Goal: Task Accomplishment & Management: Use online tool/utility

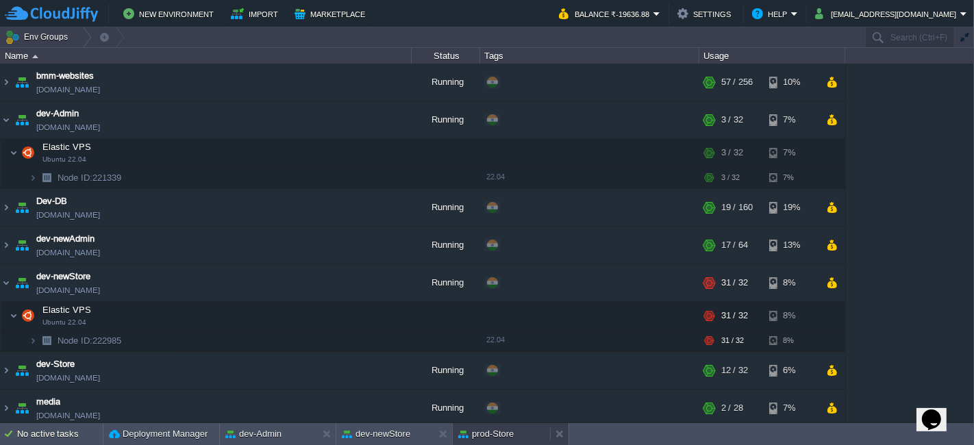
click at [508, 433] on button "prod-Store" at bounding box center [485, 434] width 55 height 14
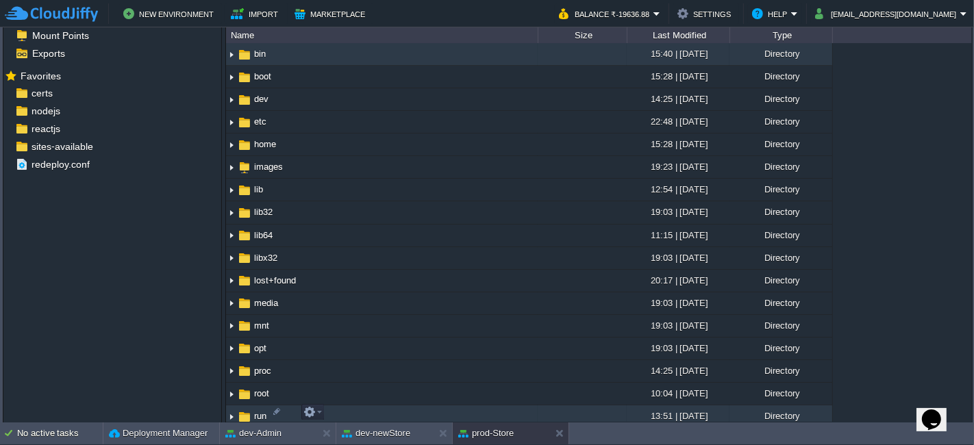
click at [495, 421] on td "run" at bounding box center [382, 417] width 312 height 23
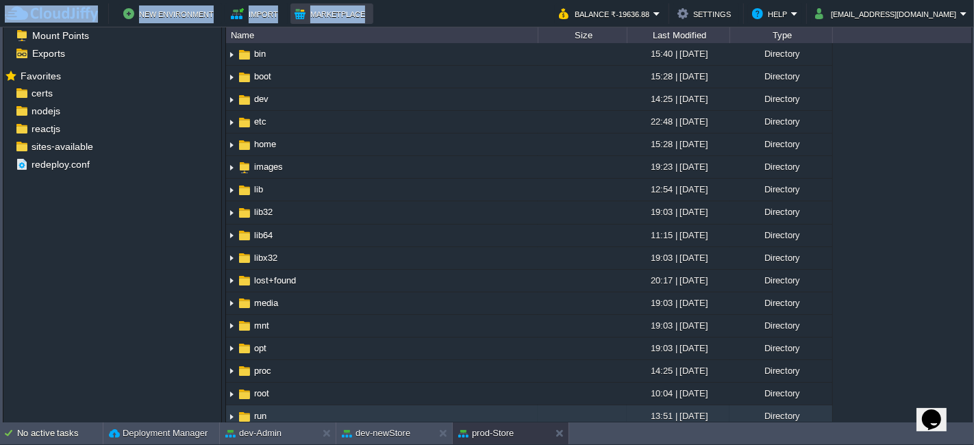
drag, startPoint x: 313, startPoint y: 23, endPoint x: 403, endPoint y: 32, distance: 90.2
click at [393, 31] on body "New Environment Import Marketplace Bonus ₹0.00 Upgrade Account Balance ₹-19636.…" at bounding box center [487, 222] width 974 height 445
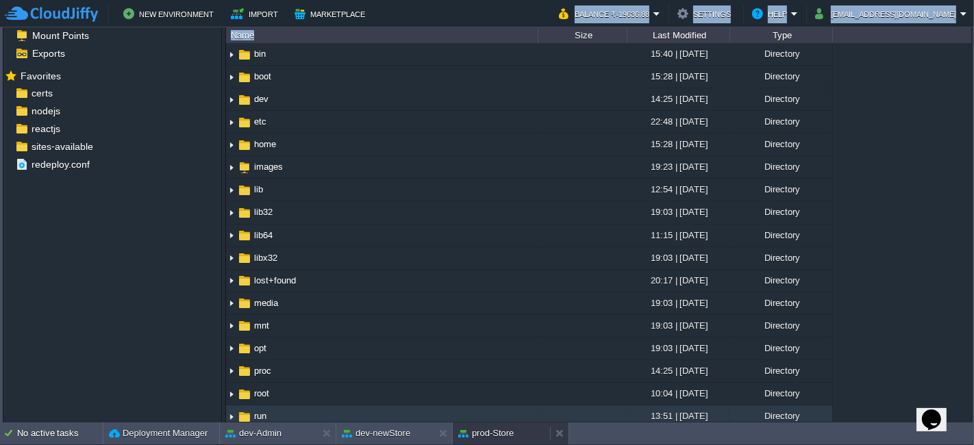
click at [480, 427] on button "prod-Store" at bounding box center [485, 434] width 55 height 14
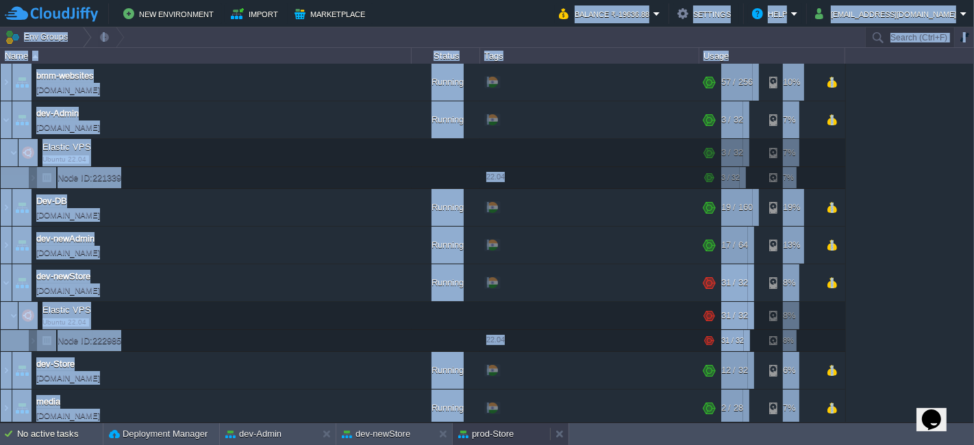
click at [480, 427] on button "prod-Store" at bounding box center [485, 434] width 55 height 14
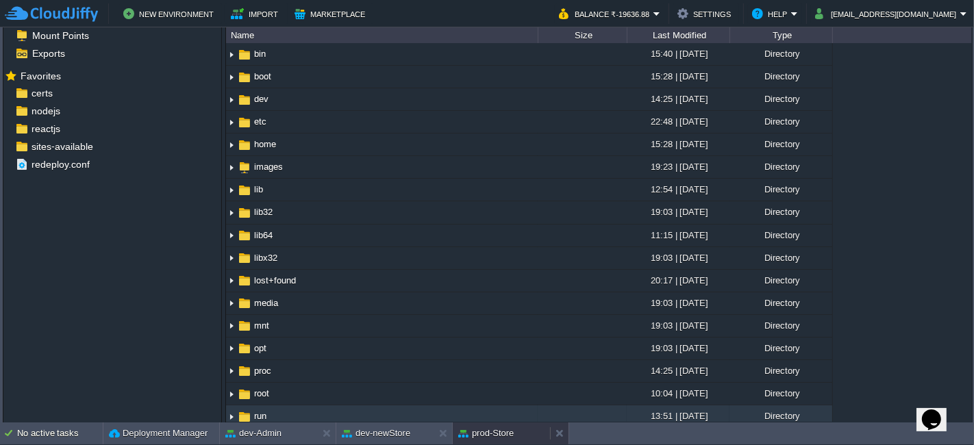
click at [518, 430] on div "prod-Store" at bounding box center [501, 434] width 97 height 22
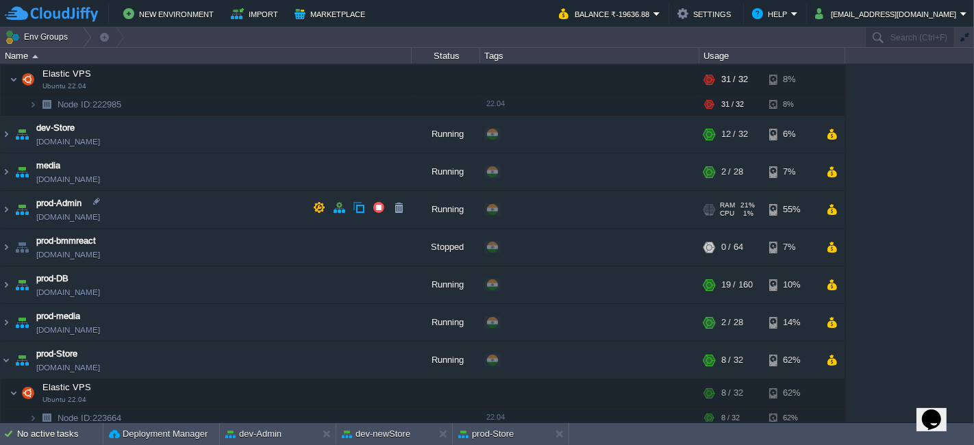
scroll to position [239, 0]
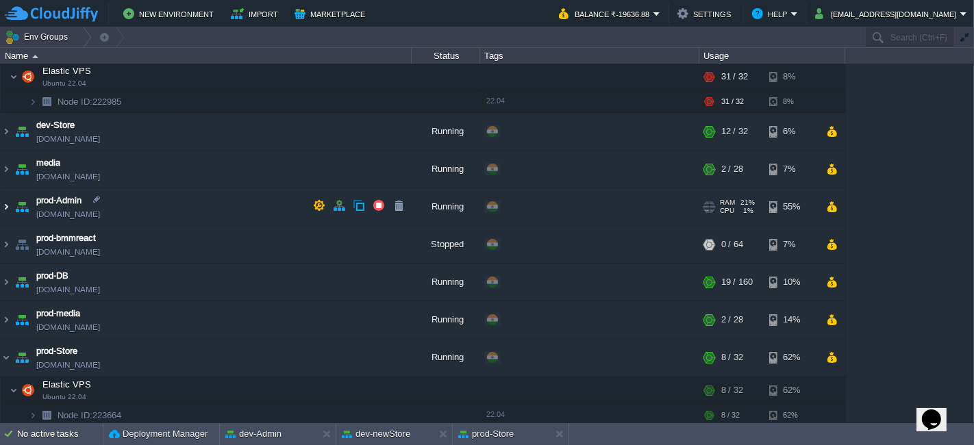
click at [3, 202] on img at bounding box center [6, 206] width 11 height 37
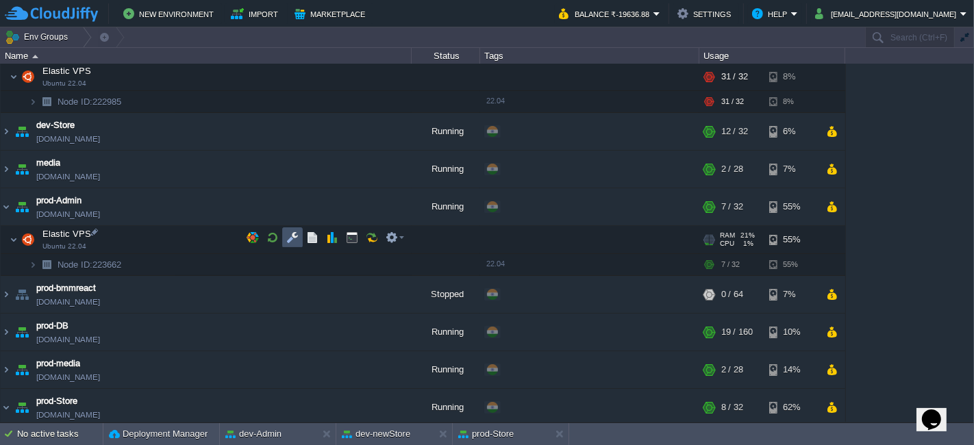
click at [290, 240] on button "button" at bounding box center [292, 238] width 12 height 12
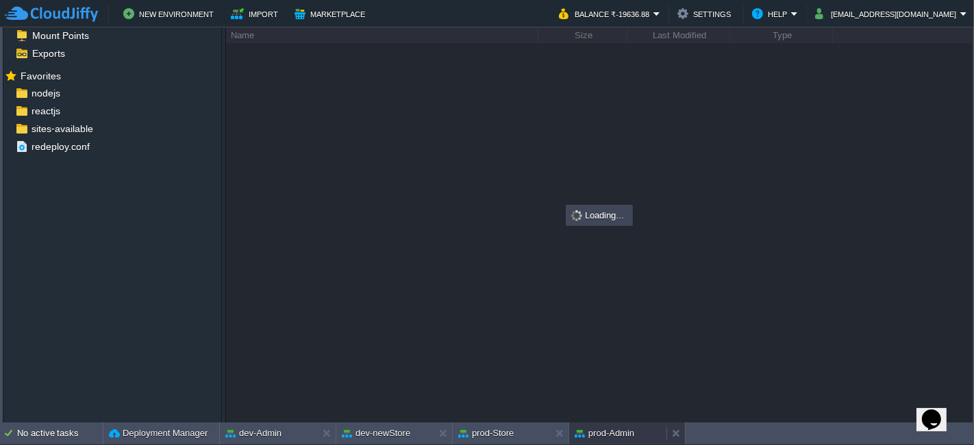
click at [596, 435] on button "prod-Admin" at bounding box center [605, 434] width 60 height 14
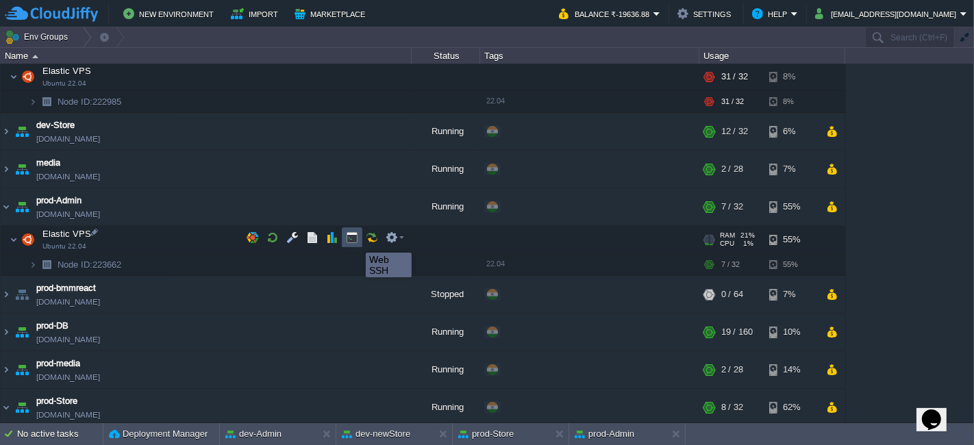
click at [356, 240] on button "button" at bounding box center [352, 238] width 12 height 12
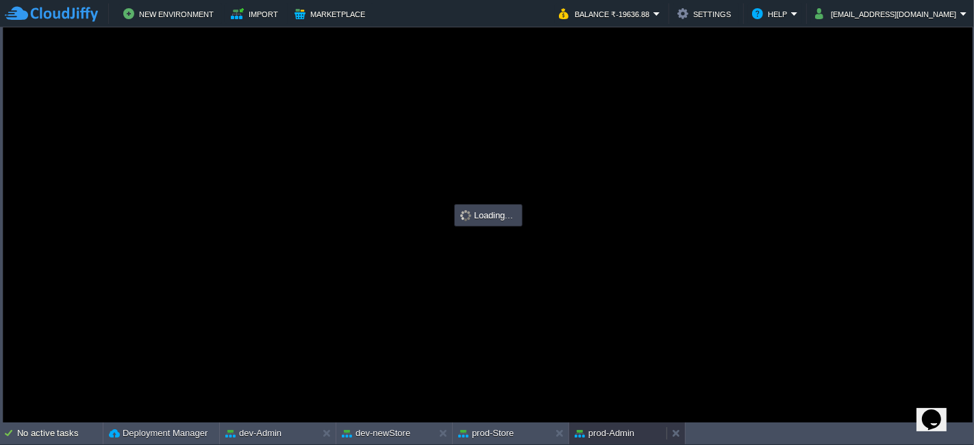
click at [609, 430] on button "prod-Admin" at bounding box center [605, 434] width 60 height 14
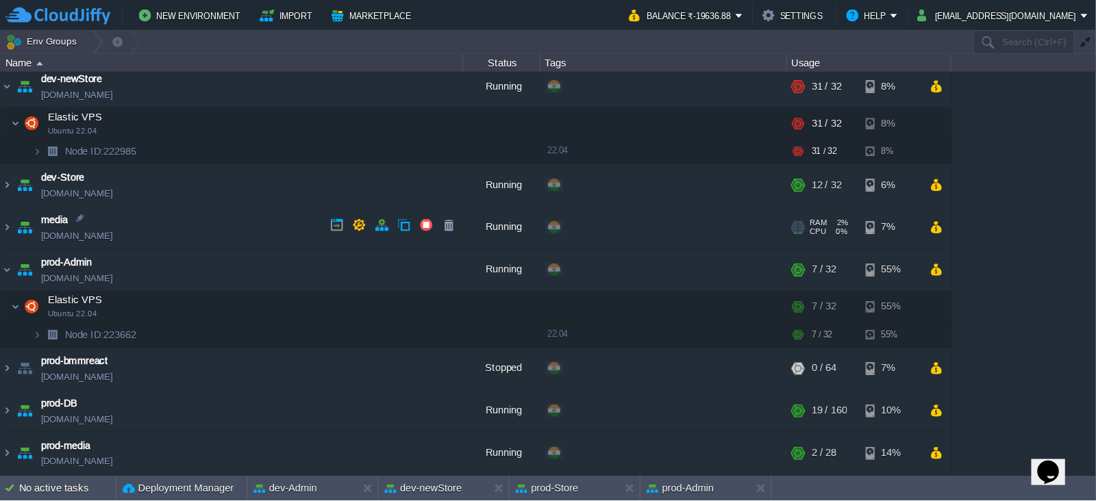
scroll to position [238, 0]
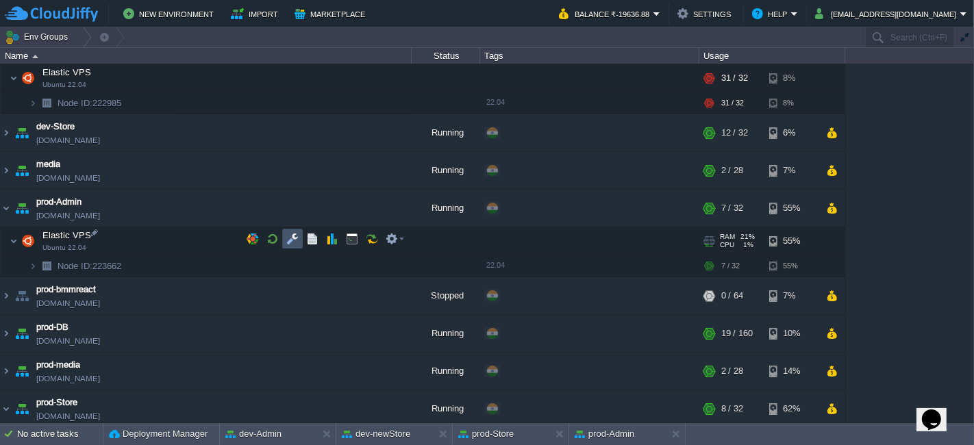
click at [295, 245] on button "button" at bounding box center [292, 239] width 12 height 12
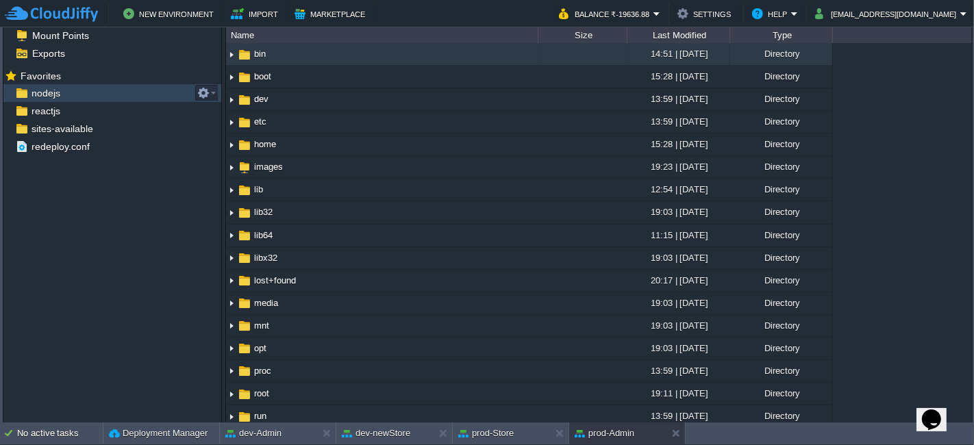
click at [125, 89] on div "nodejs" at bounding box center [112, 93] width 218 height 18
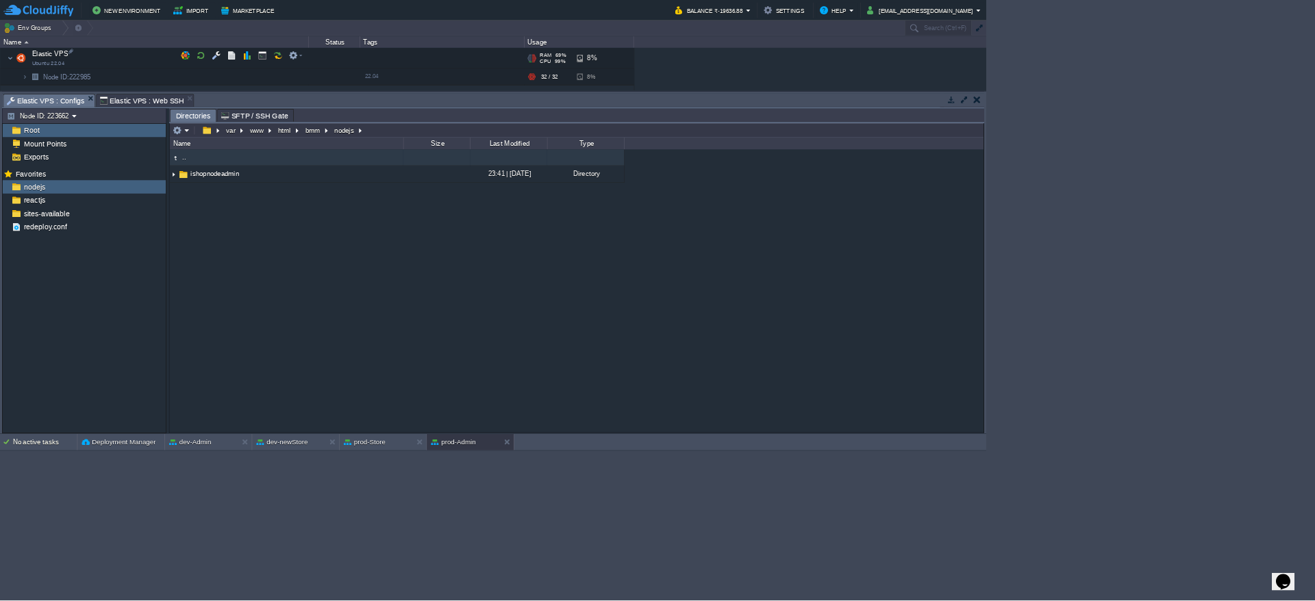
scroll to position [238, 0]
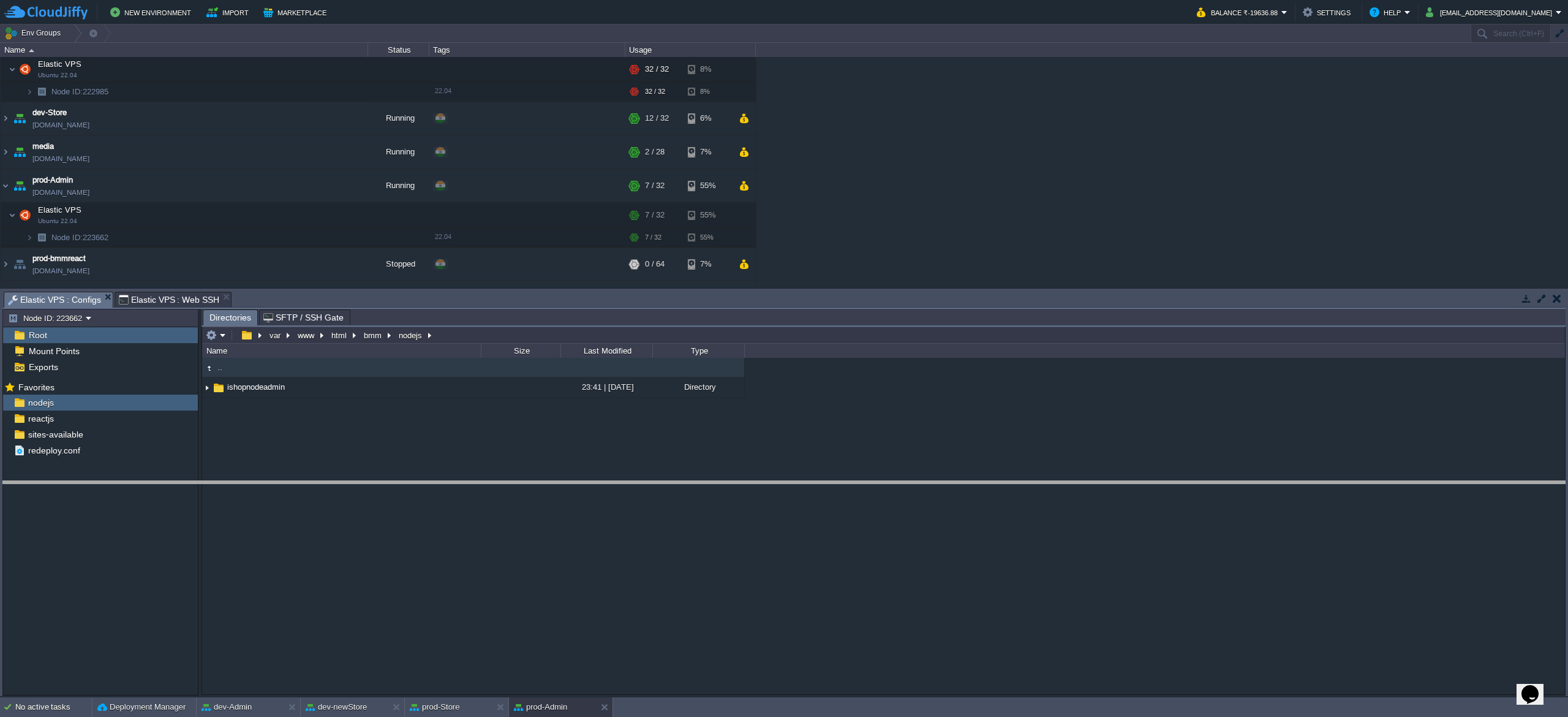
drag, startPoint x: 990, startPoint y: 308, endPoint x: 1047, endPoint y: 496, distance: 196.5
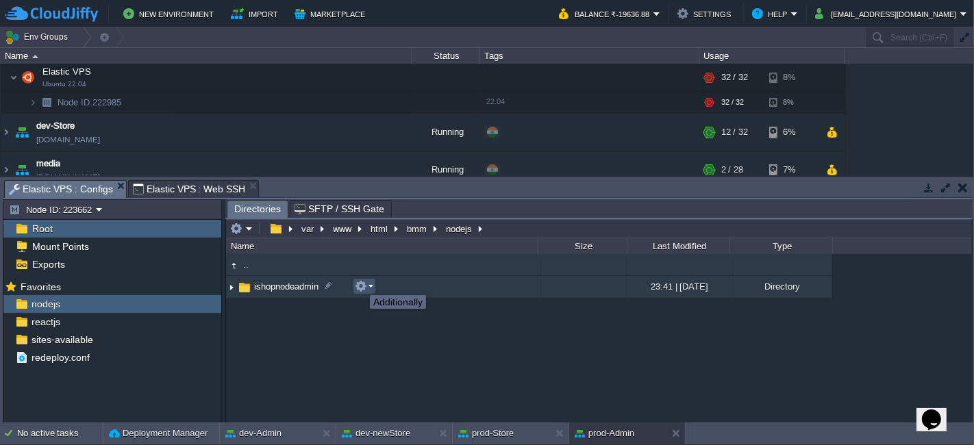
click at [360, 283] on button "button" at bounding box center [361, 286] width 12 height 12
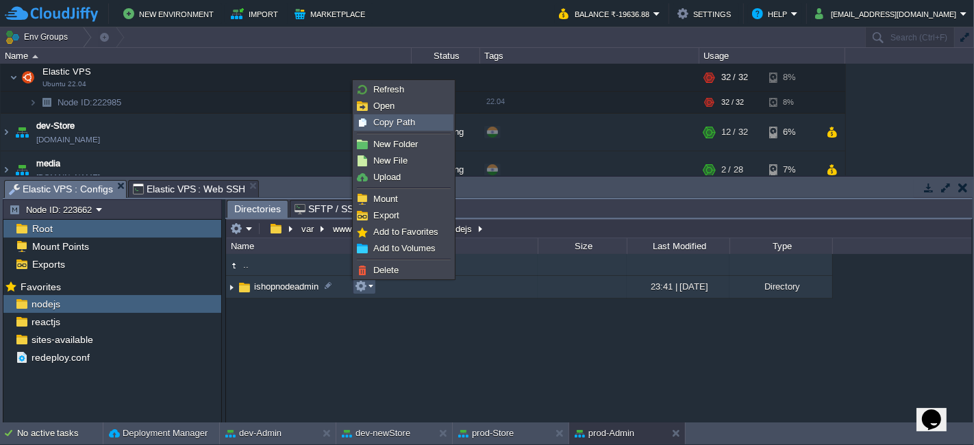
click at [403, 120] on span "Copy Path" at bounding box center [394, 122] width 42 height 10
type textarea "/var/www/html/bmm/nodejs/ishopnodeadmin"
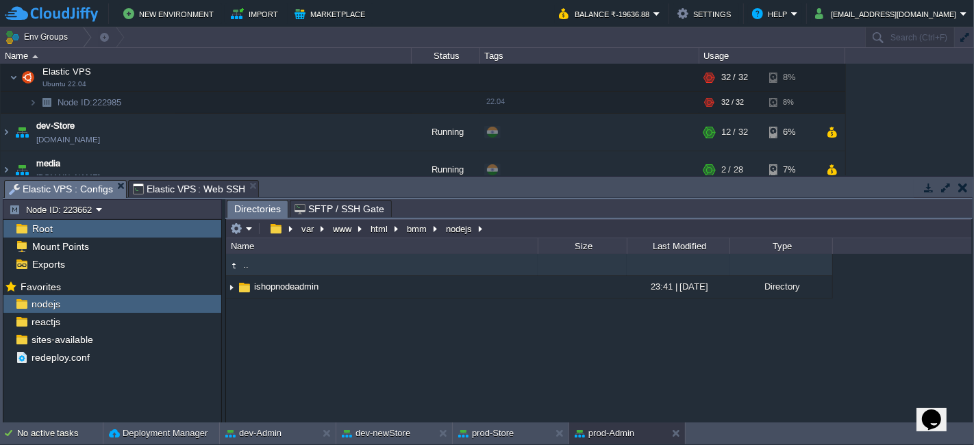
type input "#000000"
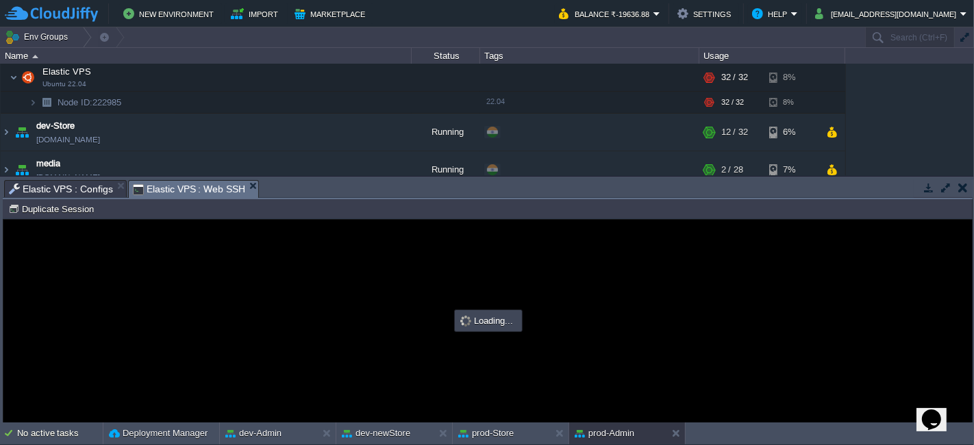
click at [164, 188] on span "Elastic VPS : Web SSH" at bounding box center [189, 189] width 113 height 17
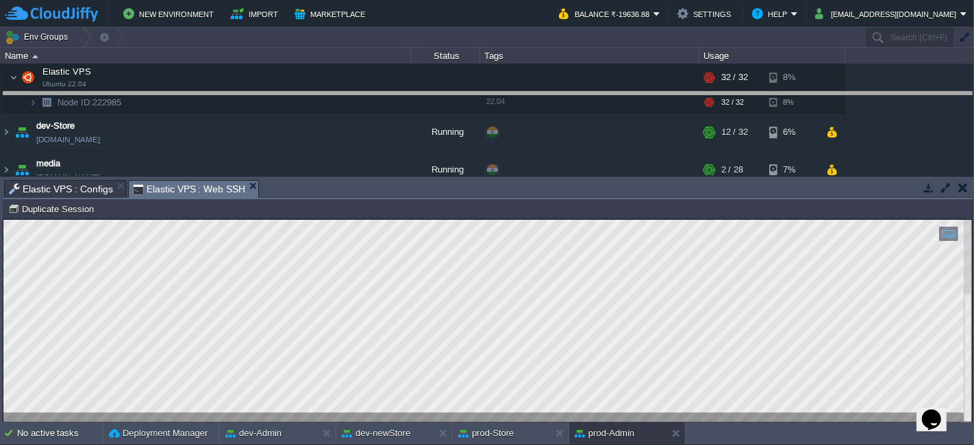
drag, startPoint x: 310, startPoint y: 190, endPoint x: 345, endPoint y: 103, distance: 94.4
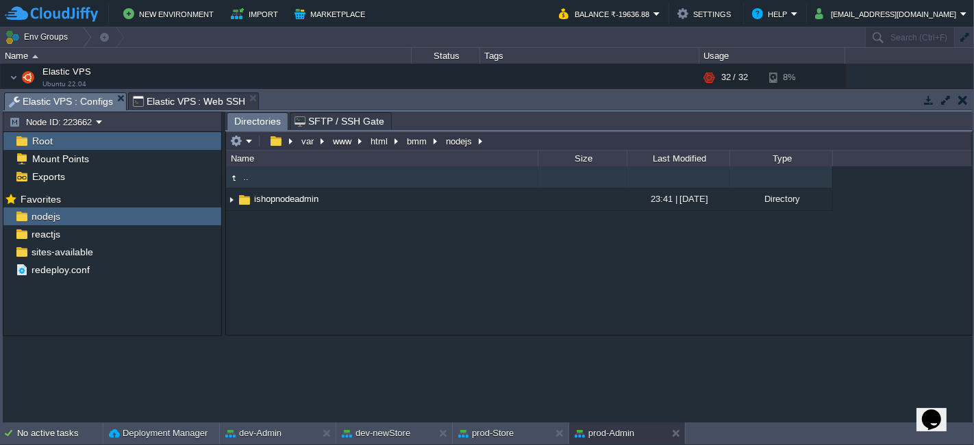
click at [92, 101] on span "Elastic VPS : Configs" at bounding box center [61, 101] width 104 height 17
click at [96, 236] on div "reactjs" at bounding box center [112, 234] width 218 height 18
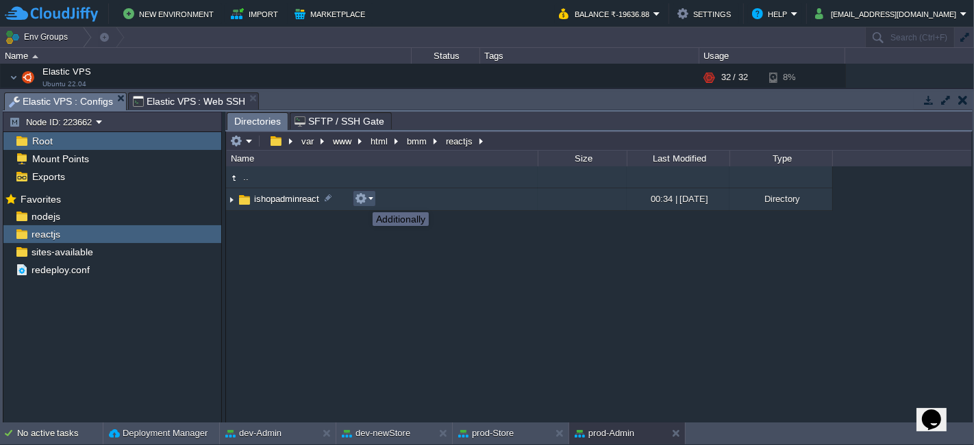
click at [362, 200] on button "button" at bounding box center [361, 198] width 12 height 12
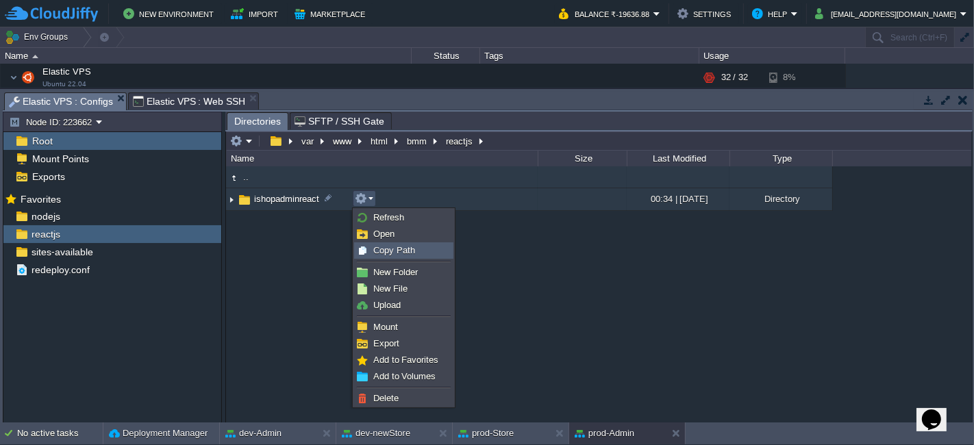
click at [386, 255] on span "Copy Path" at bounding box center [394, 250] width 42 height 10
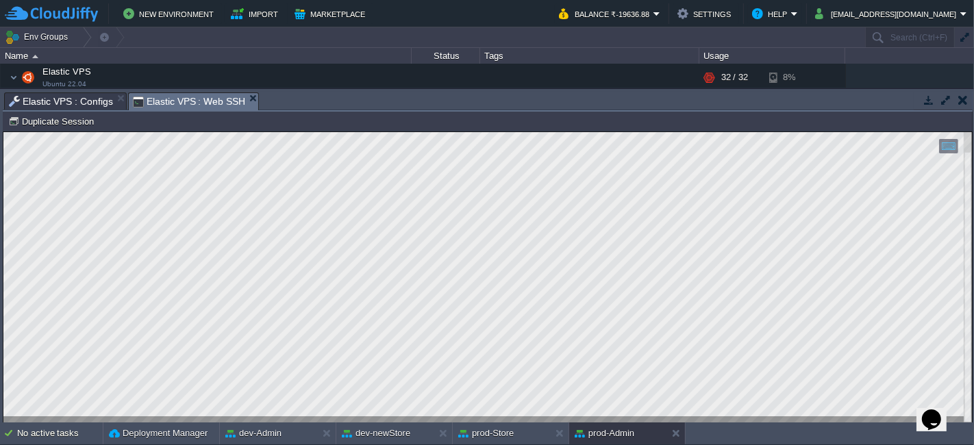
click at [219, 97] on span "Elastic VPS : Web SSH" at bounding box center [189, 101] width 113 height 17
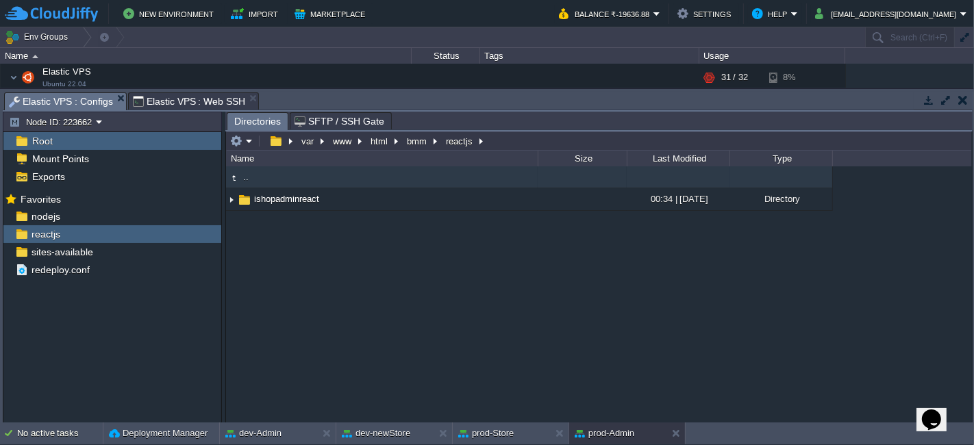
click at [82, 100] on span "Elastic VPS : Configs" at bounding box center [61, 101] width 104 height 17
click at [105, 211] on div "nodejs" at bounding box center [112, 217] width 218 height 18
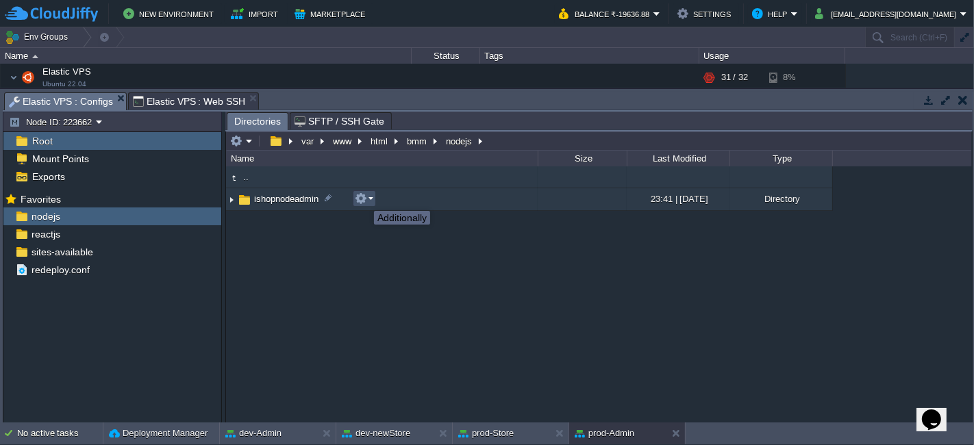
click at [364, 199] on button "button" at bounding box center [361, 198] width 12 height 12
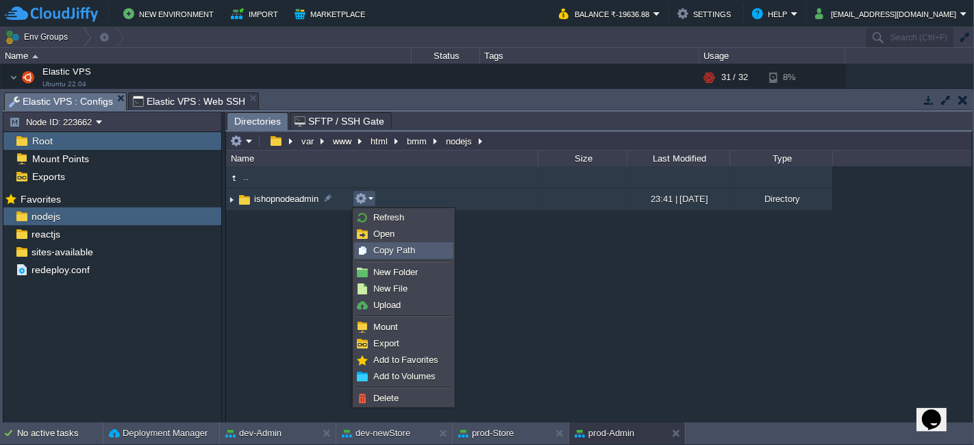
click at [387, 248] on span "Copy Path" at bounding box center [394, 250] width 42 height 10
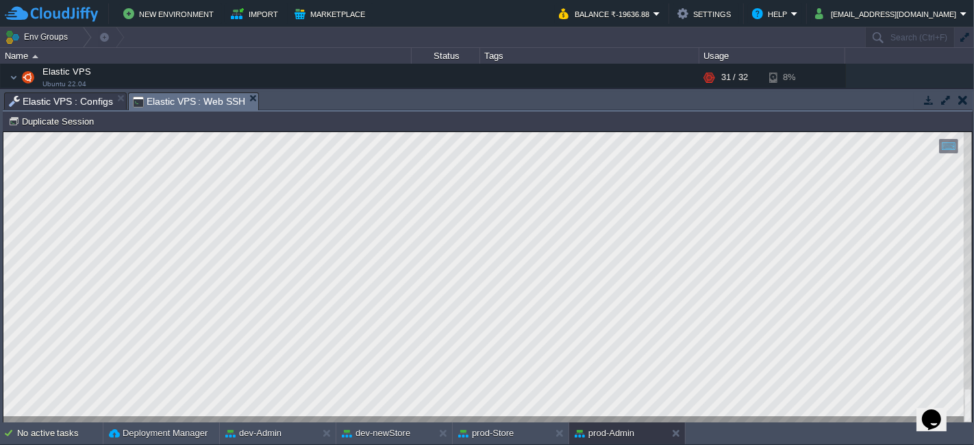
click at [178, 101] on span "Elastic VPS : Web SSH" at bounding box center [189, 101] width 113 height 17
click at [3, 132] on html "Copy: Ctrl + Shift + C Paste: Ctrl + V Settings: Ctrl + Shift + Alt 0" at bounding box center [487, 132] width 969 height 0
click at [321, 132] on html "Copy: Ctrl + Shift + C Paste: Ctrl + V Settings: Ctrl + Shift + Alt 0" at bounding box center [487, 132] width 969 height 0
click at [462, 132] on html "Copy: Ctrl + Shift + C Paste: Ctrl + V Settings: Ctrl + Shift + Alt 0" at bounding box center [487, 132] width 969 height 0
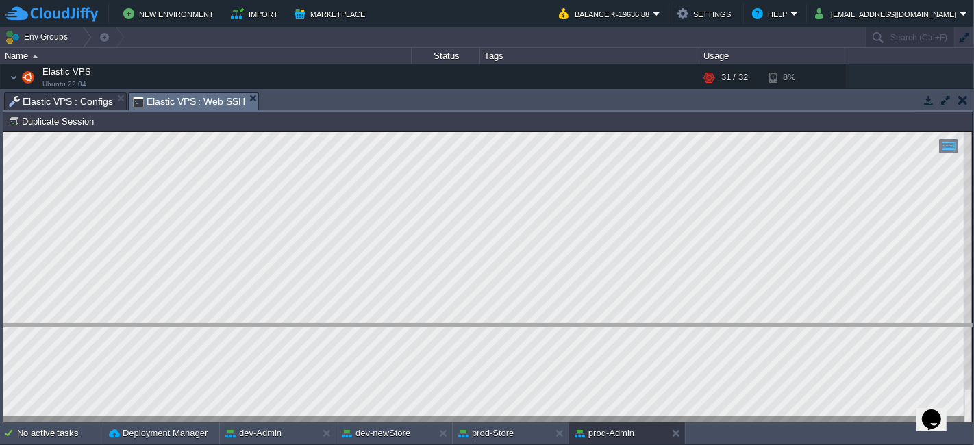
drag, startPoint x: 517, startPoint y: 97, endPoint x: 473, endPoint y: 329, distance: 236.3
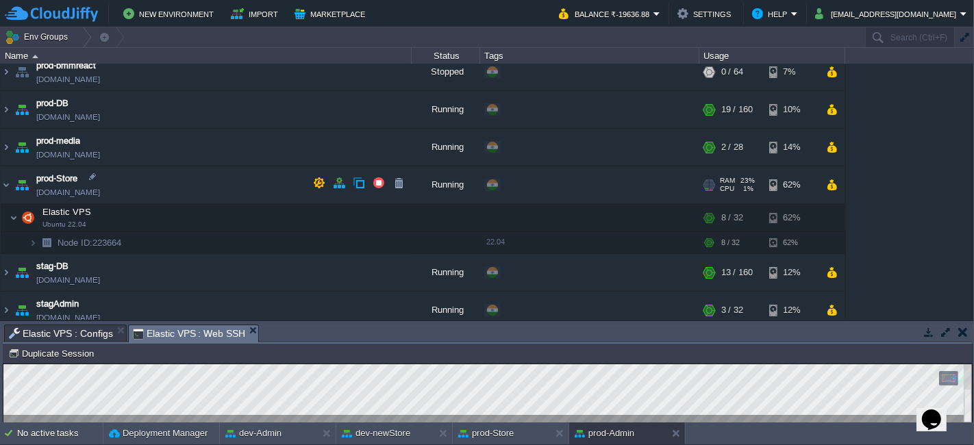
scroll to position [462, 0]
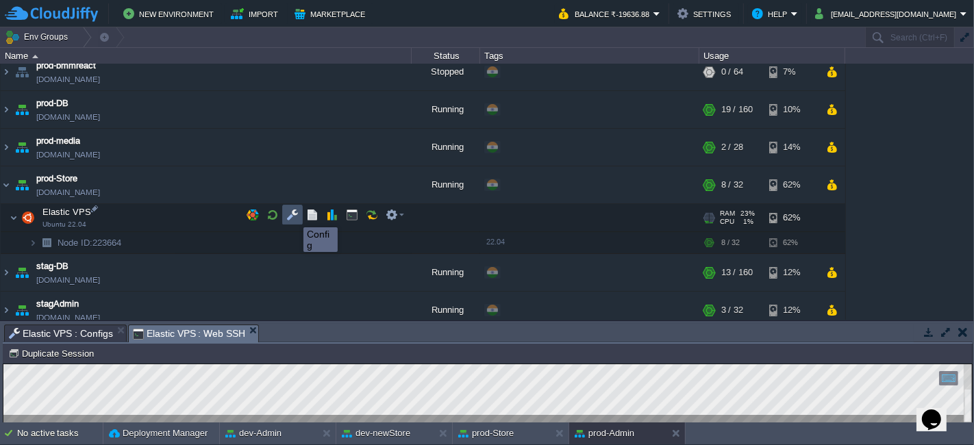
click at [293, 215] on button "button" at bounding box center [292, 215] width 12 height 12
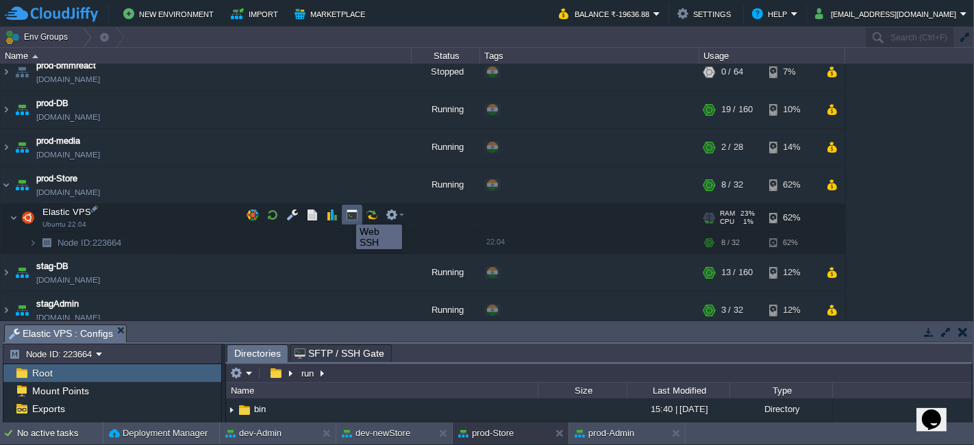
click at [350, 212] on button "button" at bounding box center [352, 215] width 12 height 12
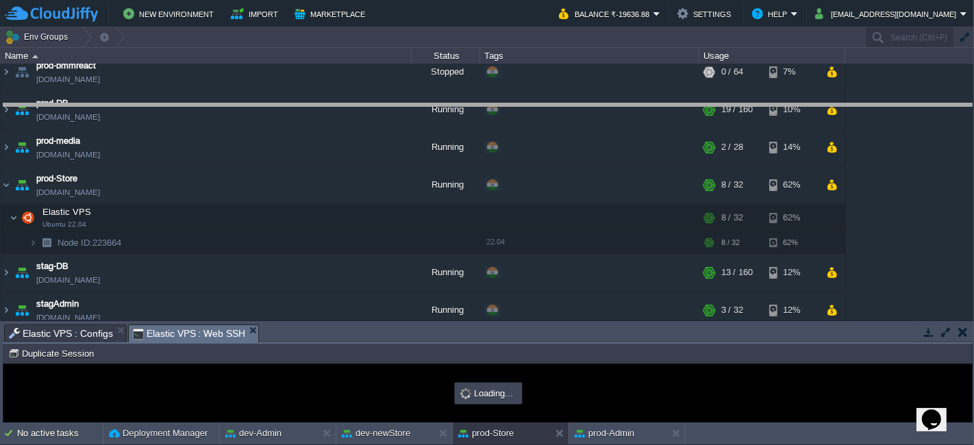
drag, startPoint x: 373, startPoint y: 334, endPoint x: 366, endPoint y: 114, distance: 220.7
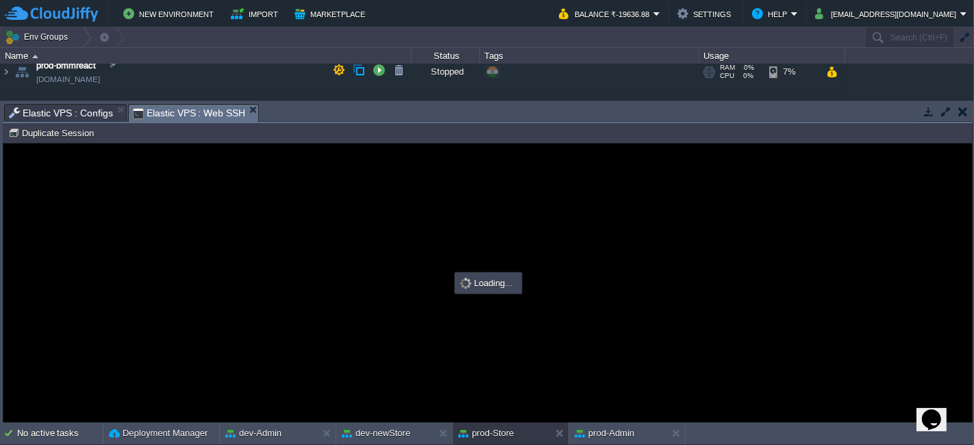
scroll to position [0, 0]
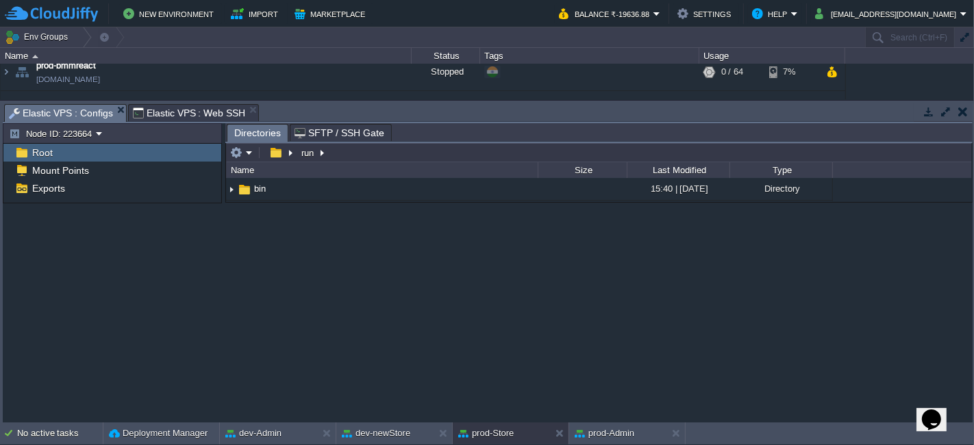
click at [94, 114] on span "Elastic VPS : Configs" at bounding box center [61, 113] width 104 height 17
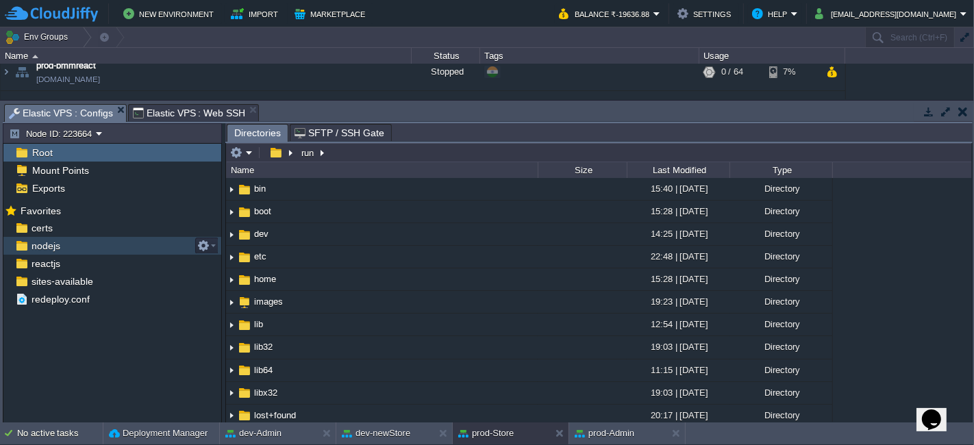
click at [105, 243] on div "nodejs" at bounding box center [112, 246] width 218 height 18
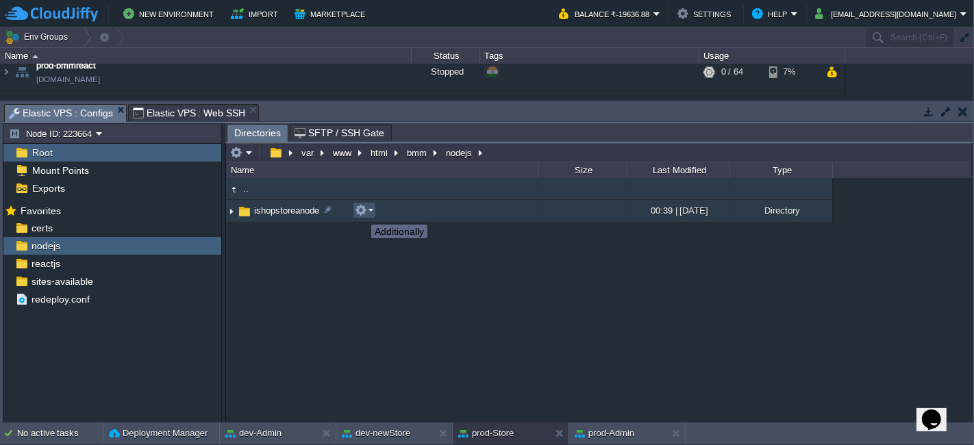
click at [361, 212] on button "button" at bounding box center [361, 210] width 12 height 12
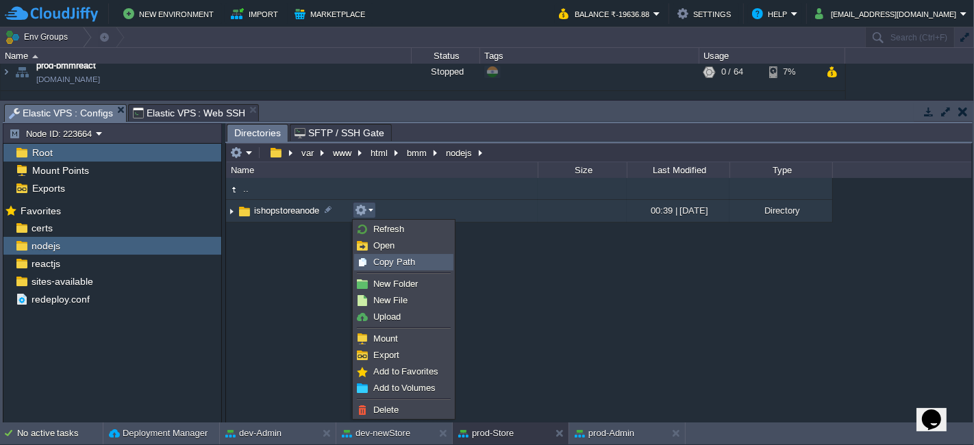
click at [378, 262] on span "Copy Path" at bounding box center [394, 262] width 42 height 10
type textarea "/var/www/html/bmm/nodejs/ishopstoreanode"
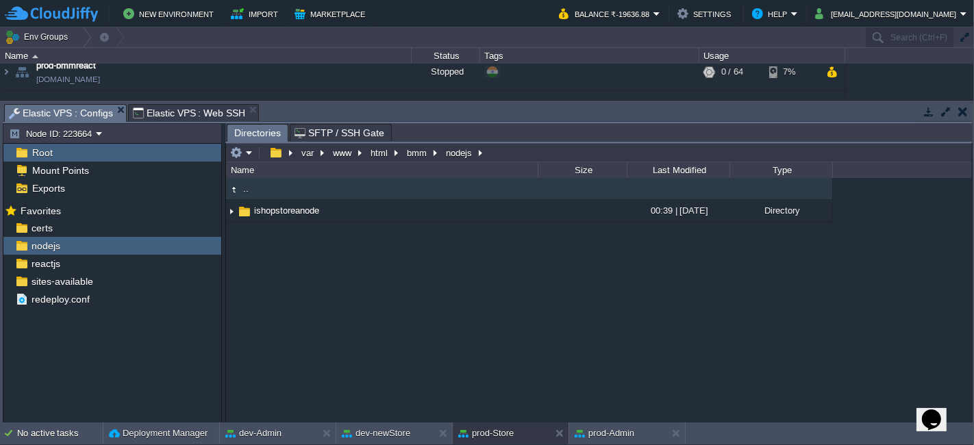
type input "#000000"
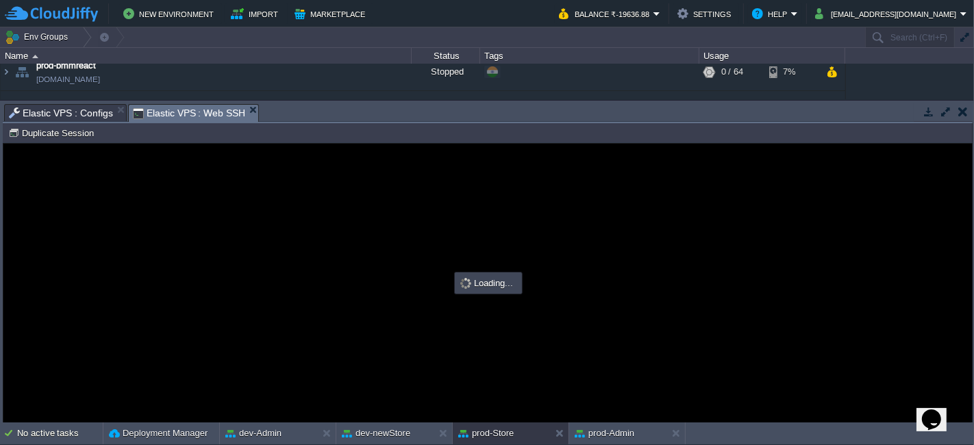
click at [181, 110] on span "Elastic VPS : Web SSH" at bounding box center [189, 113] width 113 height 17
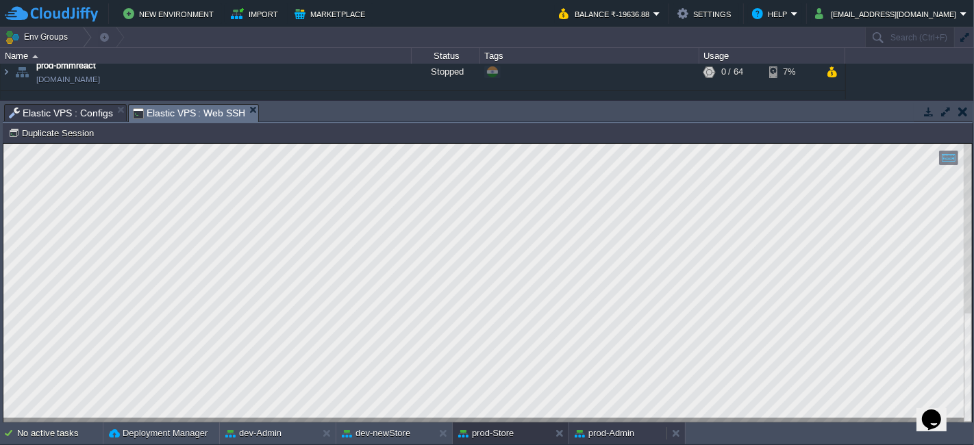
click at [599, 440] on button "prod-Admin" at bounding box center [605, 434] width 60 height 14
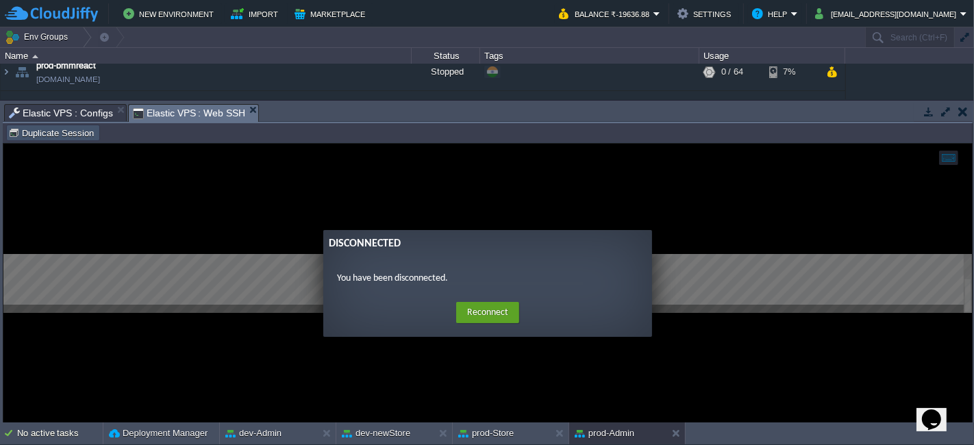
click at [90, 136] on button "Duplicate Session" at bounding box center [53, 133] width 90 height 12
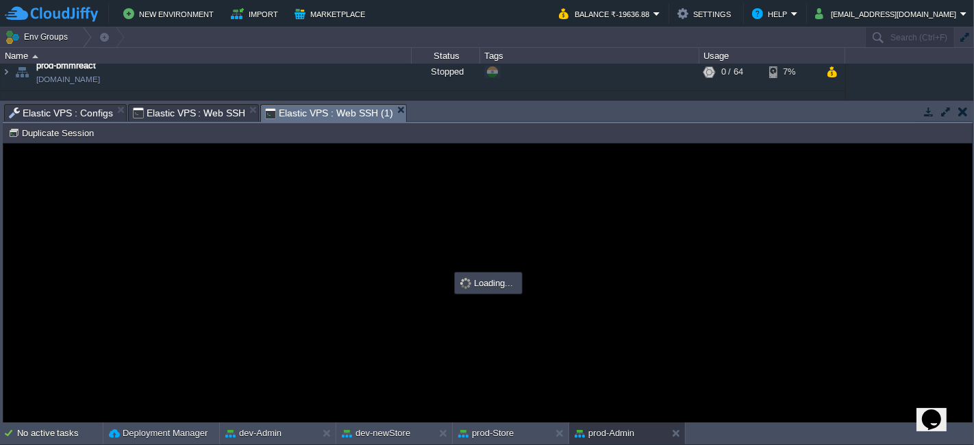
type input "#000000"
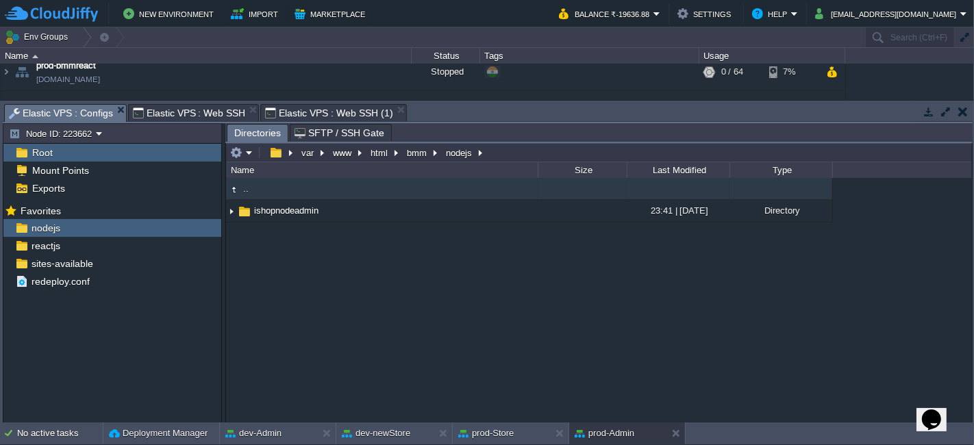
click at [78, 110] on span "Elastic VPS : Configs" at bounding box center [61, 113] width 104 height 17
click at [151, 243] on div "reactjs" at bounding box center [112, 246] width 218 height 18
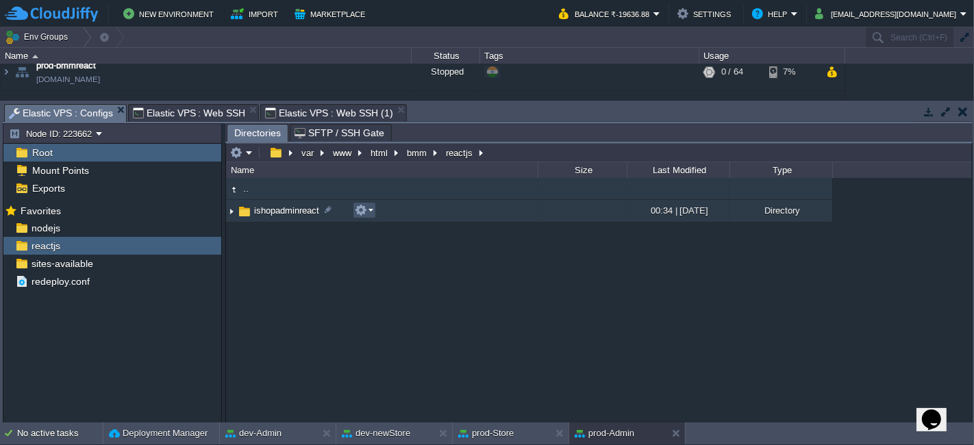
click at [365, 212] on button "button" at bounding box center [361, 210] width 12 height 12
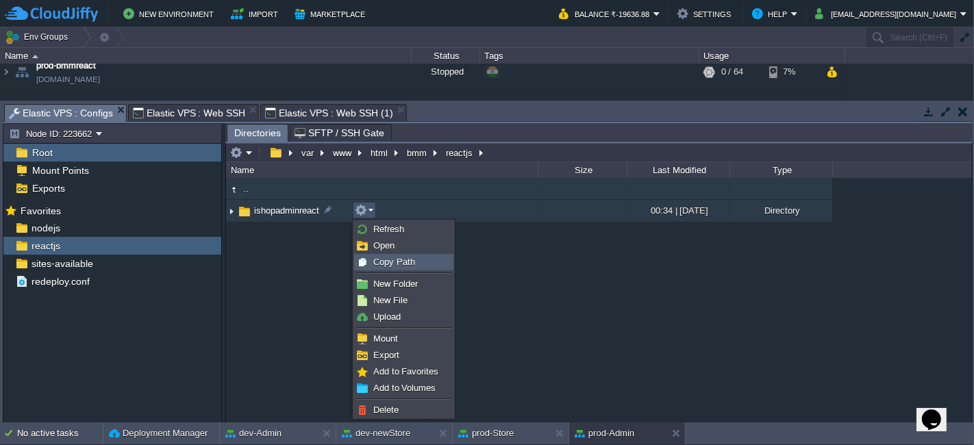
click at [376, 255] on div "Copy Path" at bounding box center [404, 262] width 98 height 15
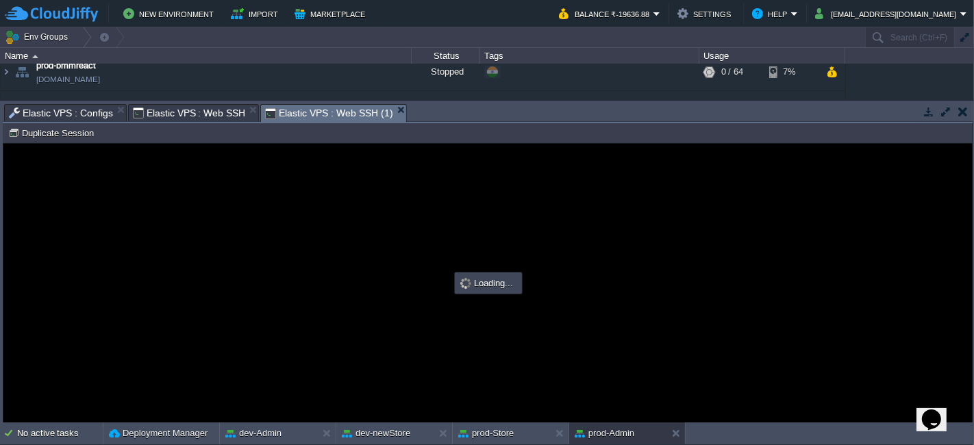
click at [318, 112] on span "Elastic VPS : Web SSH (1)" at bounding box center [328, 113] width 127 height 17
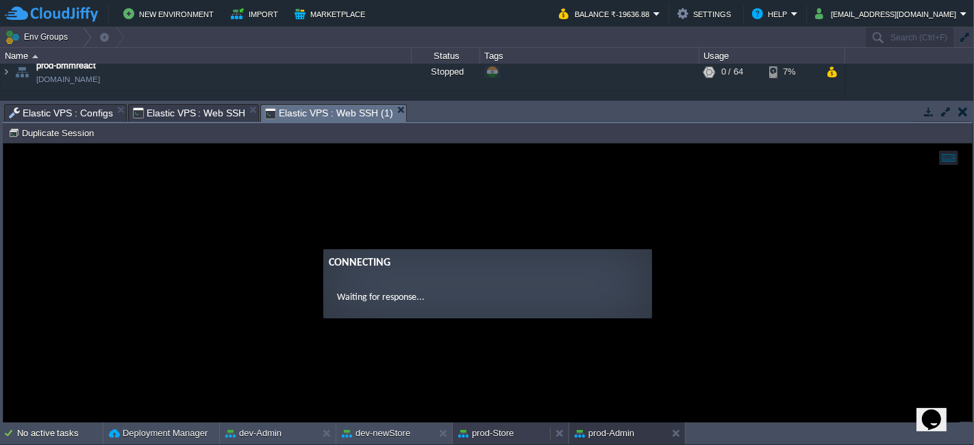
click at [491, 427] on button "prod-Store" at bounding box center [485, 434] width 55 height 14
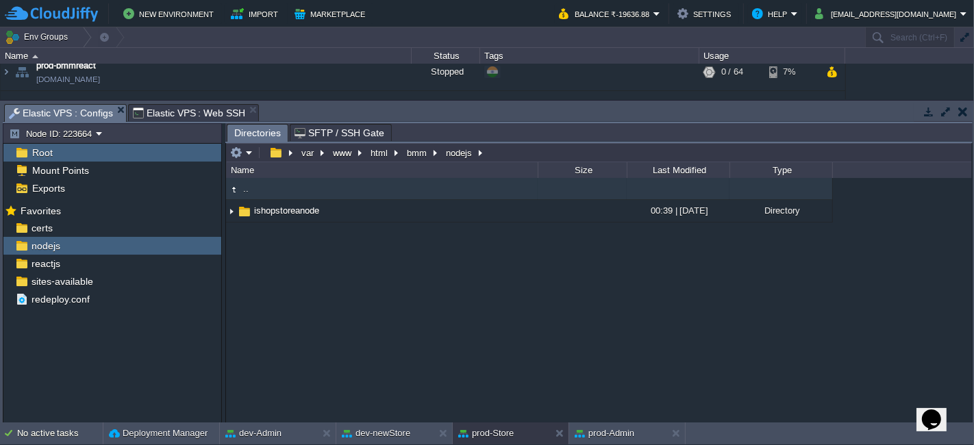
click at [93, 110] on span "Elastic VPS : Configs" at bounding box center [61, 113] width 104 height 17
click at [78, 256] on div "reactjs" at bounding box center [112, 264] width 218 height 18
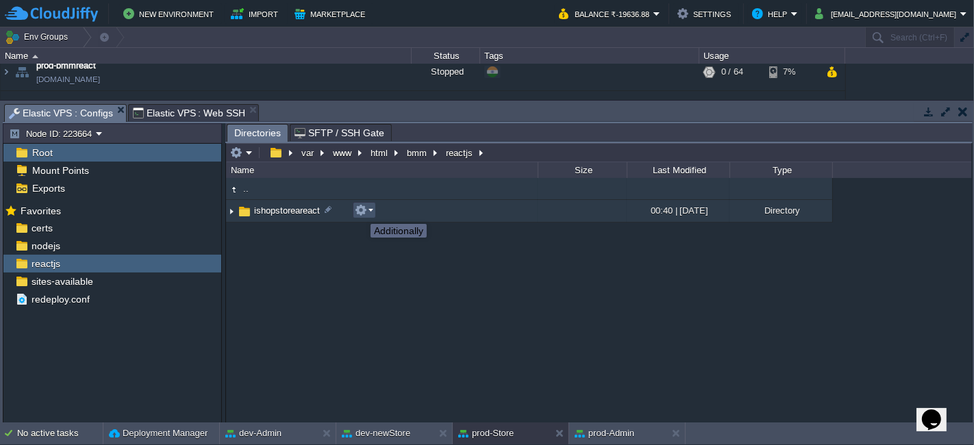
click at [360, 212] on button "button" at bounding box center [361, 210] width 12 height 12
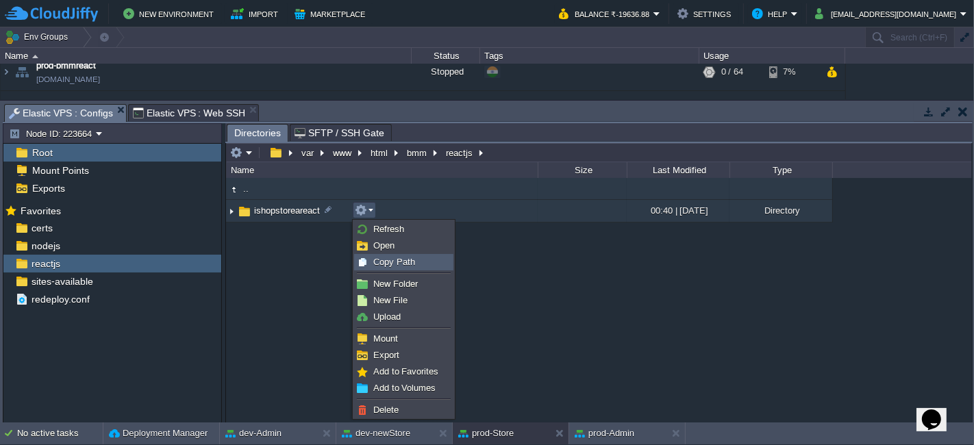
click at [389, 258] on span "Copy Path" at bounding box center [394, 262] width 42 height 10
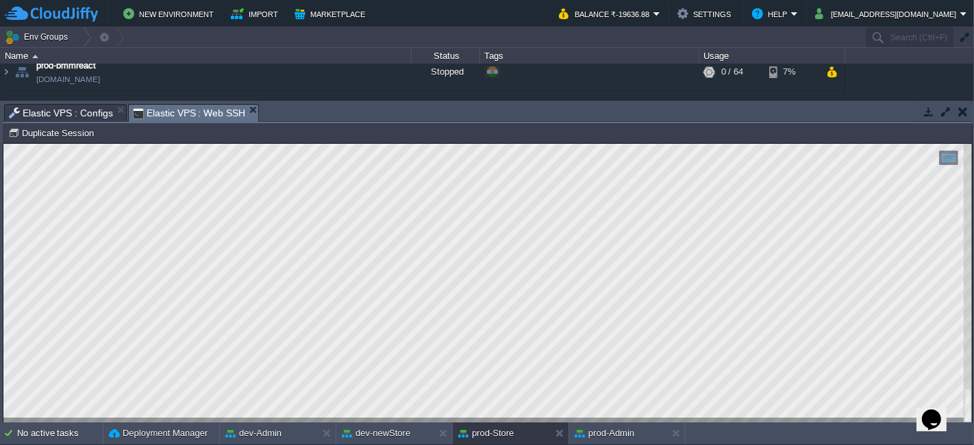
click at [201, 111] on span "Elastic VPS : Web SSH" at bounding box center [189, 113] width 113 height 17
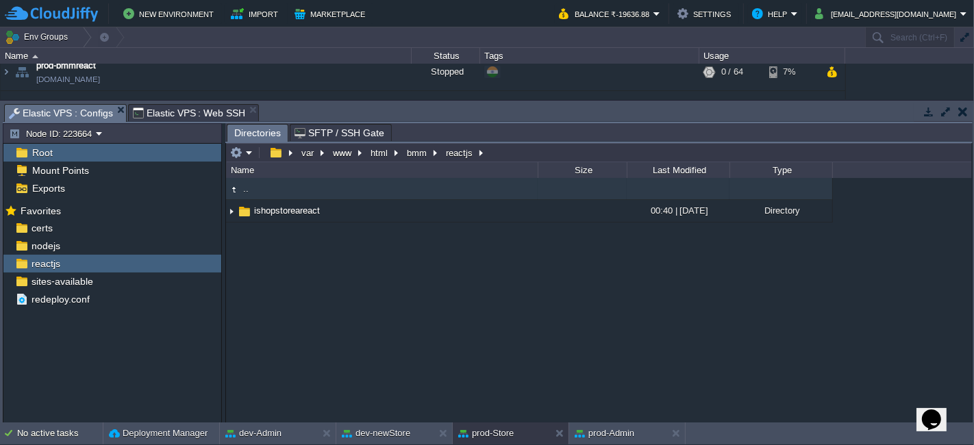
click at [59, 111] on span "Elastic VPS : Configs" at bounding box center [61, 113] width 104 height 17
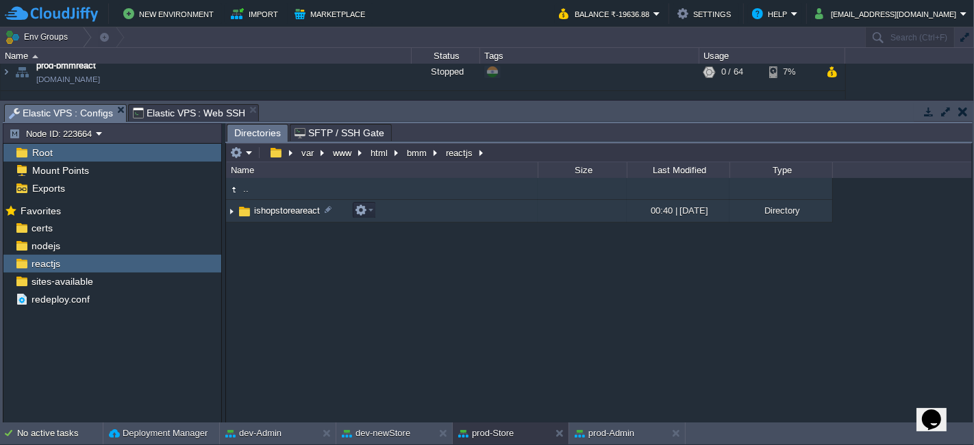
click at [304, 211] on span "ishopstoreareact" at bounding box center [287, 211] width 70 height 12
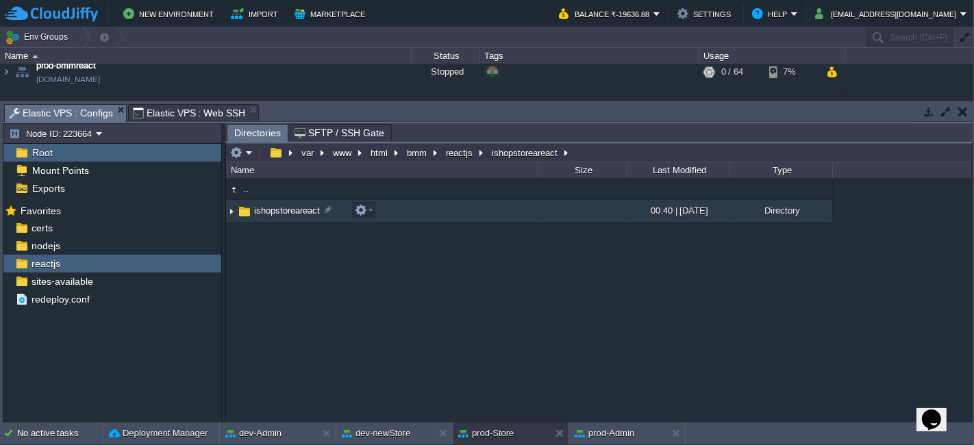
click at [304, 211] on span "ishopstoreareact" at bounding box center [287, 211] width 70 height 12
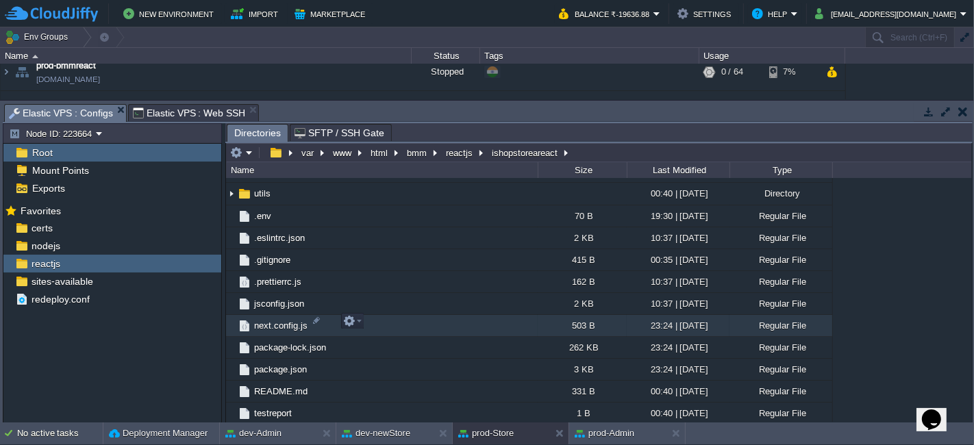
scroll to position [330, 0]
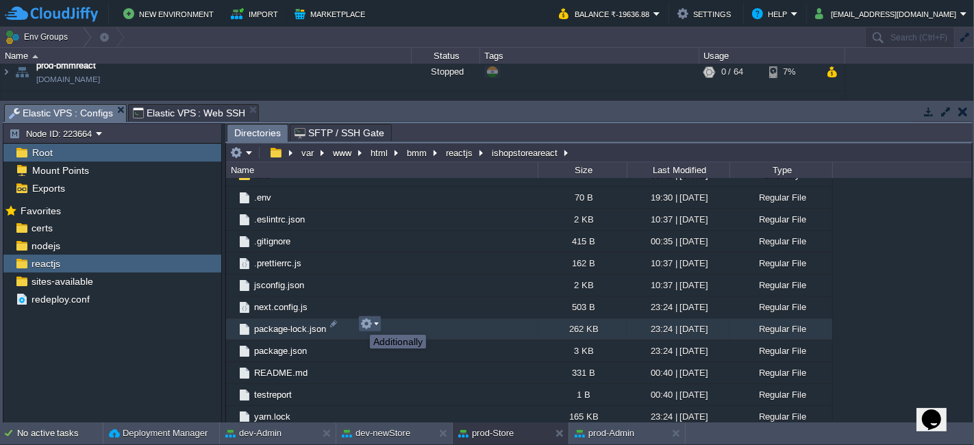
click at [360, 323] on button "button" at bounding box center [366, 324] width 12 height 12
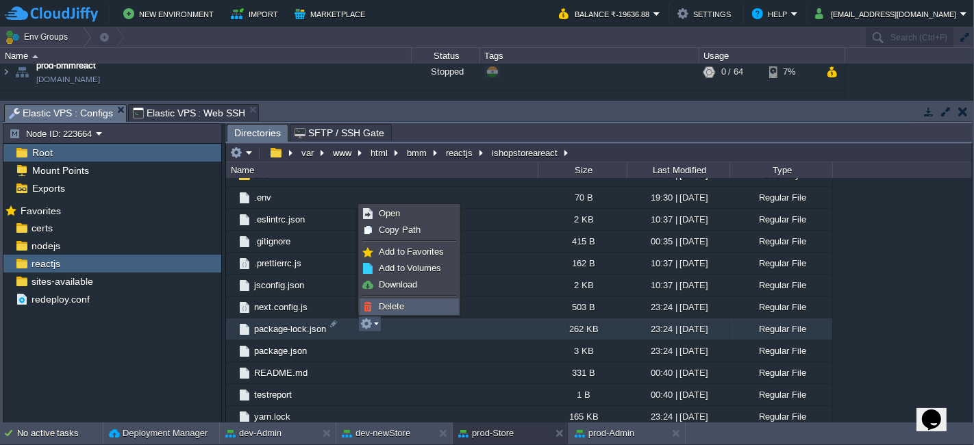
click at [395, 306] on span "Delete" at bounding box center [391, 306] width 25 height 10
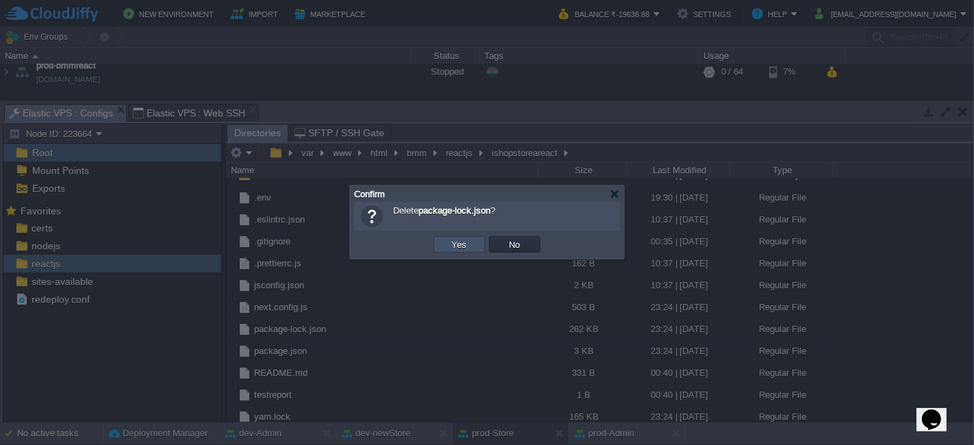
click at [461, 240] on button "Yes" at bounding box center [459, 244] width 23 height 12
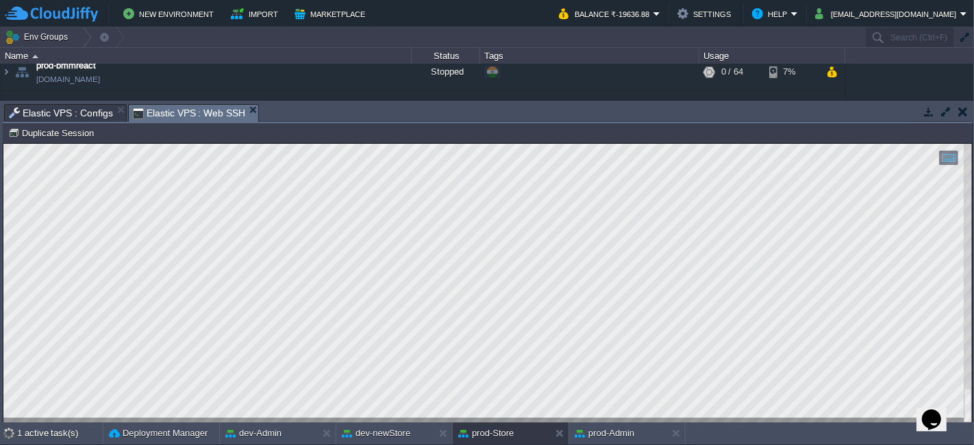
click at [211, 113] on span "Elastic VPS : Web SSH" at bounding box center [189, 113] width 113 height 17
click at [430, 418] on div at bounding box center [487, 282] width 969 height 279
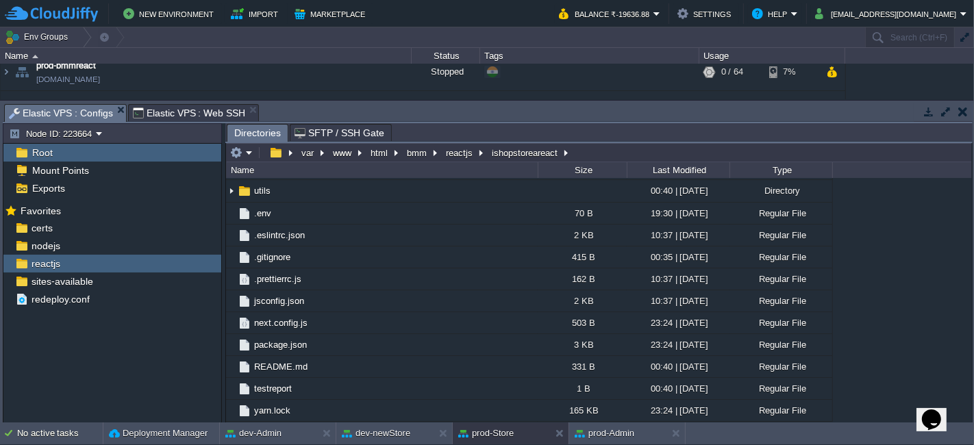
scroll to position [308, 0]
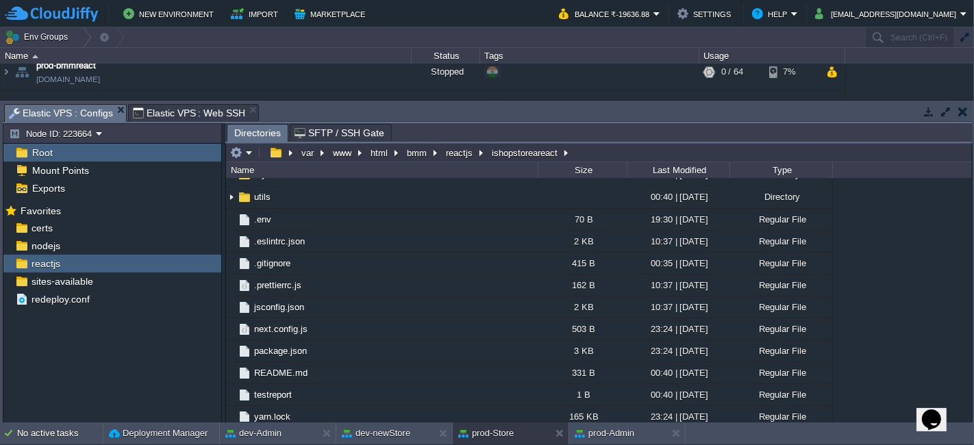
click at [84, 110] on span "Elastic VPS : Configs" at bounding box center [61, 113] width 104 height 17
click at [110, 238] on div "nodejs" at bounding box center [112, 246] width 218 height 18
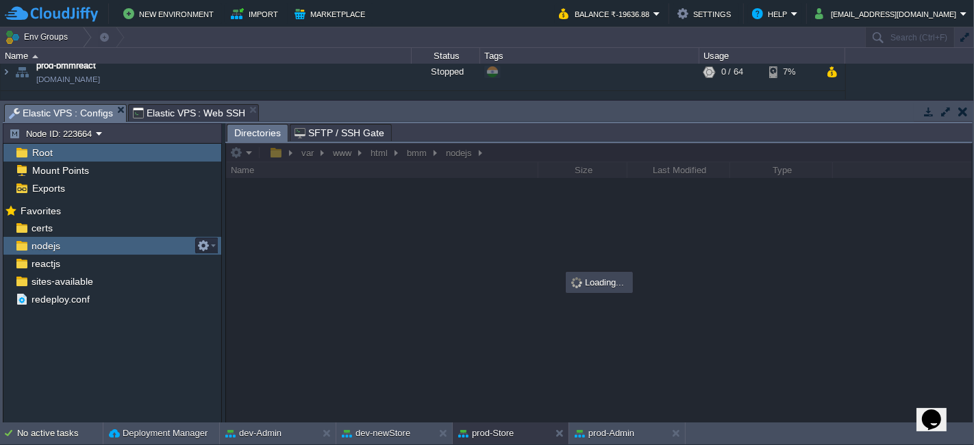
scroll to position [0, 0]
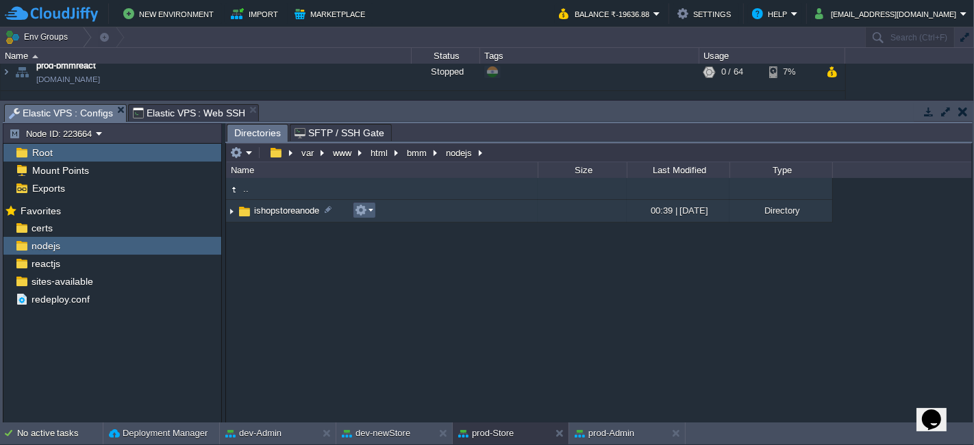
click at [369, 207] on em at bounding box center [364, 210] width 18 height 12
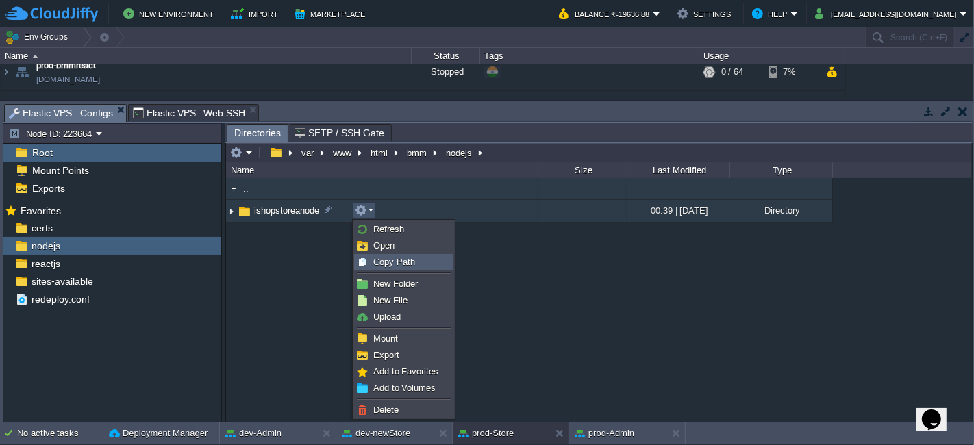
click at [386, 267] on div "Copy Path" at bounding box center [404, 262] width 98 height 15
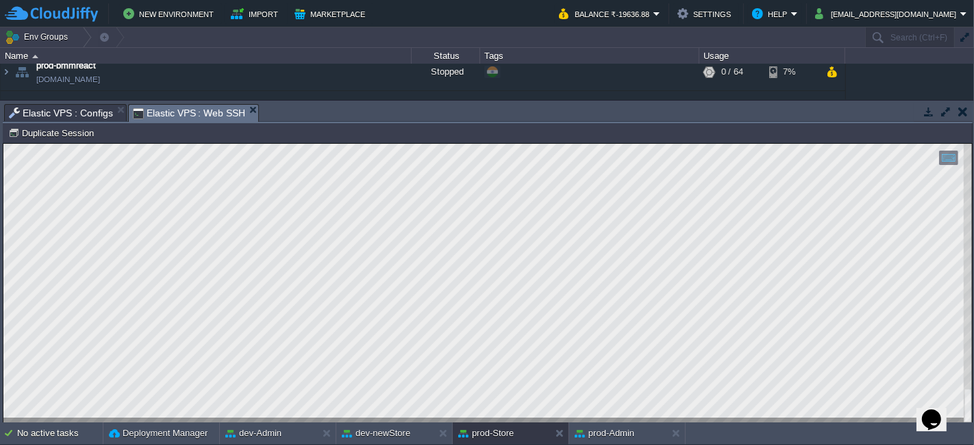
click at [203, 107] on span "Elastic VPS : Web SSH" at bounding box center [189, 113] width 113 height 17
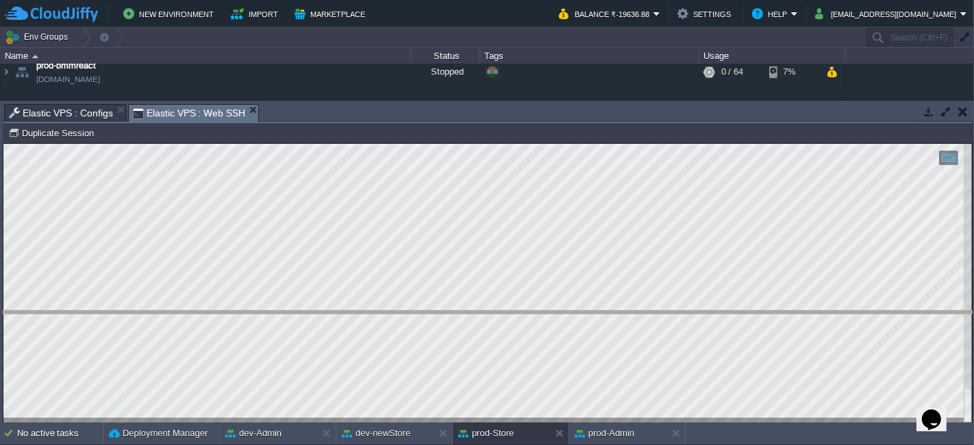
drag, startPoint x: 278, startPoint y: 112, endPoint x: 283, endPoint y: 320, distance: 207.6
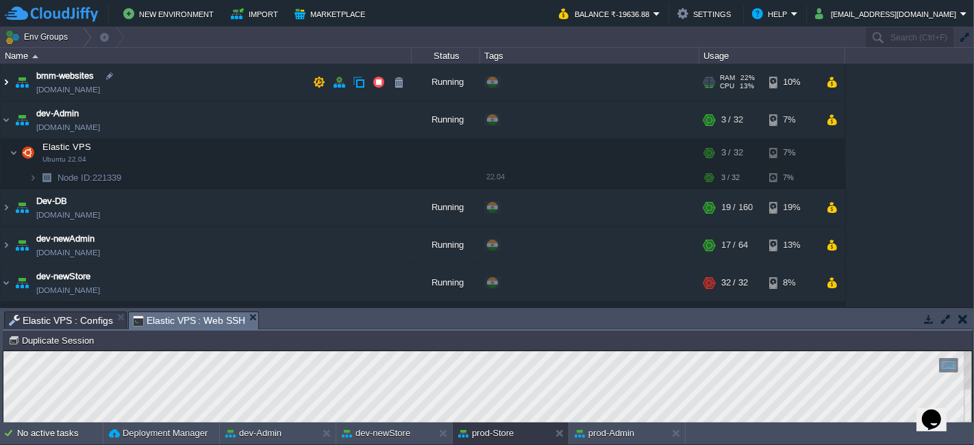
click at [5, 84] on img at bounding box center [6, 82] width 11 height 37
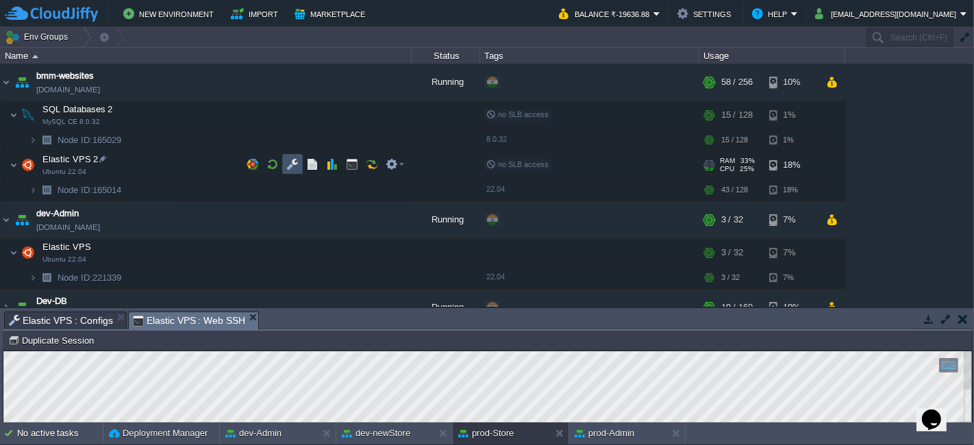
click at [292, 165] on button "button" at bounding box center [292, 164] width 12 height 12
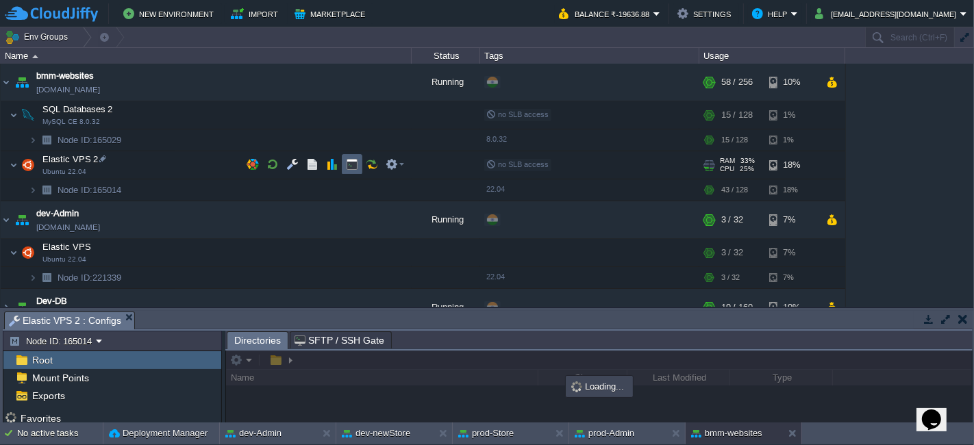
click at [359, 168] on td at bounding box center [352, 164] width 21 height 21
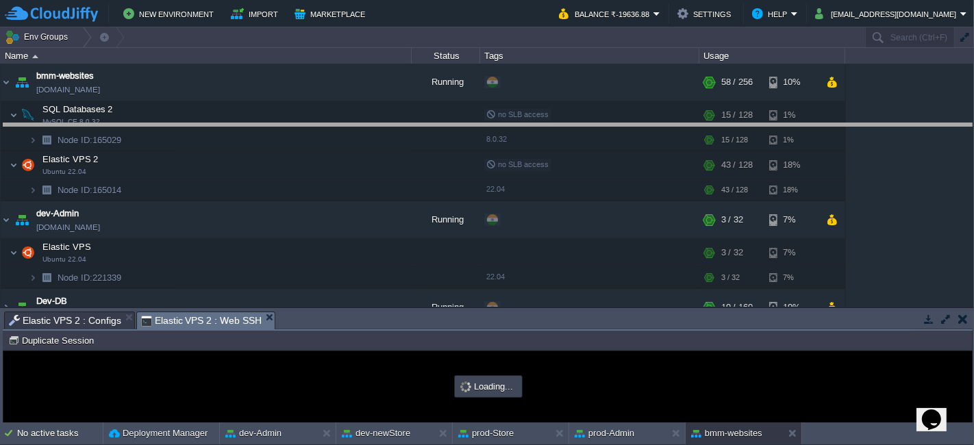
drag, startPoint x: 305, startPoint y: 323, endPoint x: 343, endPoint y: 133, distance: 194.1
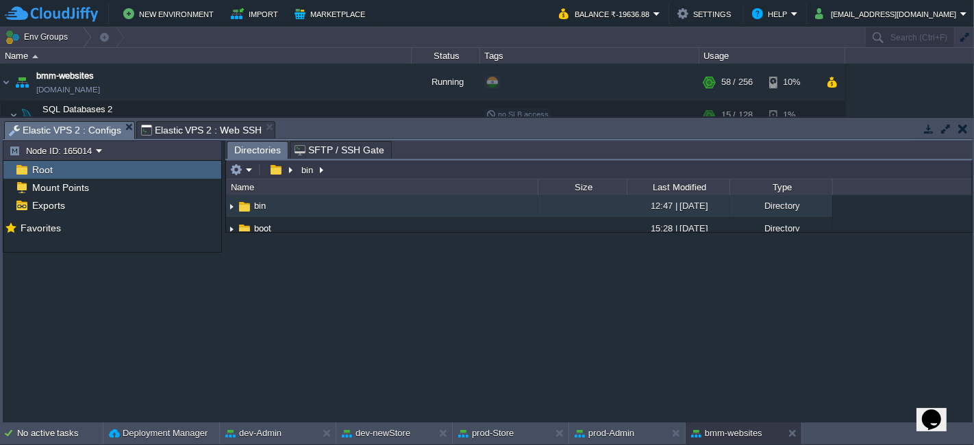
click at [109, 127] on span "Elastic VPS 2 : Configs" at bounding box center [65, 130] width 112 height 17
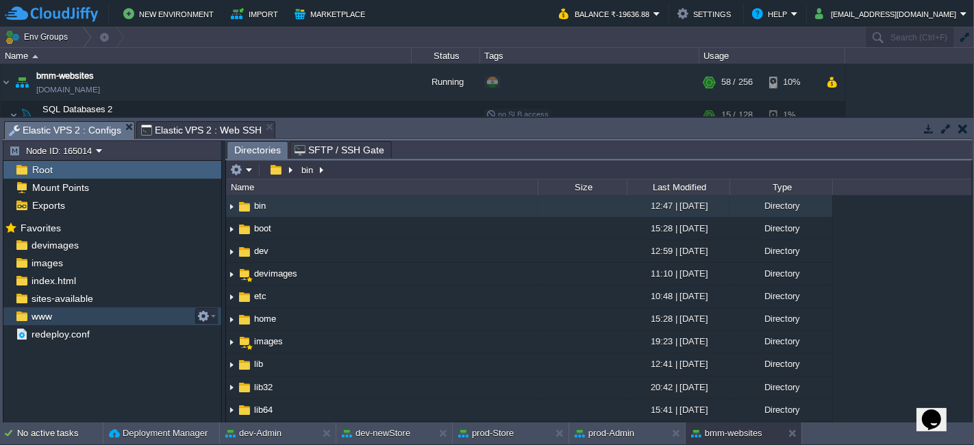
click at [60, 310] on div "www" at bounding box center [112, 317] width 218 height 18
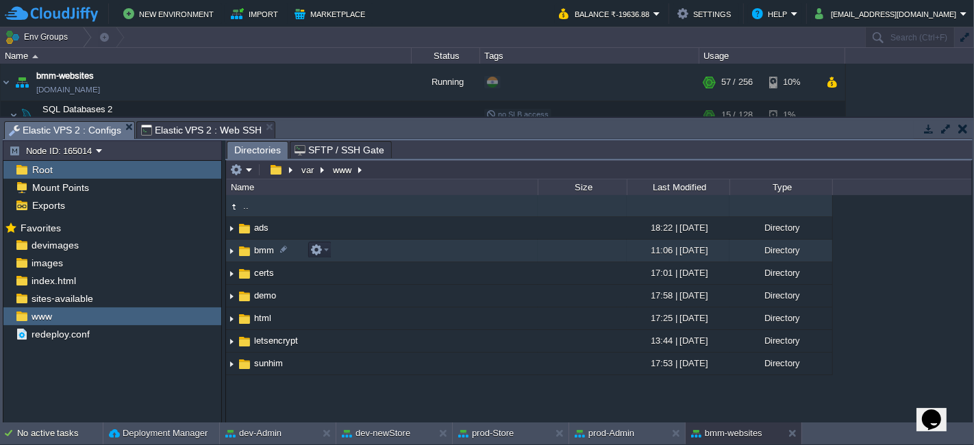
click at [232, 251] on img at bounding box center [231, 250] width 11 height 21
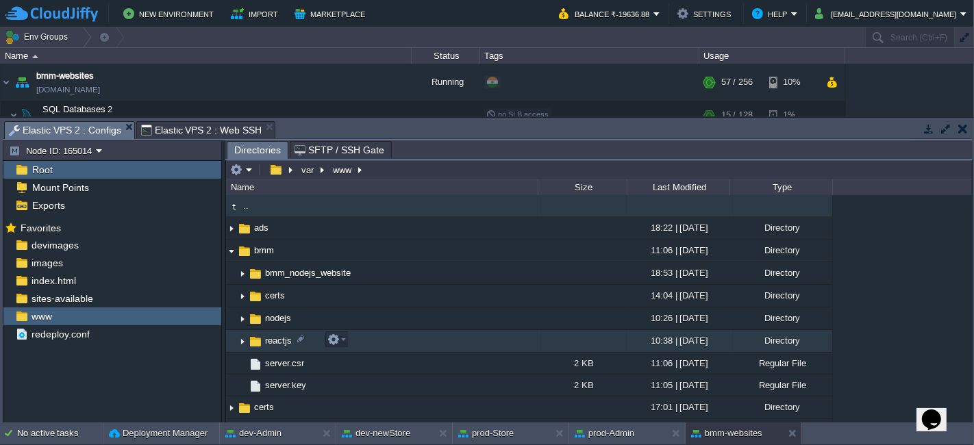
click at [243, 340] on img at bounding box center [242, 341] width 11 height 21
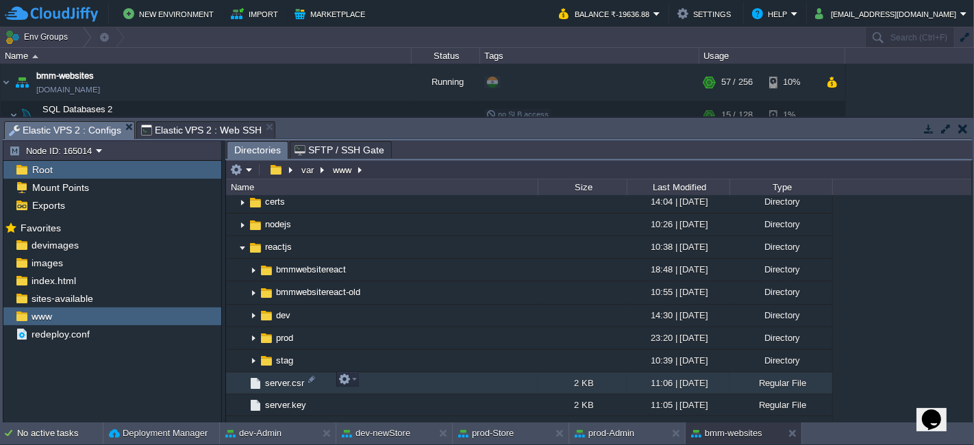
scroll to position [96, 0]
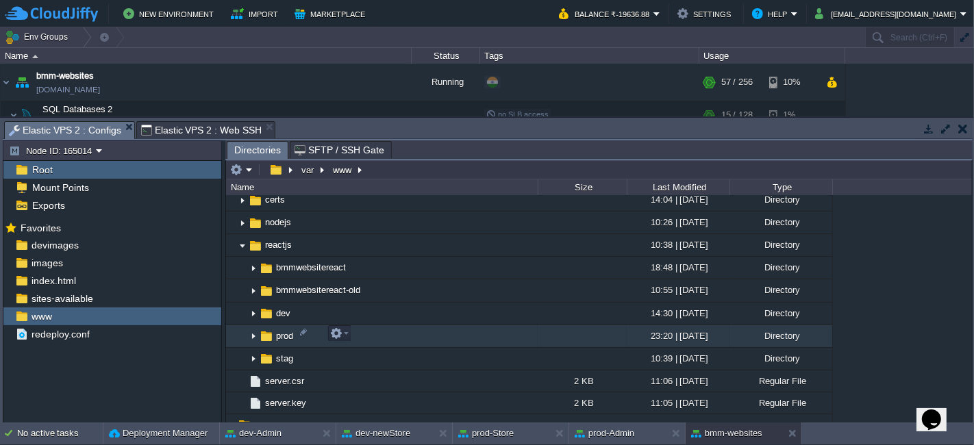
click at [253, 333] on img at bounding box center [253, 336] width 11 height 21
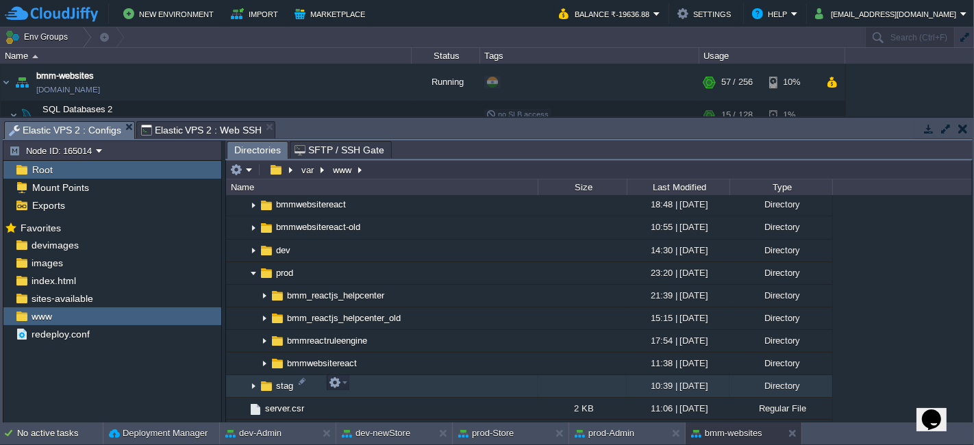
scroll to position [160, 0]
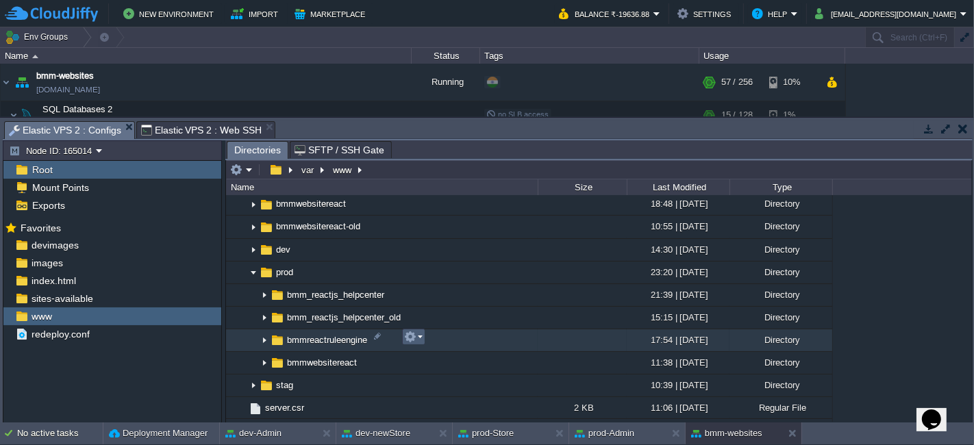
click at [417, 334] on em at bounding box center [413, 337] width 18 height 12
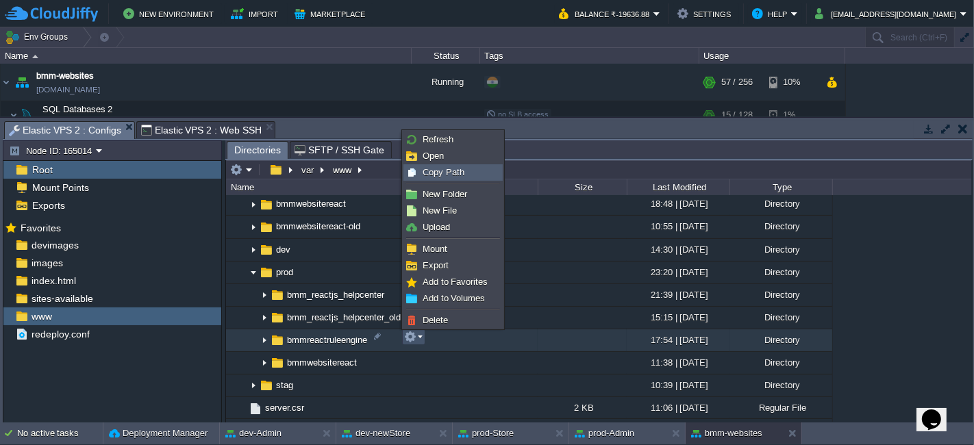
click at [452, 179] on div "Copy Path" at bounding box center [453, 172] width 98 height 15
type textarea "/var/www/bmm/reactjs/prod/bmmreactruleengine"
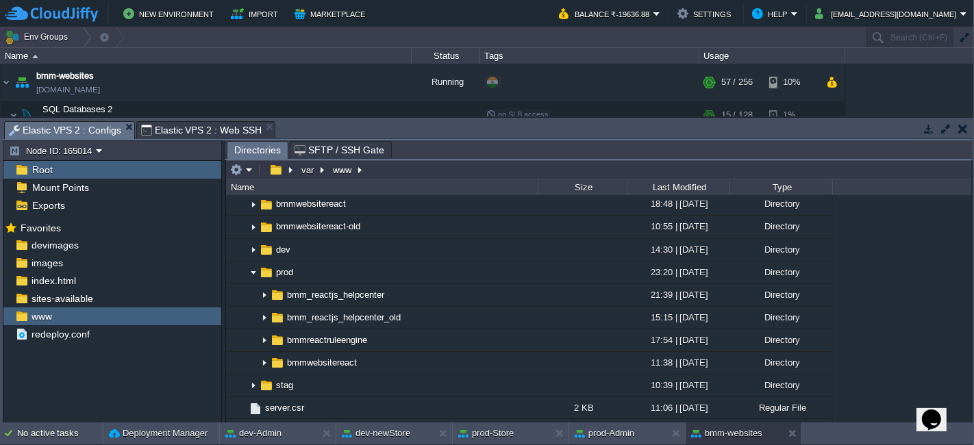
type input "#000000"
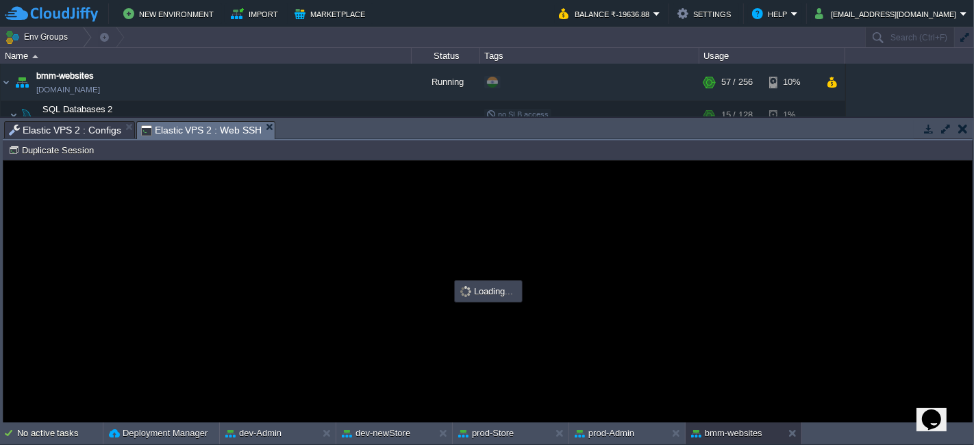
click at [234, 124] on span "Elastic VPS 2 : Web SSH" at bounding box center [201, 130] width 121 height 17
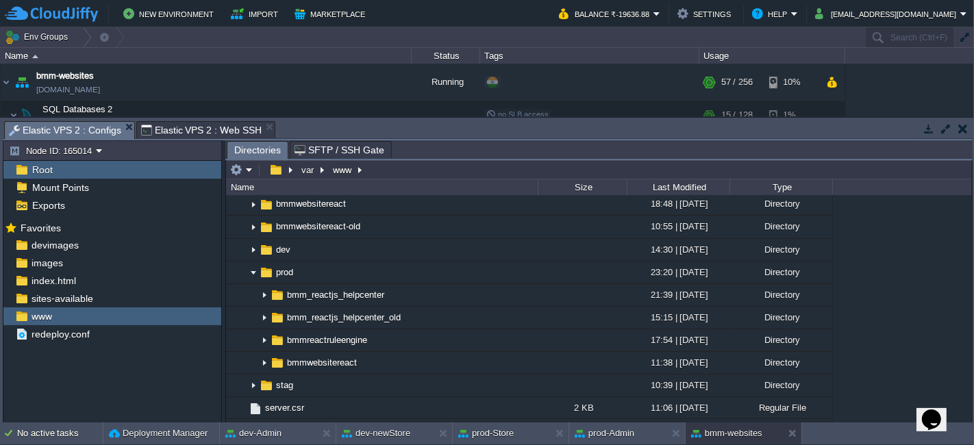
click at [90, 130] on span "Elastic VPS 2 : Configs" at bounding box center [65, 130] width 112 height 17
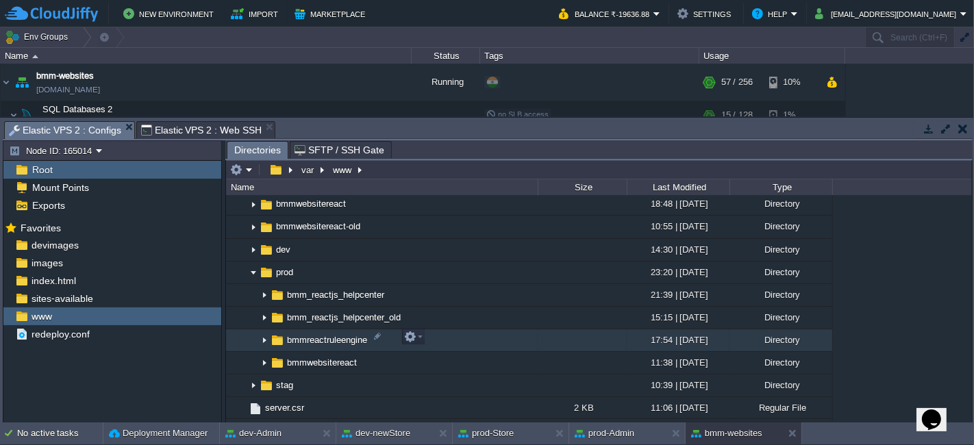
click at [262, 338] on img at bounding box center [264, 340] width 11 height 21
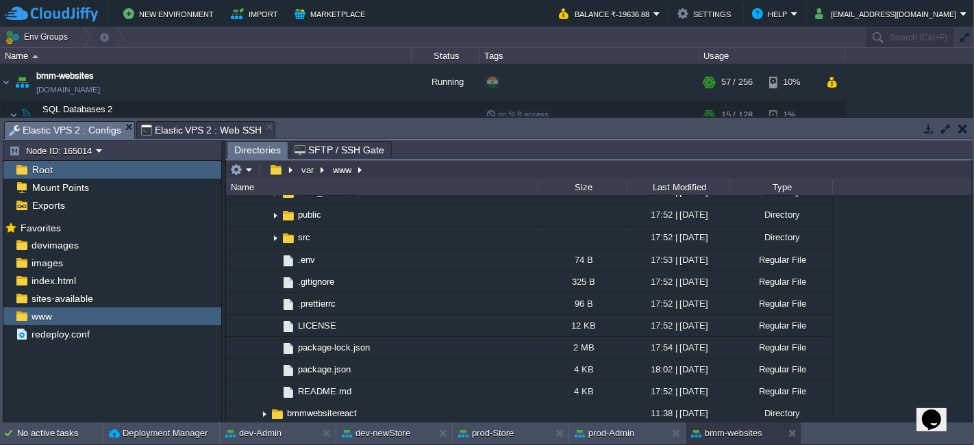
scroll to position [388, 0]
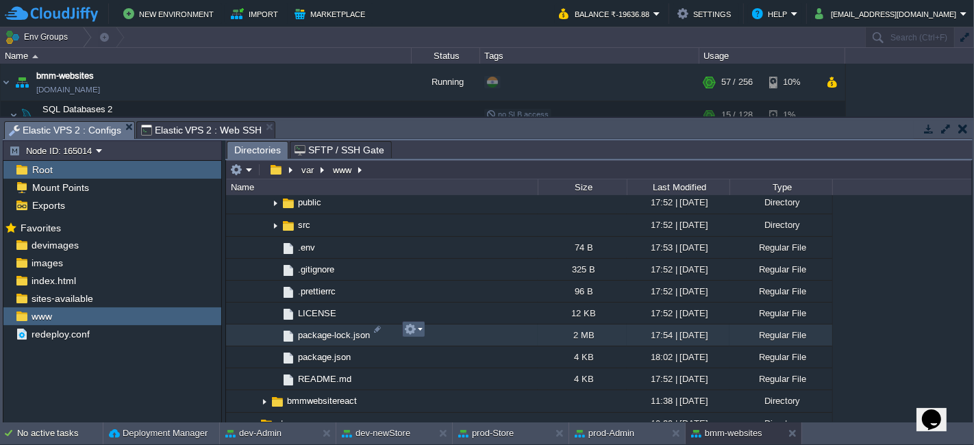
click at [416, 326] on em at bounding box center [413, 329] width 18 height 12
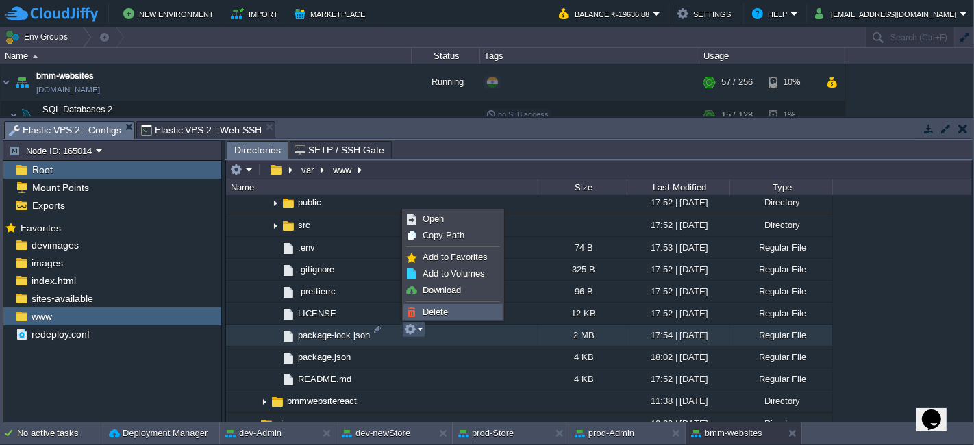
click at [456, 306] on link "Delete" at bounding box center [453, 312] width 98 height 15
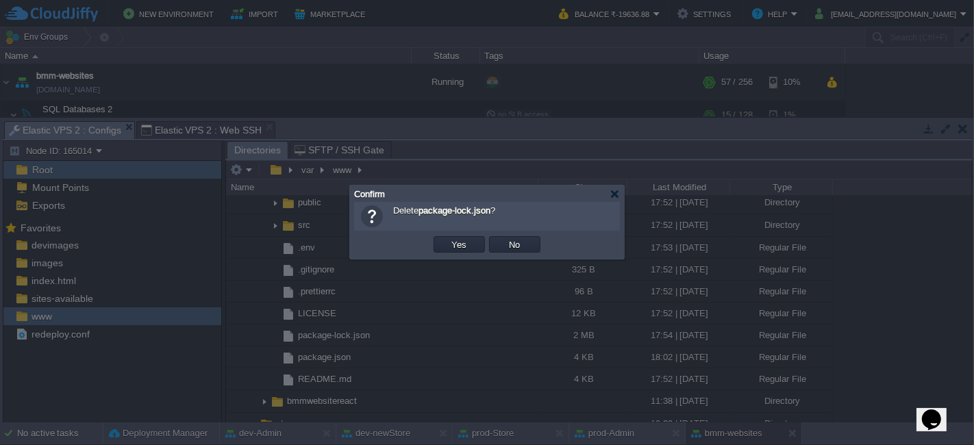
click at [458, 236] on td "Yes" at bounding box center [459, 244] width 55 height 21
click at [458, 241] on button "Yes" at bounding box center [459, 244] width 23 height 12
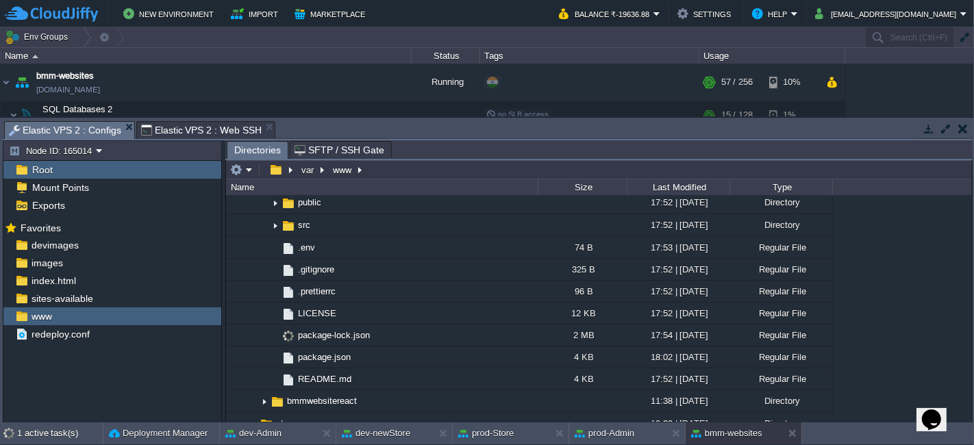
click at [232, 130] on span "Elastic VPS 2 : Web SSH" at bounding box center [201, 130] width 121 height 16
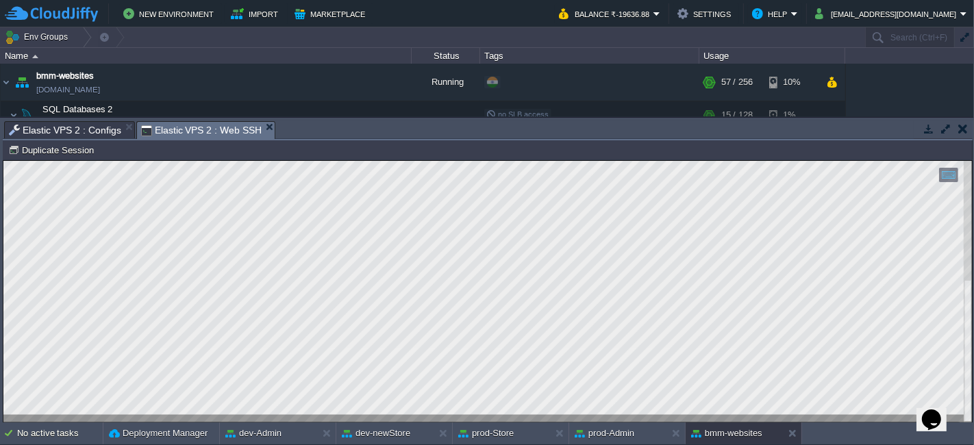
click at [92, 124] on span "Elastic VPS 2 : Configs" at bounding box center [65, 130] width 112 height 16
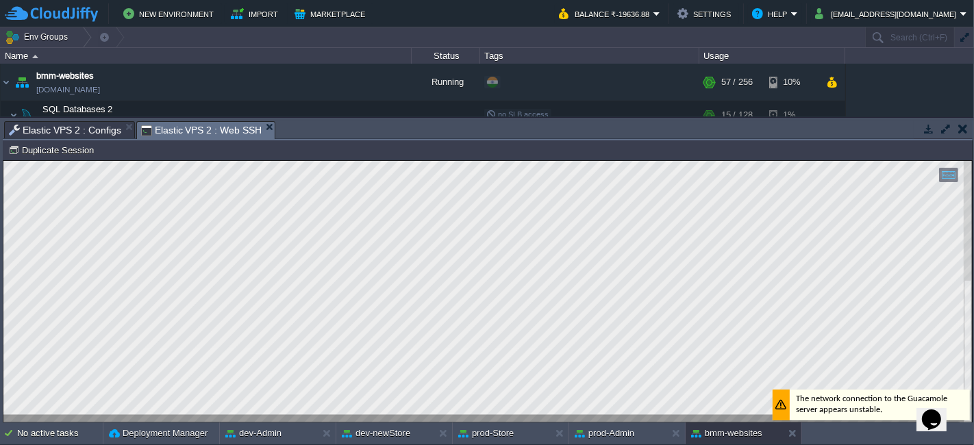
click at [181, 126] on span "Elastic VPS 2 : Web SSH" at bounding box center [201, 130] width 121 height 17
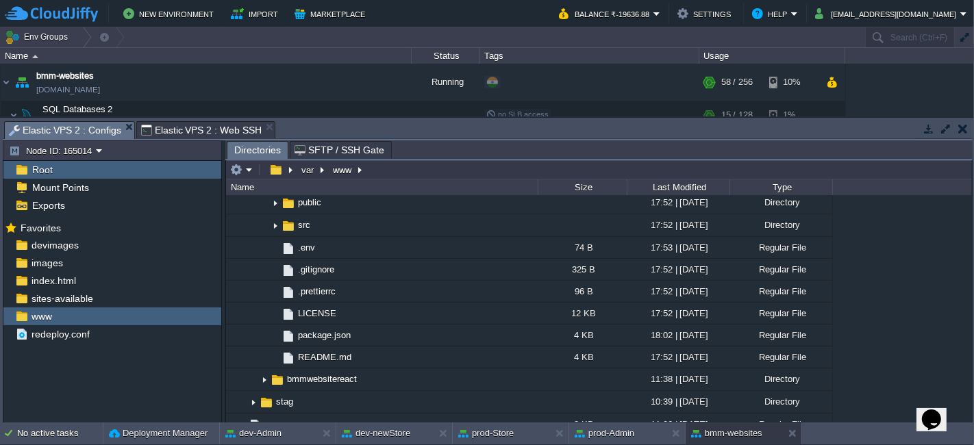
click at [101, 127] on span "Elastic VPS 2 : Configs" at bounding box center [65, 130] width 112 height 17
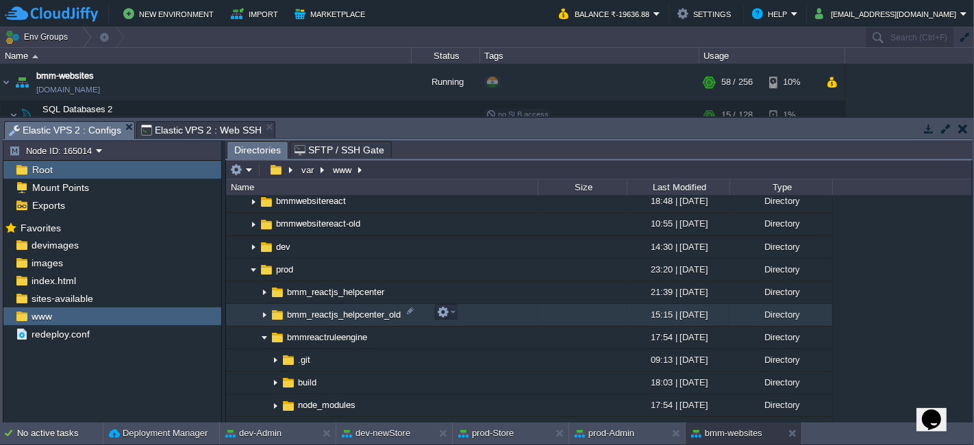
scroll to position [159, 0]
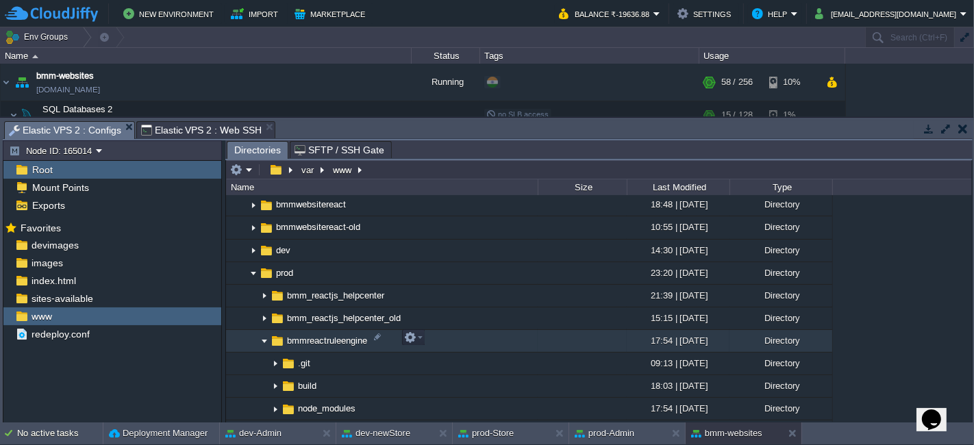
click at [262, 337] on img at bounding box center [264, 341] width 11 height 21
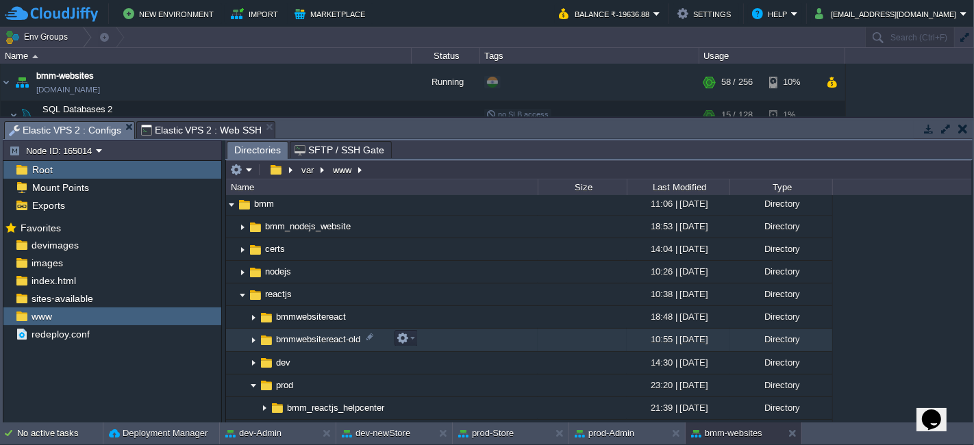
scroll to position [43, 0]
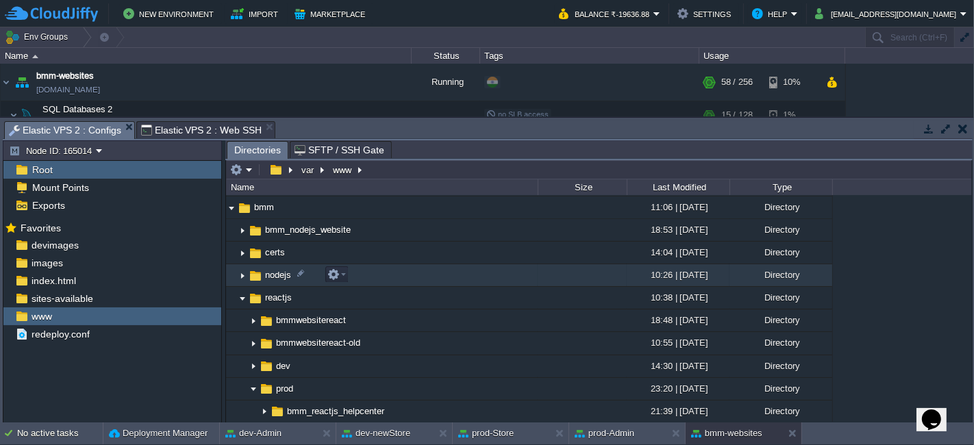
click at [243, 275] on img at bounding box center [242, 275] width 11 height 21
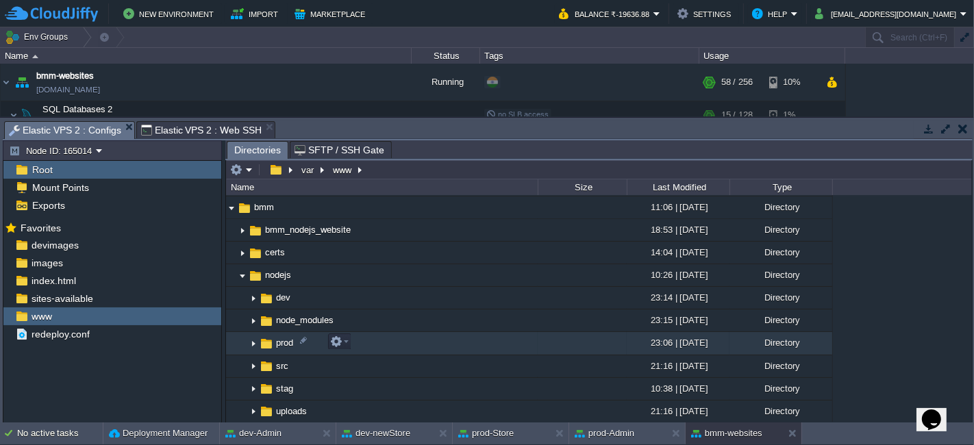
click at [251, 341] on img at bounding box center [253, 344] width 11 height 21
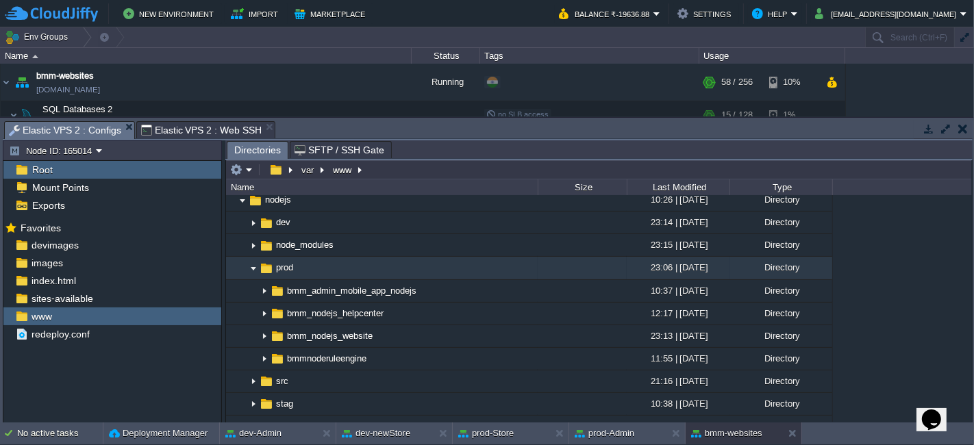
scroll to position [119, 0]
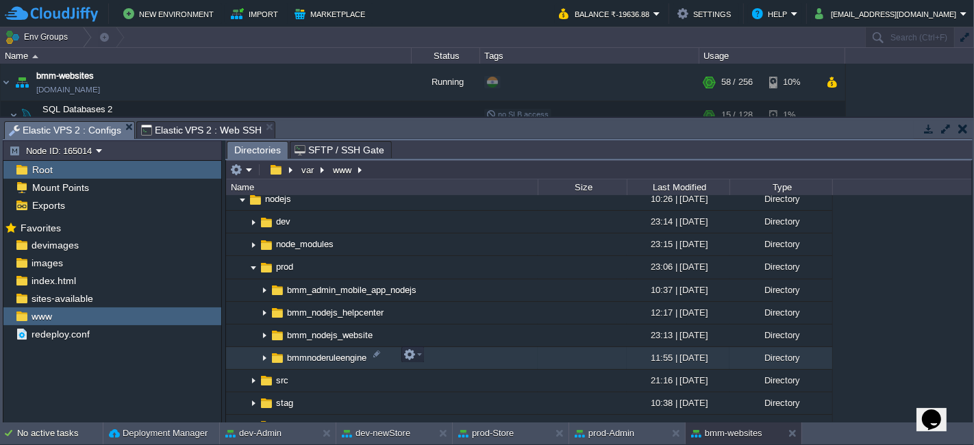
click at [266, 351] on img at bounding box center [264, 358] width 11 height 21
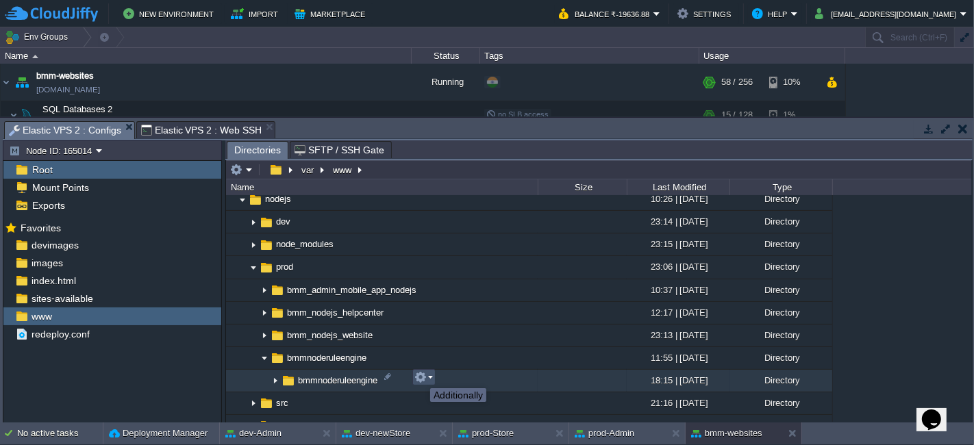
click at [421, 376] on button "button" at bounding box center [420, 377] width 12 height 12
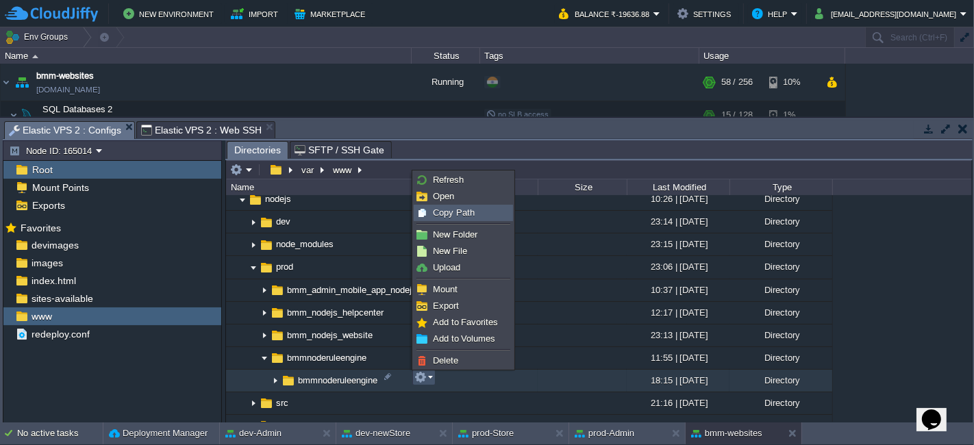
click at [457, 216] on span "Copy Path" at bounding box center [454, 213] width 42 height 10
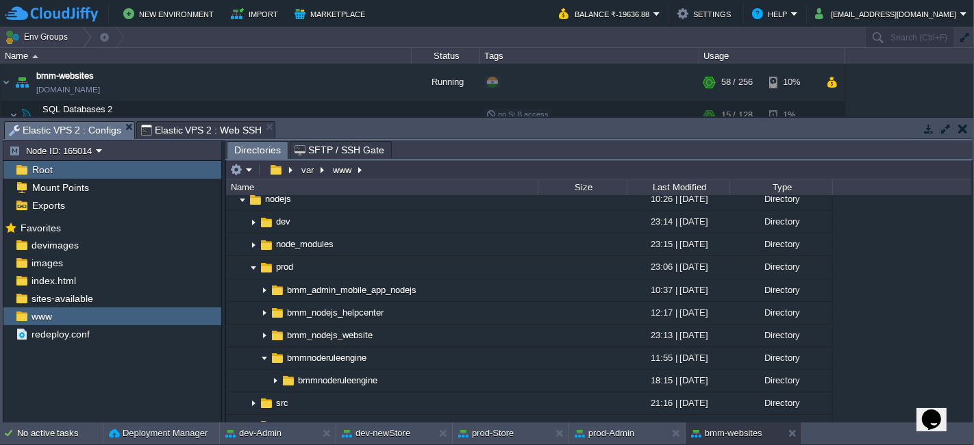
click at [192, 123] on span "Elastic VPS 2 : Web SSH" at bounding box center [201, 130] width 121 height 16
click at [92, 125] on span "Elastic VPS 2 : Configs" at bounding box center [65, 130] width 112 height 17
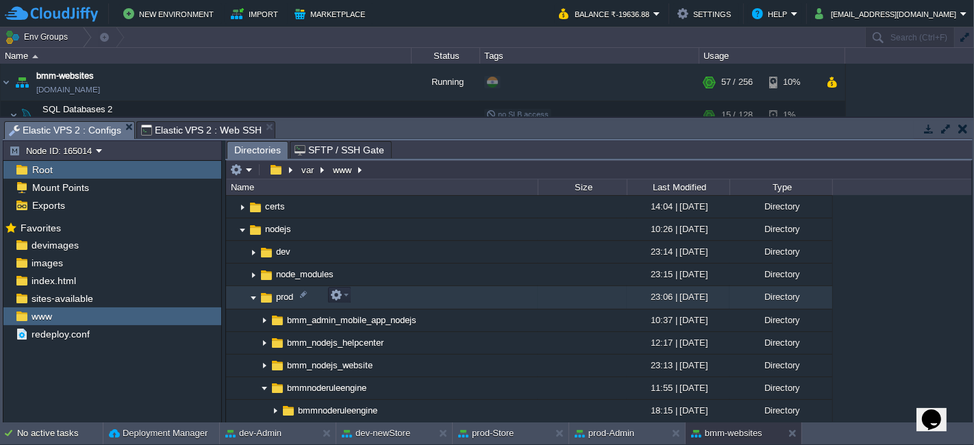
scroll to position [0, 0]
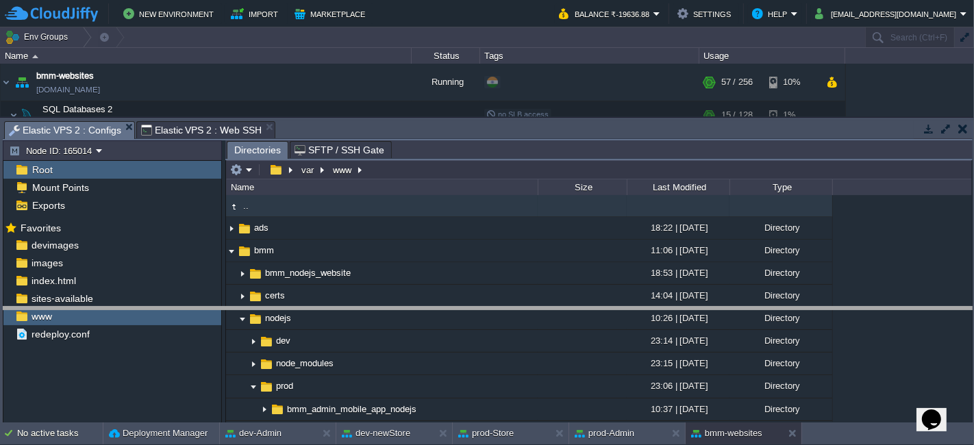
drag, startPoint x: 358, startPoint y: 134, endPoint x: 350, endPoint y: 320, distance: 186.5
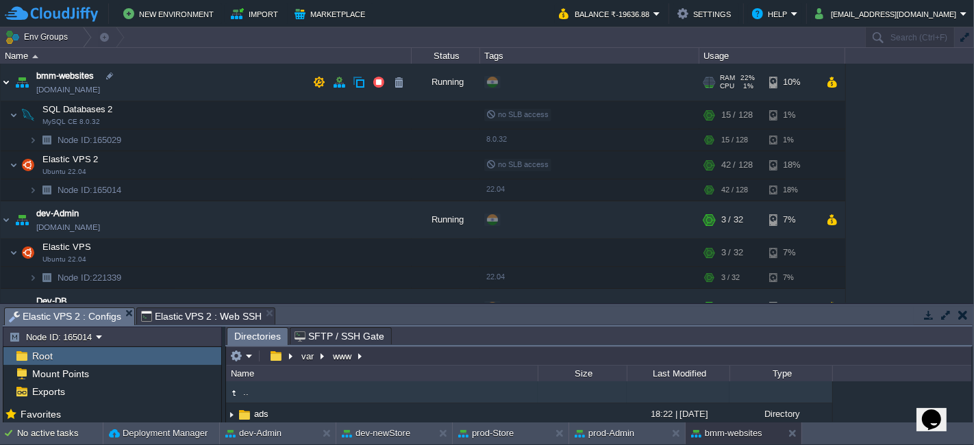
click at [3, 81] on img at bounding box center [6, 82] width 11 height 37
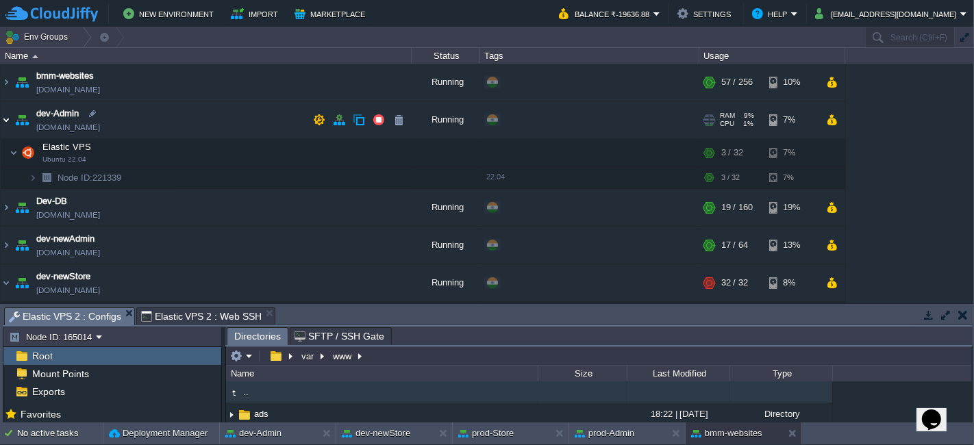
click at [1, 114] on img at bounding box center [6, 119] width 11 height 37
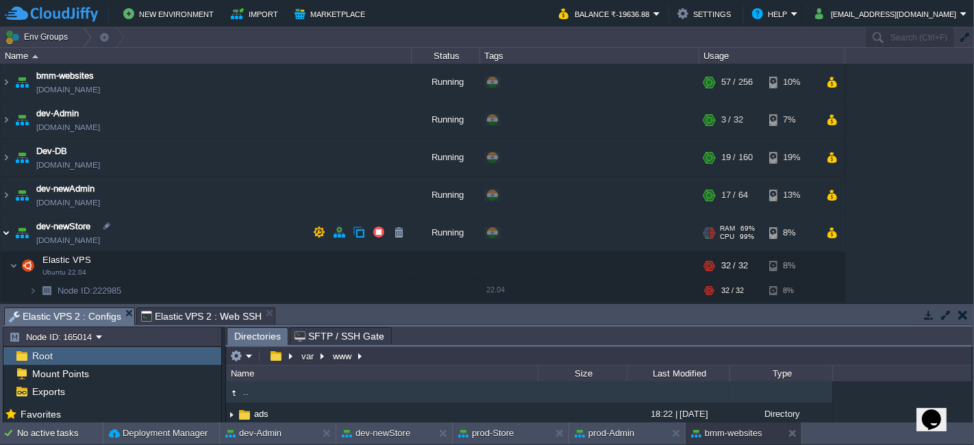
click at [4, 232] on img at bounding box center [6, 232] width 11 height 37
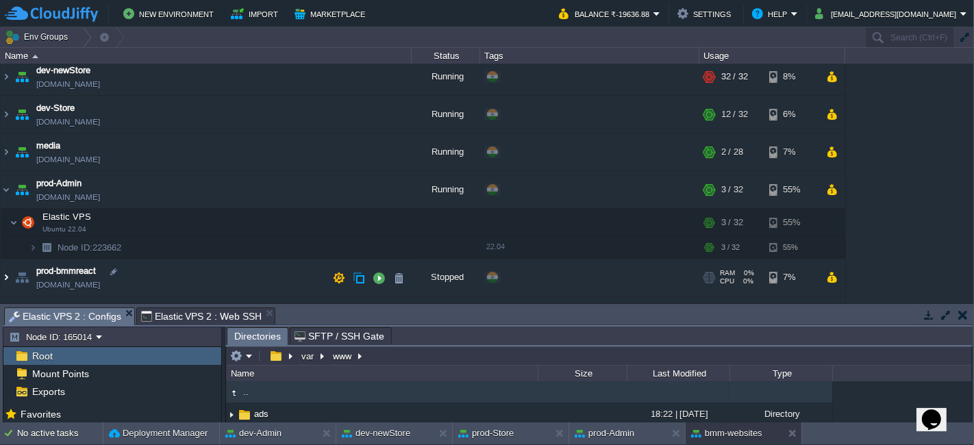
scroll to position [222, 0]
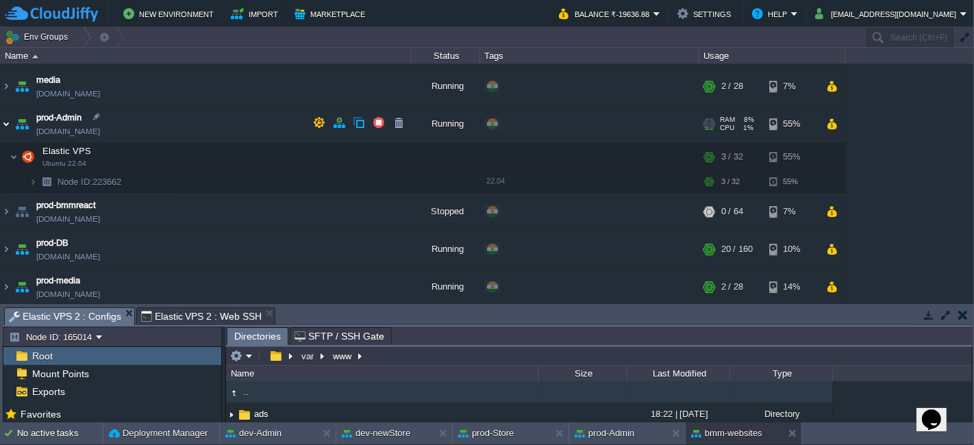
click at [1, 124] on img at bounding box center [6, 123] width 11 height 37
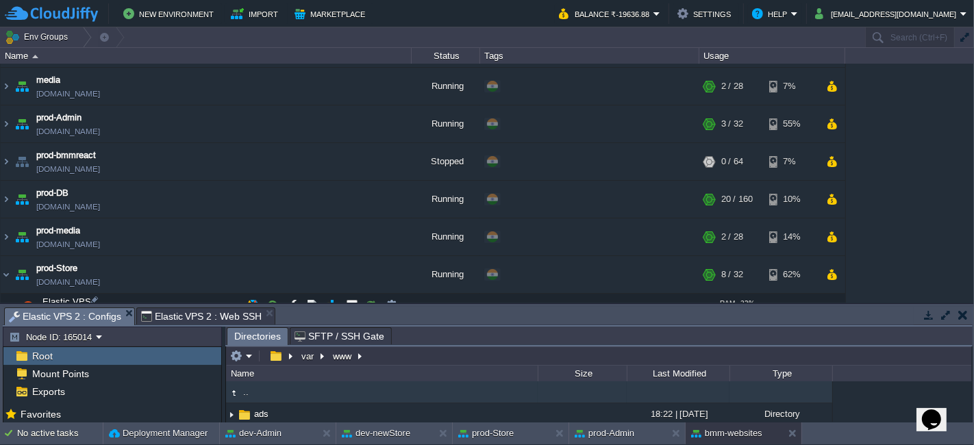
scroll to position [410, 0]
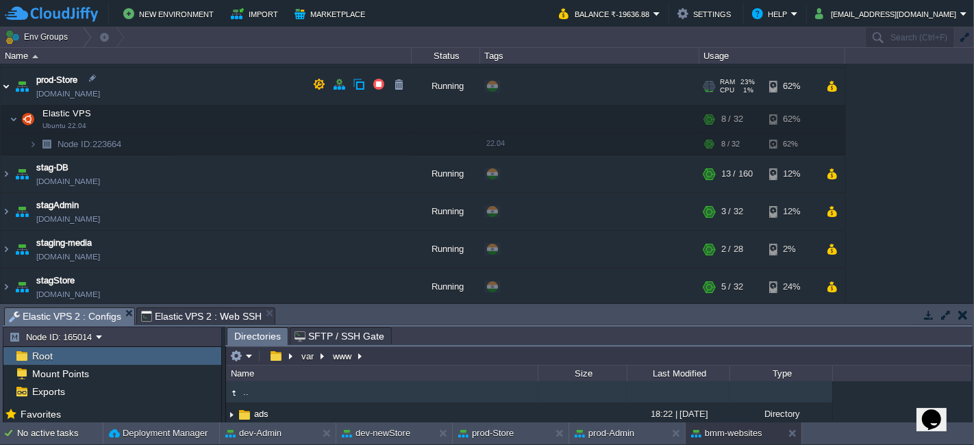
click at [8, 81] on img at bounding box center [6, 86] width 11 height 37
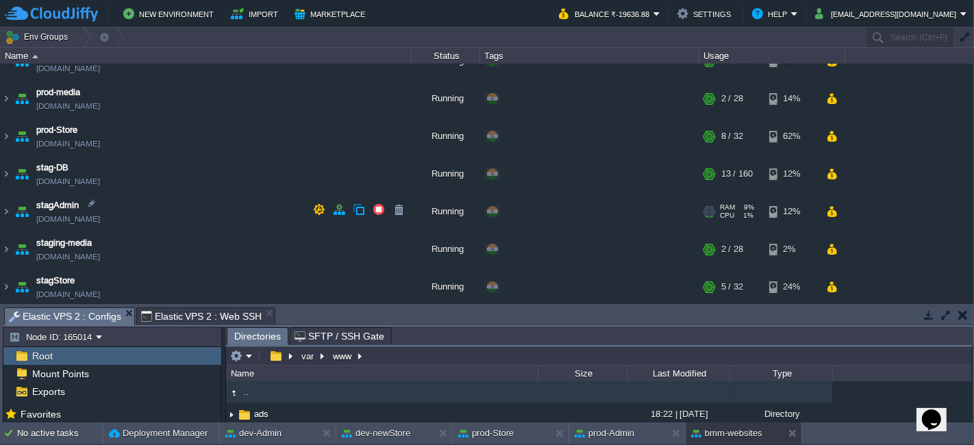
scroll to position [0, 0]
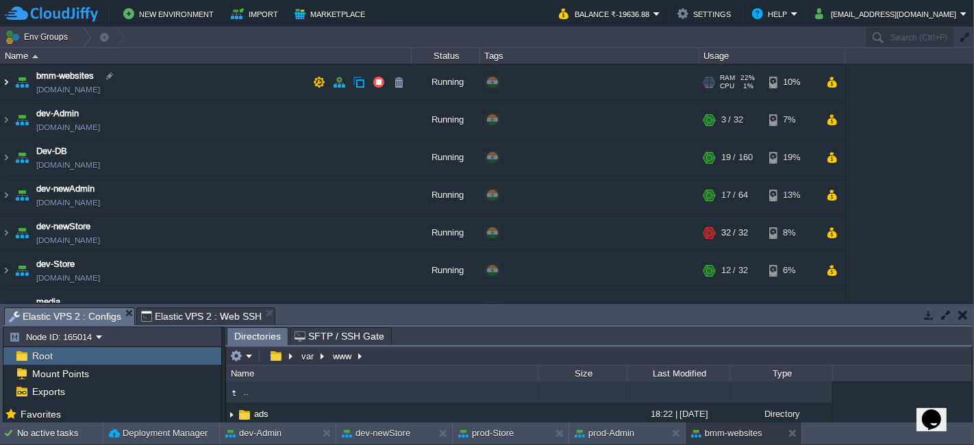
click at [5, 82] on img at bounding box center [6, 82] width 11 height 37
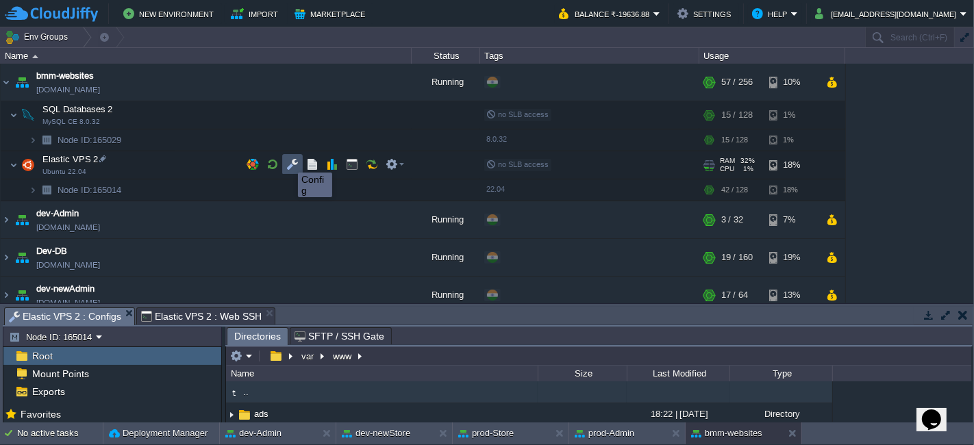
click at [288, 160] on button "button" at bounding box center [292, 164] width 12 height 12
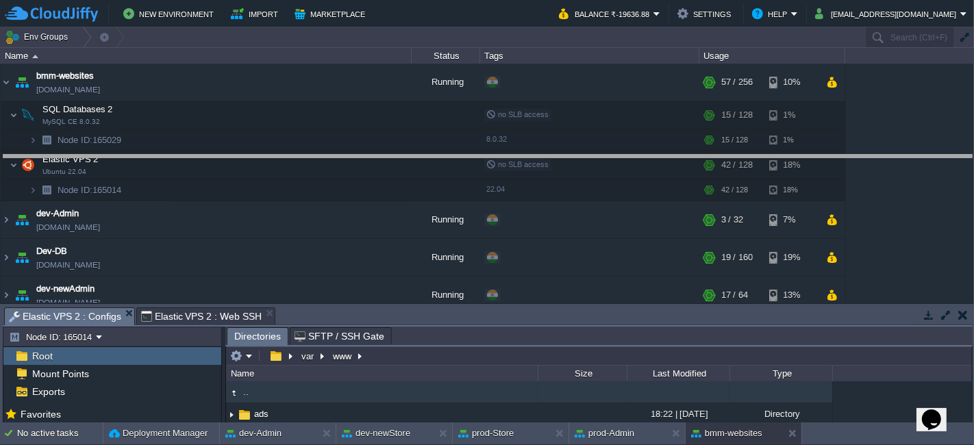
drag, startPoint x: 316, startPoint y: 323, endPoint x: 314, endPoint y: 156, distance: 166.5
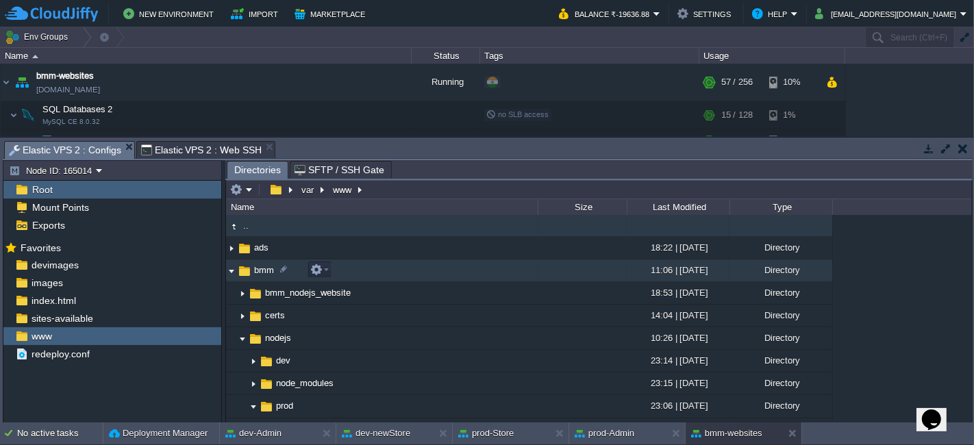
click at [232, 271] on img at bounding box center [231, 270] width 11 height 21
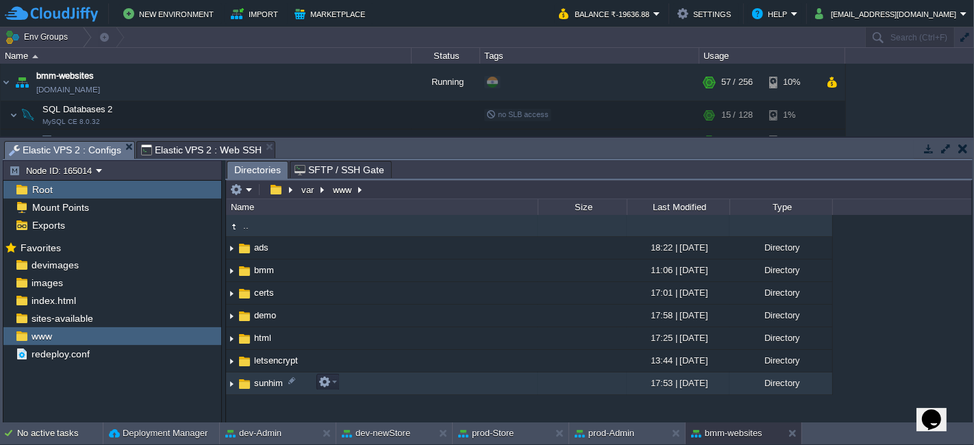
click at [232, 378] on img at bounding box center [231, 383] width 11 height 21
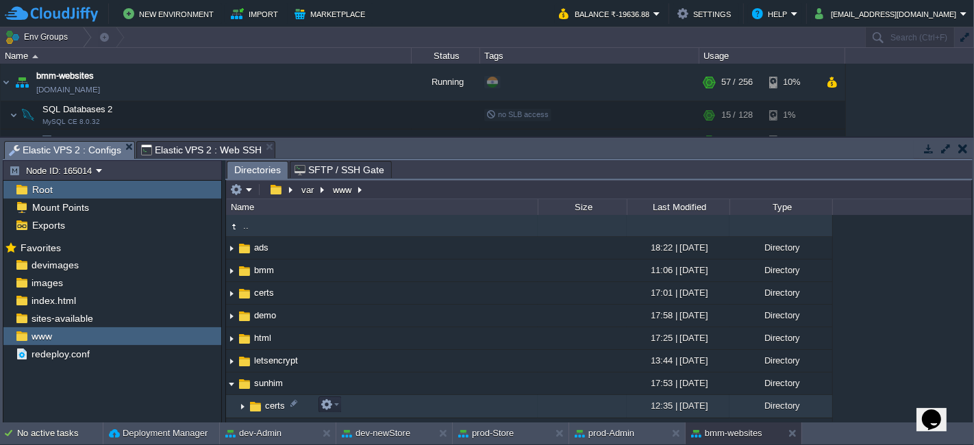
scroll to position [16, 0]
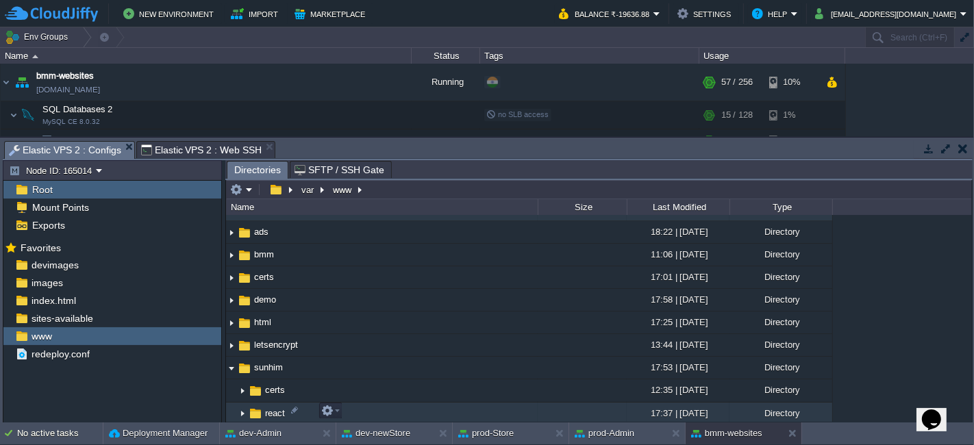
click at [240, 406] on img at bounding box center [242, 413] width 11 height 21
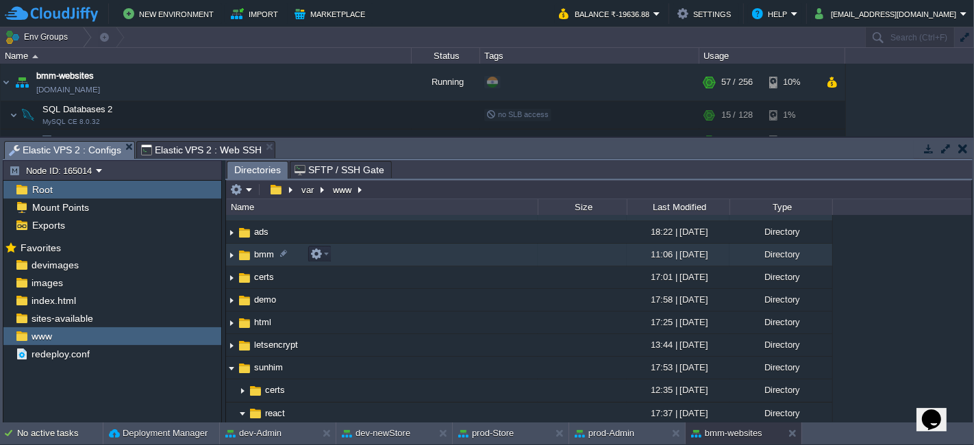
click at [233, 247] on img at bounding box center [231, 255] width 11 height 21
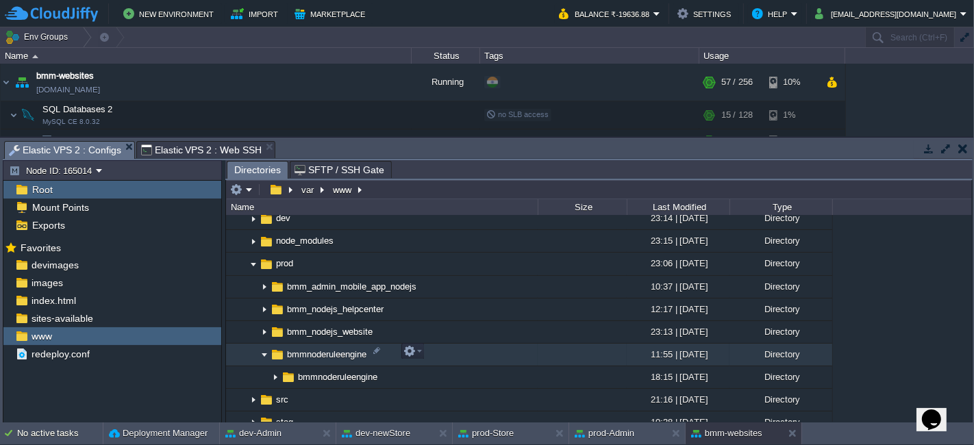
scroll to position [143, 0]
click at [261, 351] on img at bounding box center [264, 354] width 11 height 21
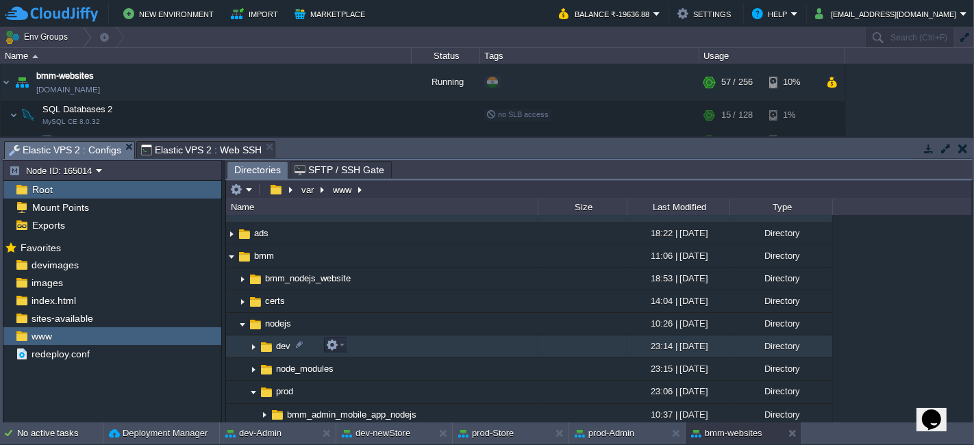
scroll to position [14, 0]
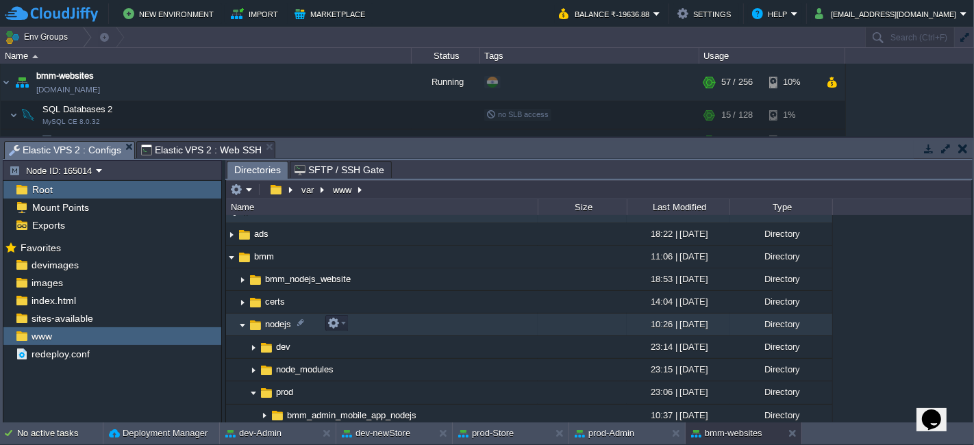
click at [245, 317] on img at bounding box center [242, 324] width 11 height 21
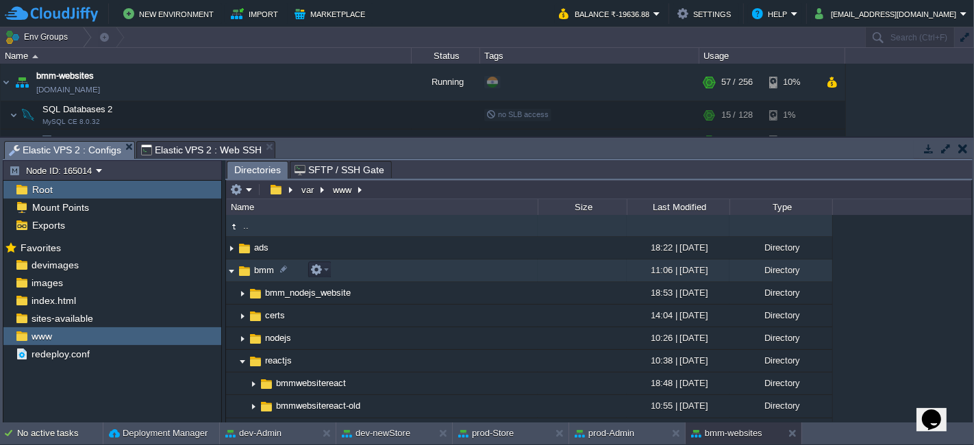
click at [232, 277] on img at bounding box center [231, 270] width 11 height 21
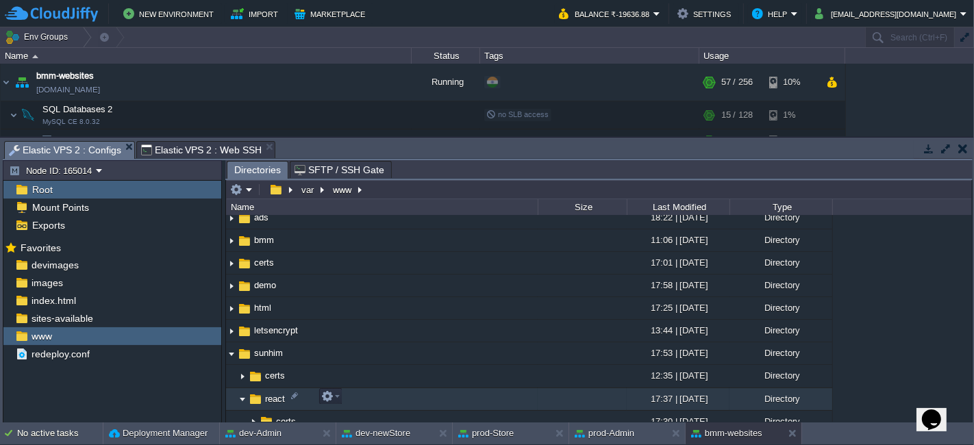
scroll to position [31, 0]
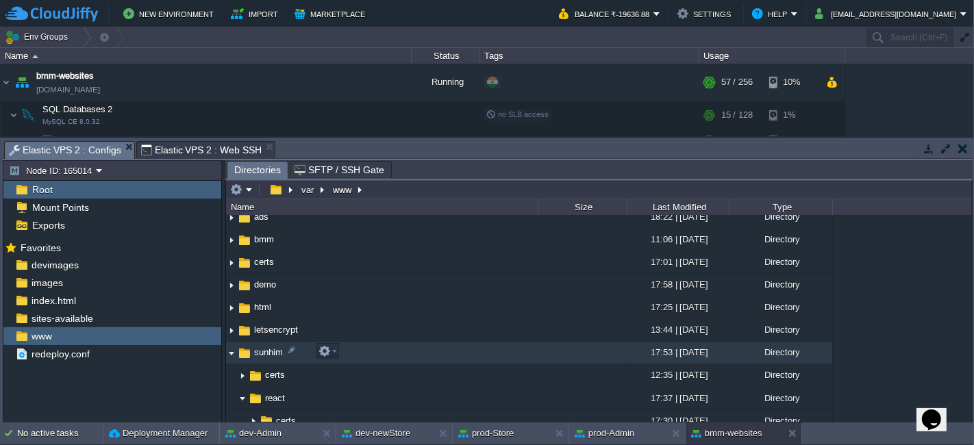
click at [232, 358] on img at bounding box center [231, 353] width 11 height 21
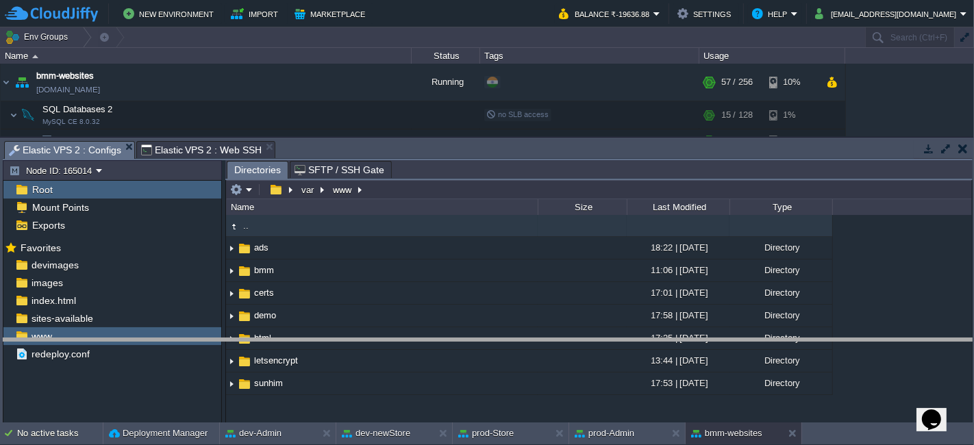
drag, startPoint x: 303, startPoint y: 153, endPoint x: 308, endPoint y: 351, distance: 198.1
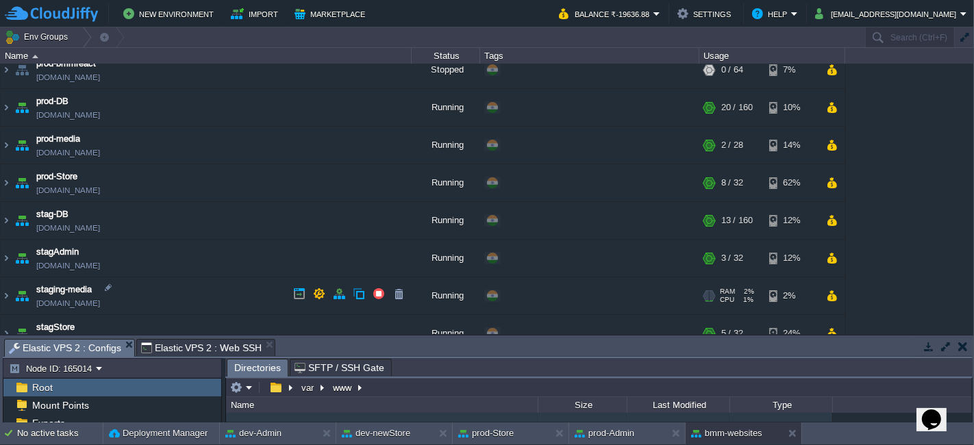
scroll to position [428, 0]
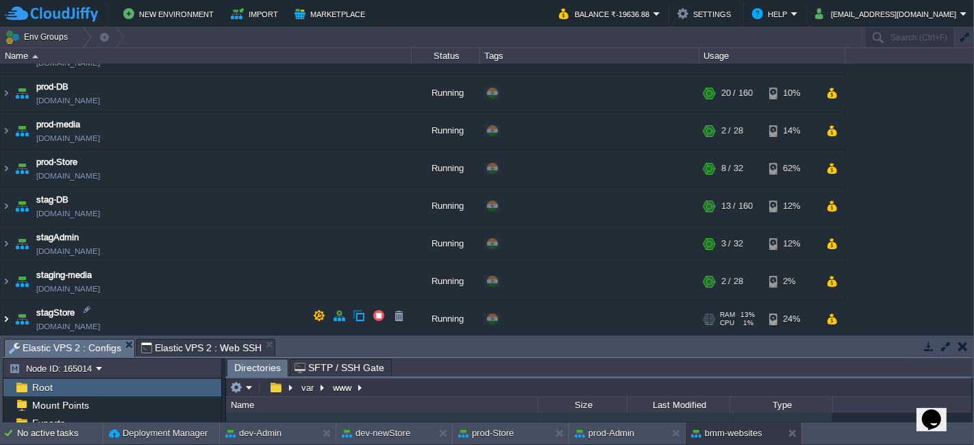
click at [9, 311] on img at bounding box center [6, 319] width 11 height 37
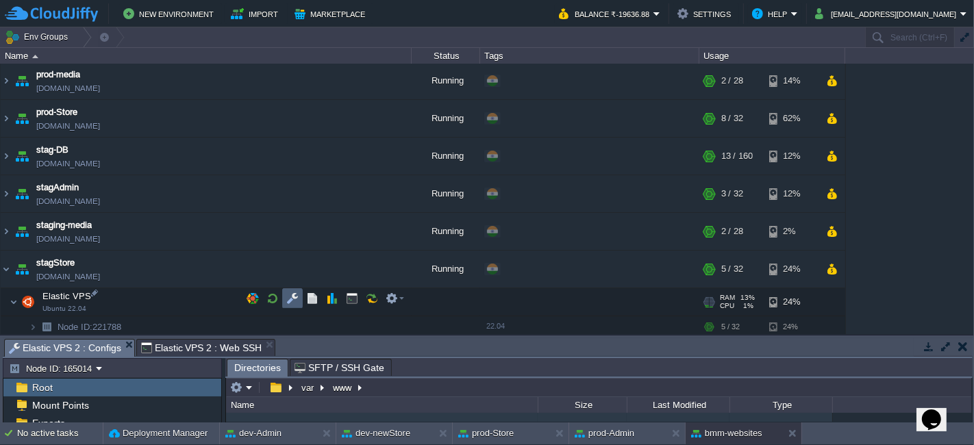
click at [299, 294] on td at bounding box center [292, 298] width 21 height 21
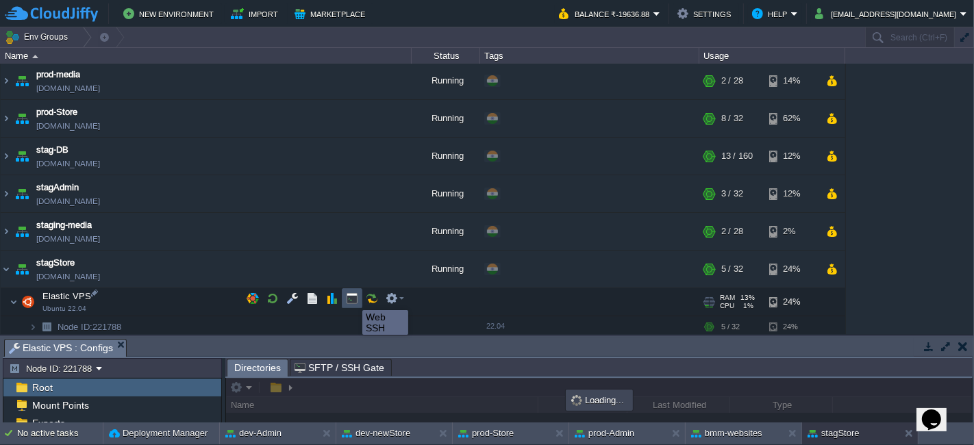
click at [352, 298] on button "button" at bounding box center [352, 299] width 12 height 12
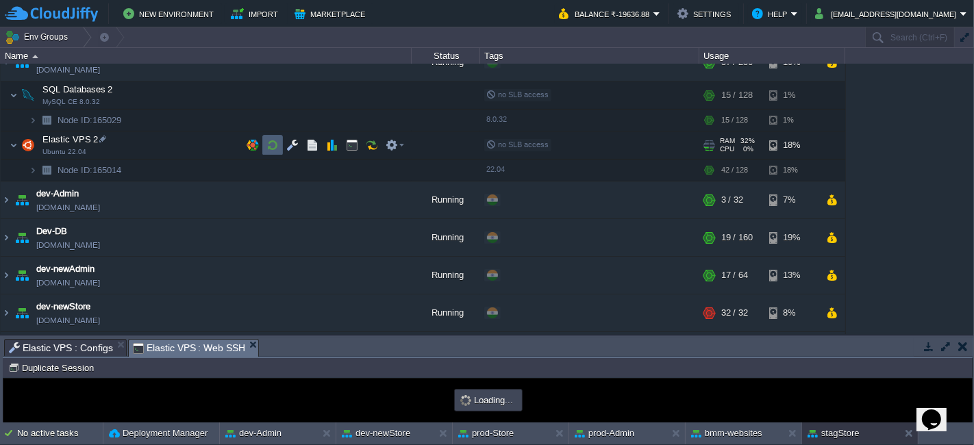
scroll to position [0, 0]
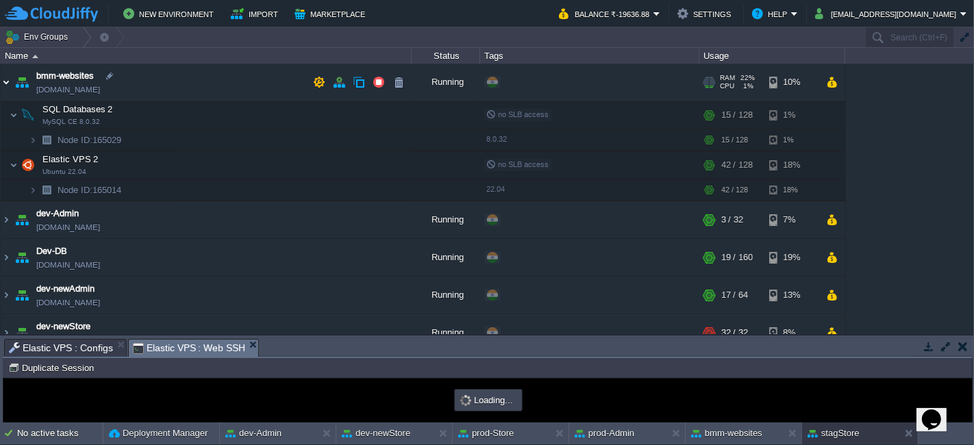
click at [1, 84] on img at bounding box center [6, 82] width 11 height 37
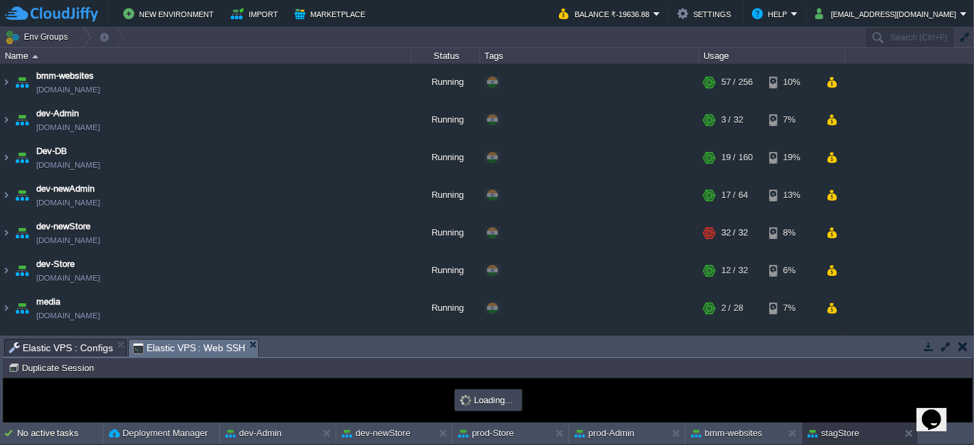
scroll to position [379, 0]
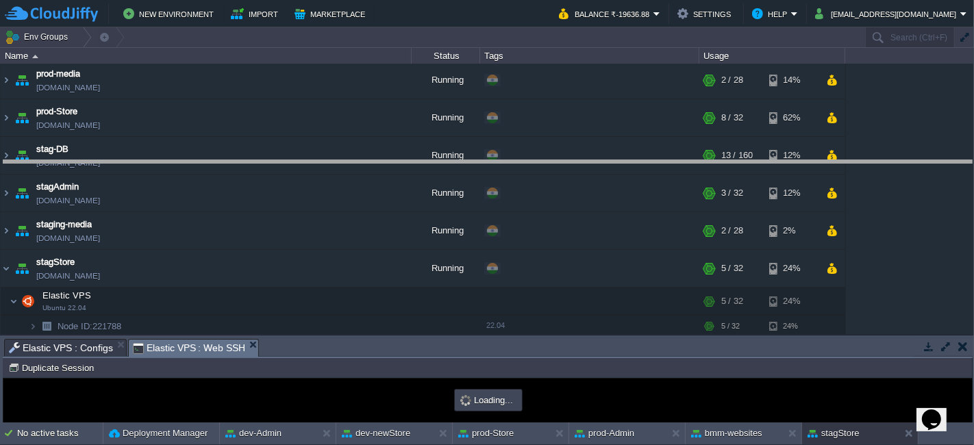
drag, startPoint x: 337, startPoint y: 356, endPoint x: 382, endPoint y: 156, distance: 205.1
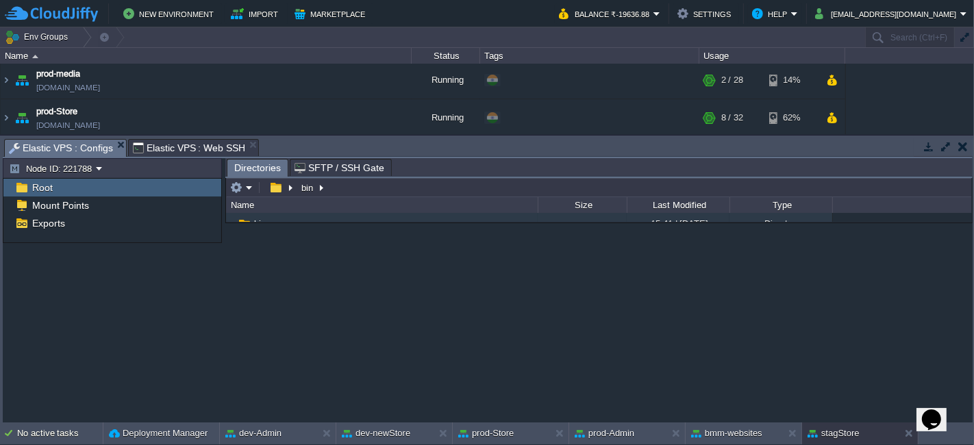
scroll to position [0, 0]
click at [80, 140] on span "Elastic VPS : Configs" at bounding box center [61, 148] width 104 height 17
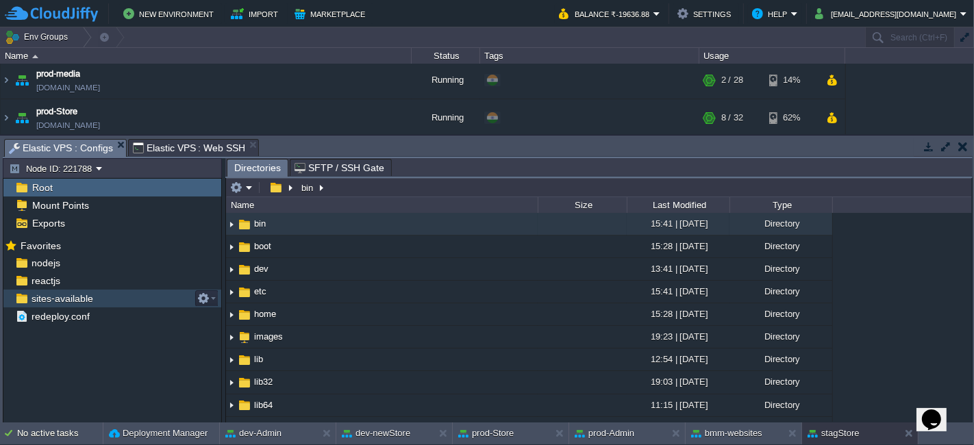
click at [58, 301] on span "sites-available" at bounding box center [62, 299] width 66 height 12
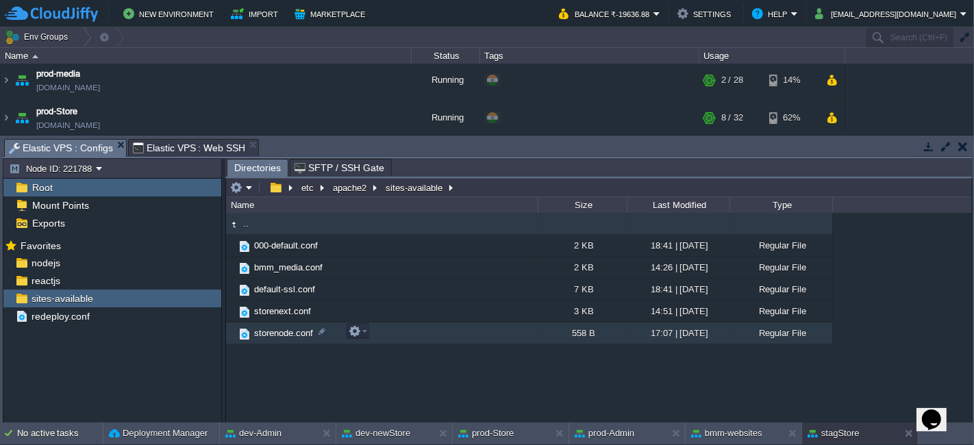
click at [299, 329] on span "storenode.conf" at bounding box center [283, 333] width 63 height 12
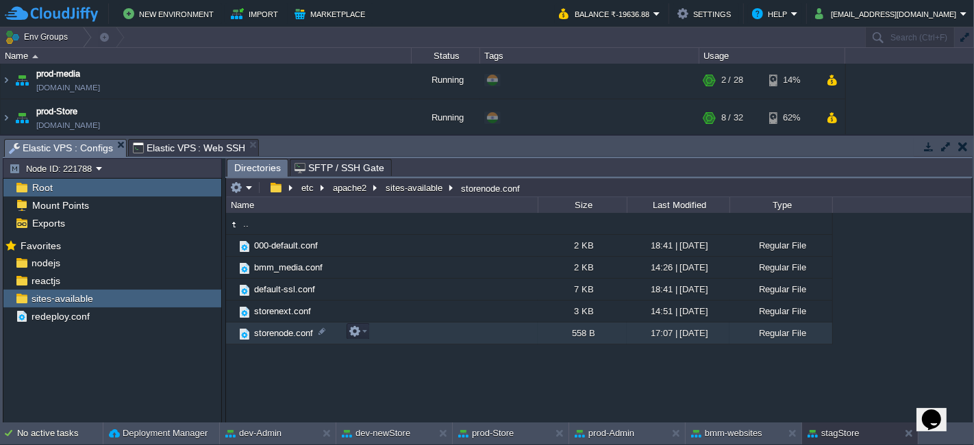
click at [299, 329] on span "storenode.conf" at bounding box center [283, 333] width 63 height 12
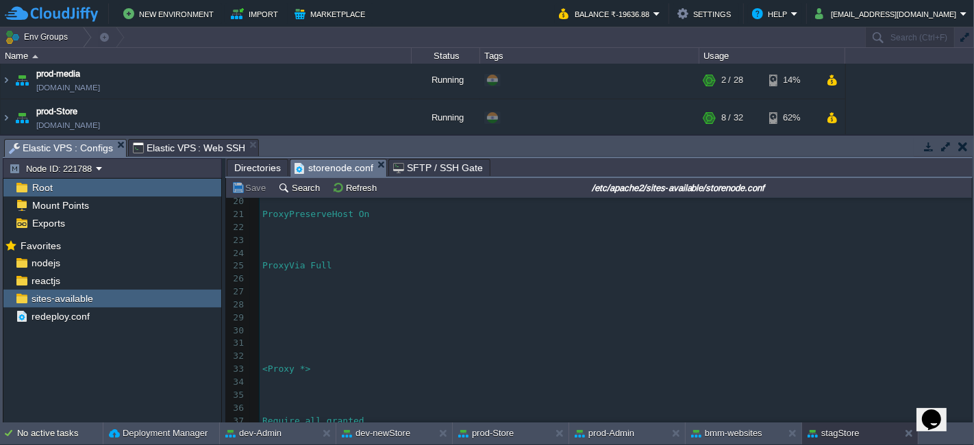
scroll to position [234, 0]
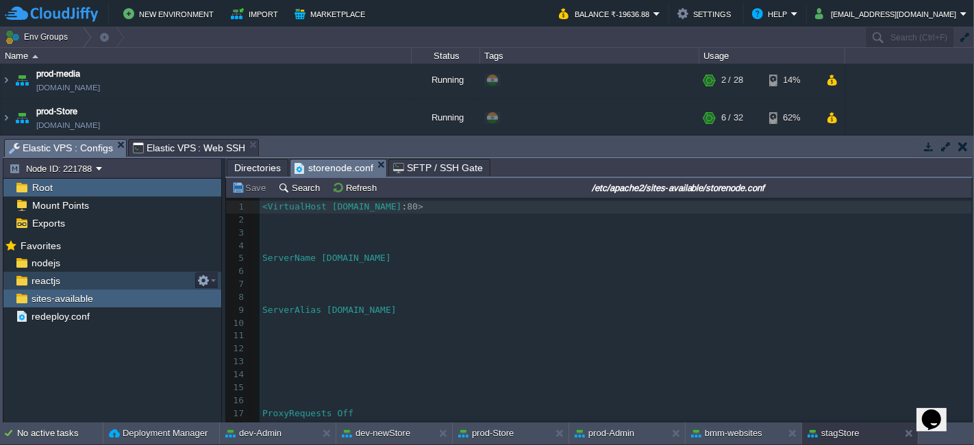
click at [119, 275] on div "reactjs" at bounding box center [112, 281] width 218 height 18
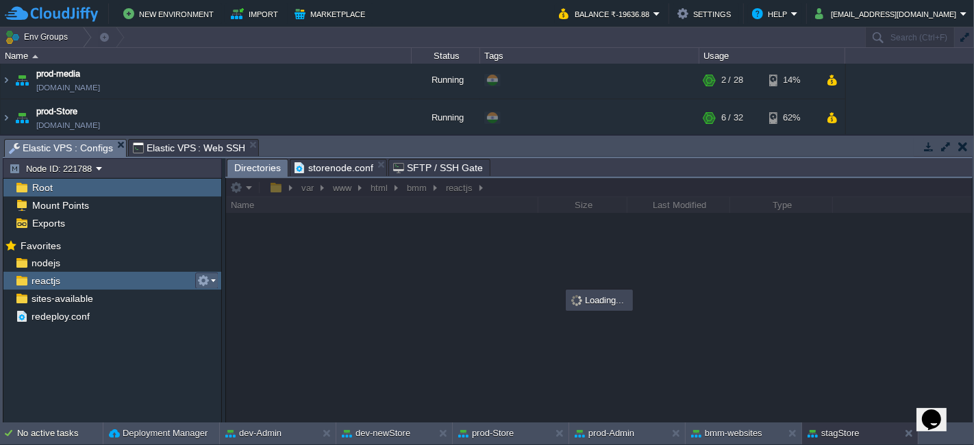
click at [212, 286] on em at bounding box center [206, 281] width 18 height 12
click at [223, 295] on span "Copy Path" at bounding box center [237, 298] width 42 height 10
type textarea "/var/www/html/bmm/reactjs"
type input "#000000"
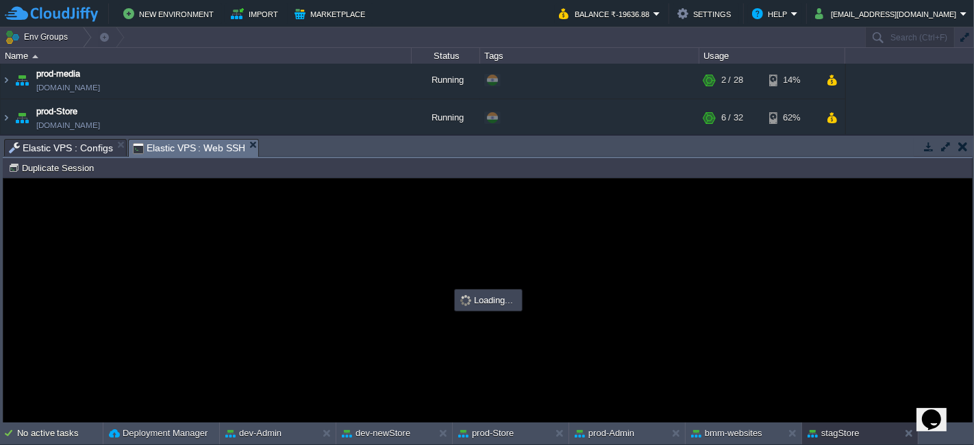
click at [186, 143] on span "Elastic VPS : Web SSH" at bounding box center [189, 148] width 113 height 17
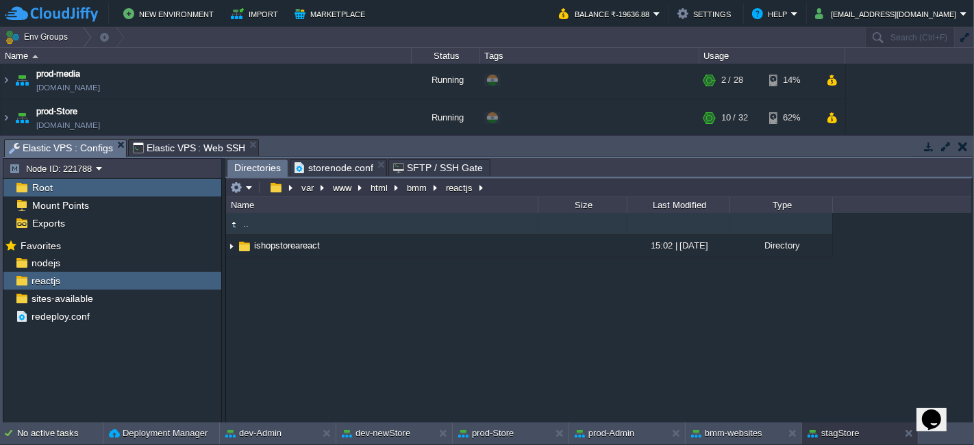
click at [84, 140] on span "Elastic VPS : Configs" at bounding box center [61, 148] width 104 height 17
click at [100, 269] on div "nodejs" at bounding box center [112, 263] width 218 height 18
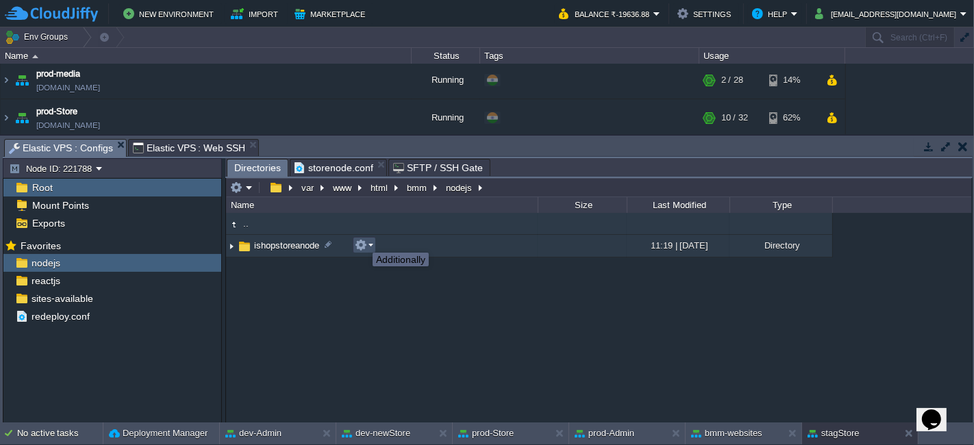
click at [362, 240] on button "button" at bounding box center [361, 245] width 12 height 12
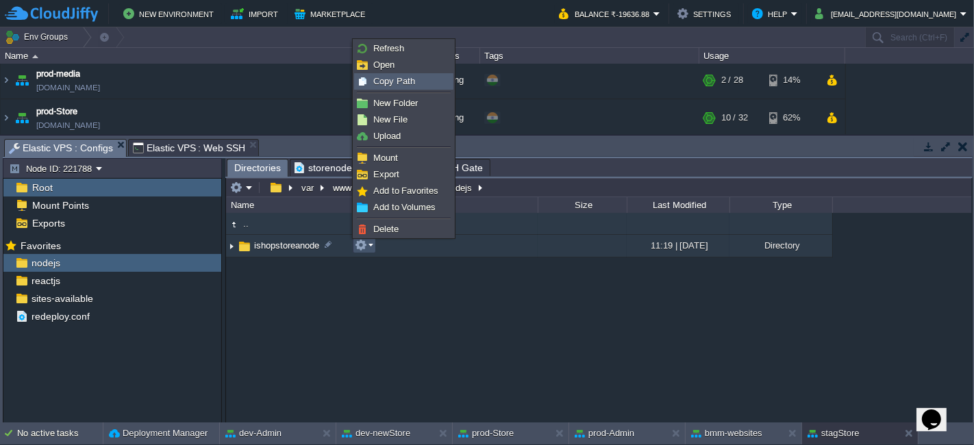
click at [403, 76] on span "Copy Path" at bounding box center [394, 81] width 42 height 10
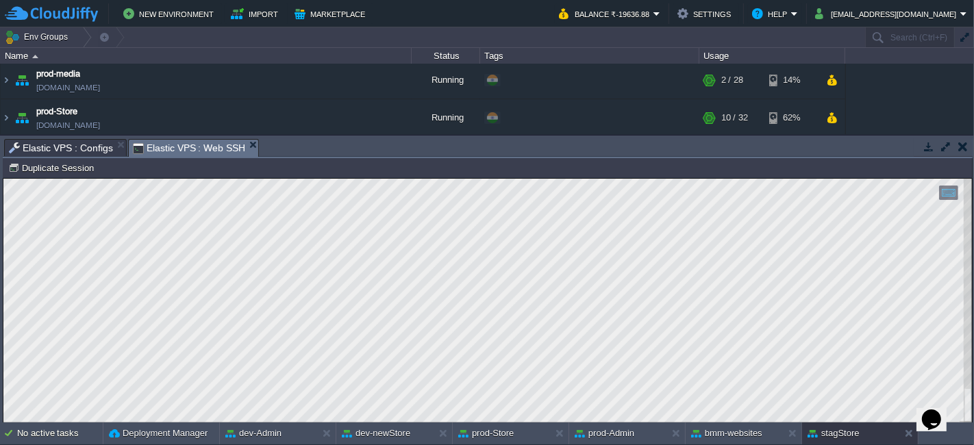
click at [197, 140] on span "Elastic VPS : Web SSH" at bounding box center [189, 148] width 113 height 17
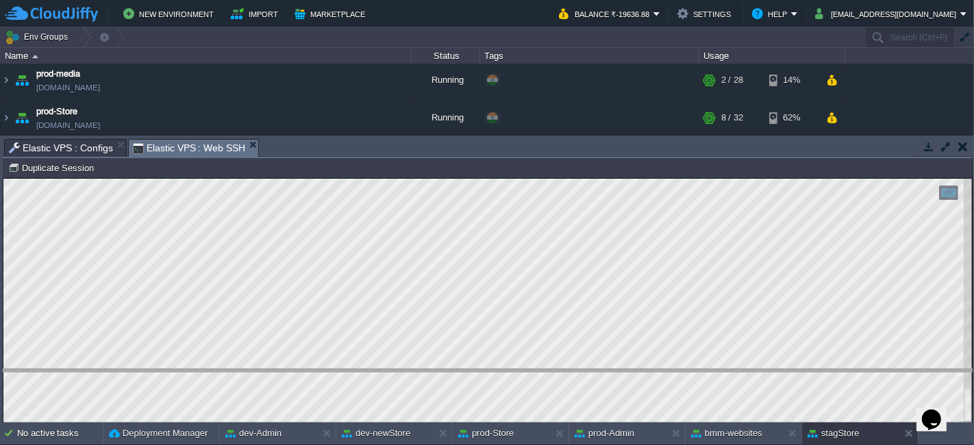
drag, startPoint x: 489, startPoint y: 153, endPoint x: 443, endPoint y: 384, distance: 235.5
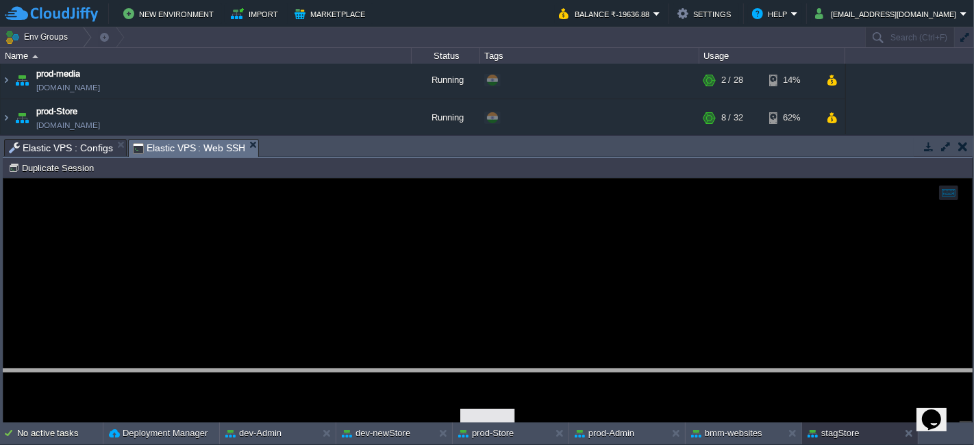
scroll to position [348, 0]
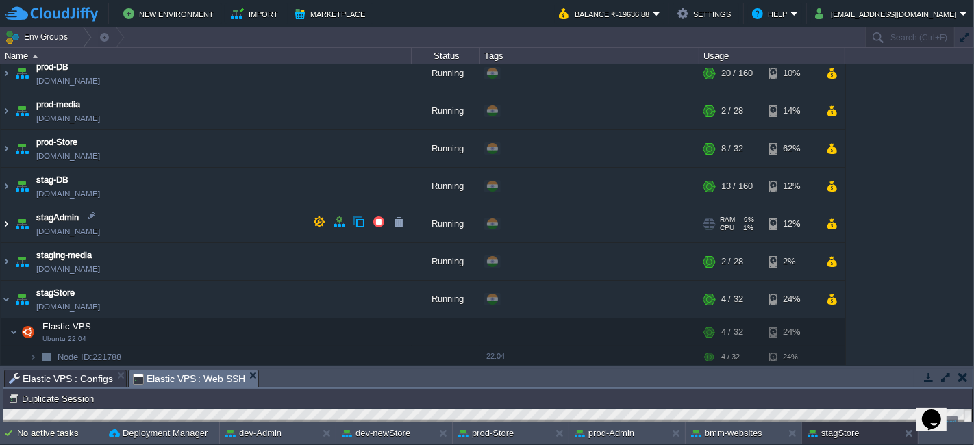
click at [8, 222] on img at bounding box center [6, 224] width 11 height 37
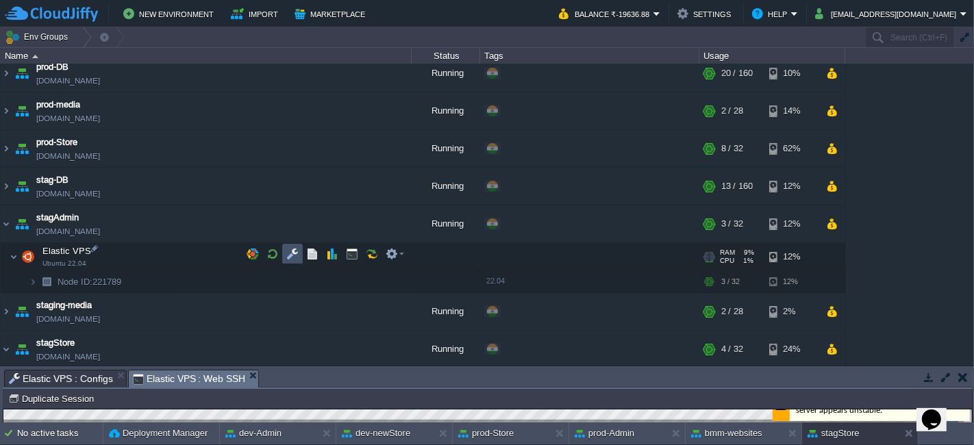
click at [288, 256] on button "button" at bounding box center [292, 254] width 12 height 12
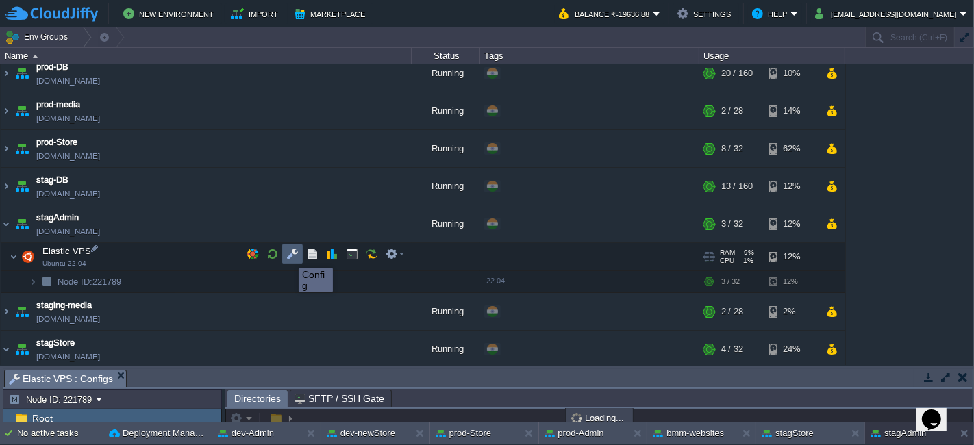
scroll to position [1, 0]
click at [357, 245] on td at bounding box center [352, 254] width 21 height 21
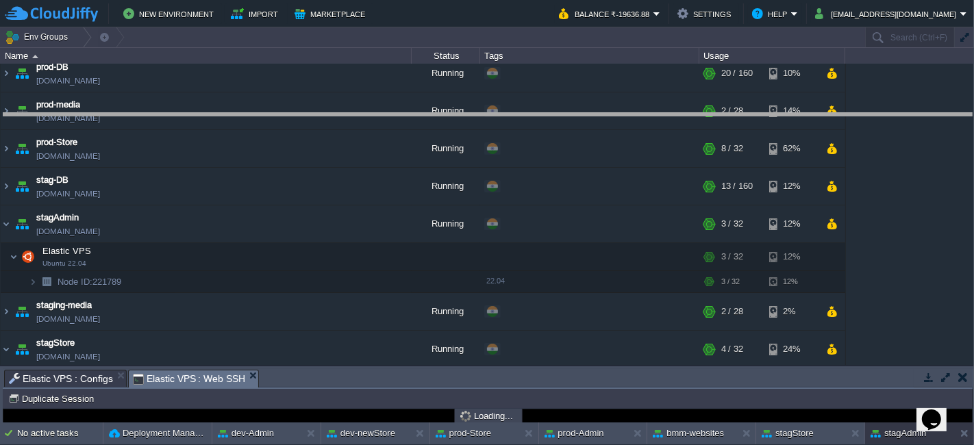
drag, startPoint x: 301, startPoint y: 377, endPoint x: 329, endPoint y: 118, distance: 261.1
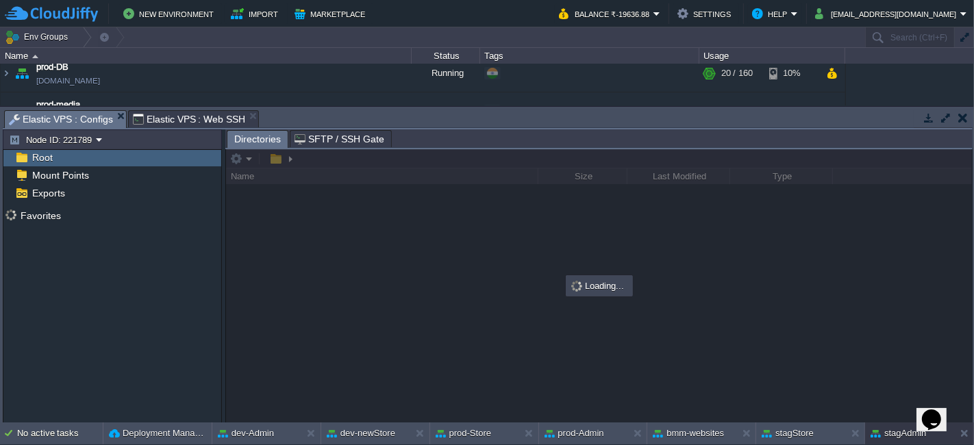
scroll to position [0, 0]
click at [41, 116] on span "Elastic VPS : Configs" at bounding box center [61, 119] width 104 height 17
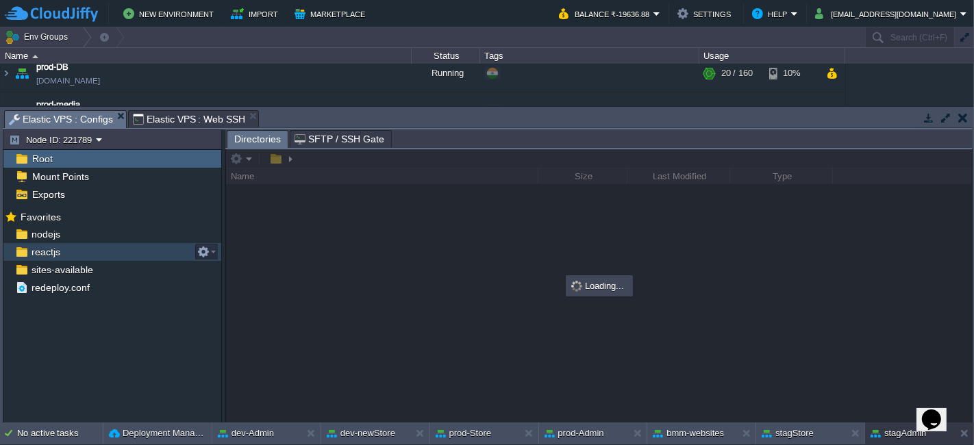
click at [90, 244] on div "reactjs" at bounding box center [112, 252] width 218 height 18
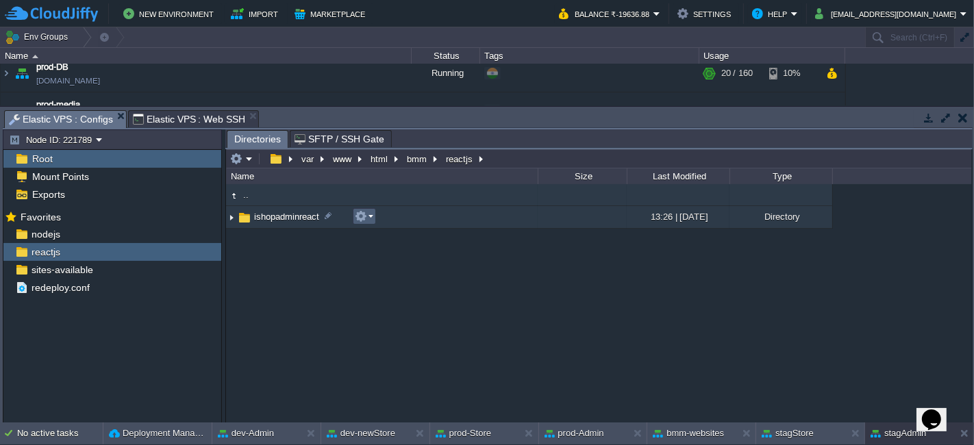
click at [368, 218] on em at bounding box center [364, 216] width 18 height 12
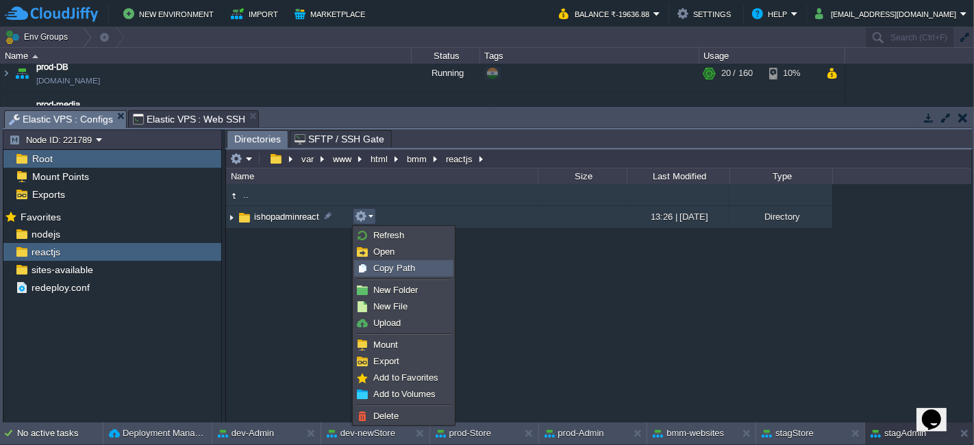
click at [376, 267] on span "Copy Path" at bounding box center [394, 268] width 42 height 10
type textarea "/var/www/html/bmm/reactjs/ishopadminreact"
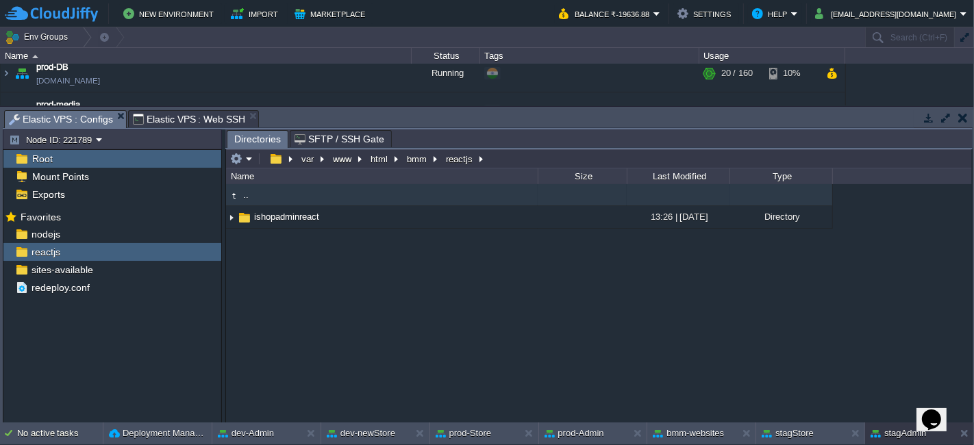
type input "#000000"
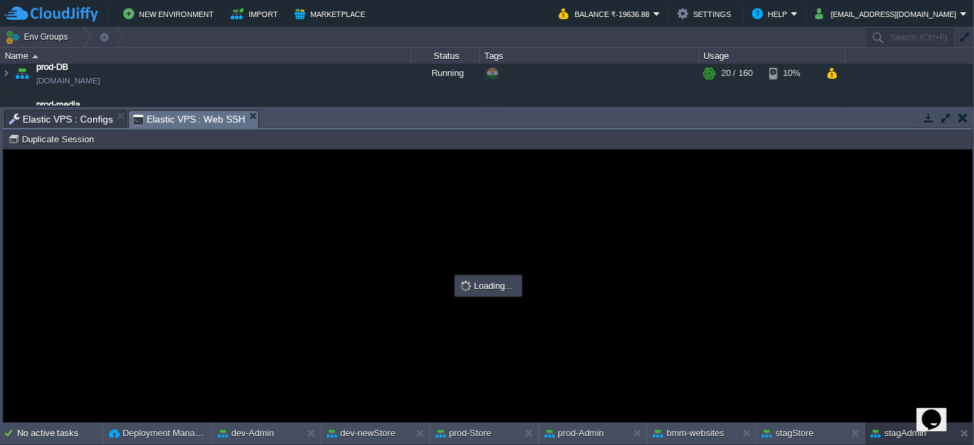
click at [202, 120] on span "Elastic VPS : Web SSH" at bounding box center [189, 119] width 113 height 17
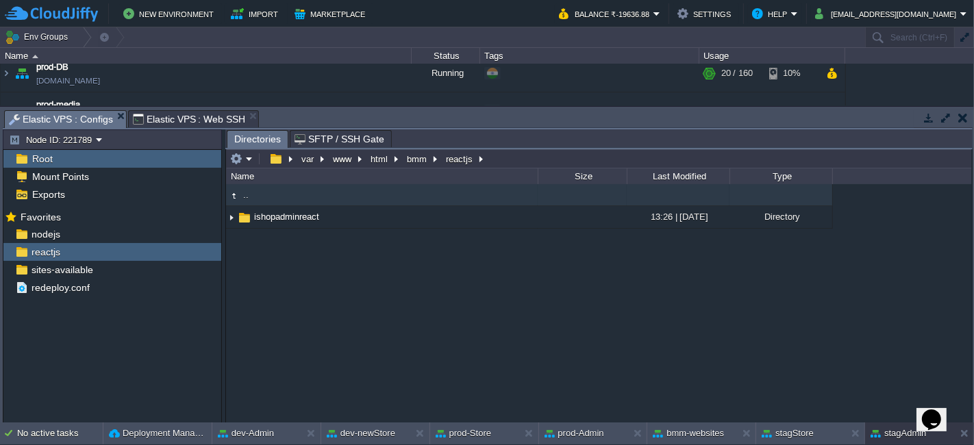
click at [82, 118] on span "Elastic VPS : Configs" at bounding box center [61, 119] width 104 height 17
click at [49, 236] on span "nodejs" at bounding box center [46, 234] width 34 height 12
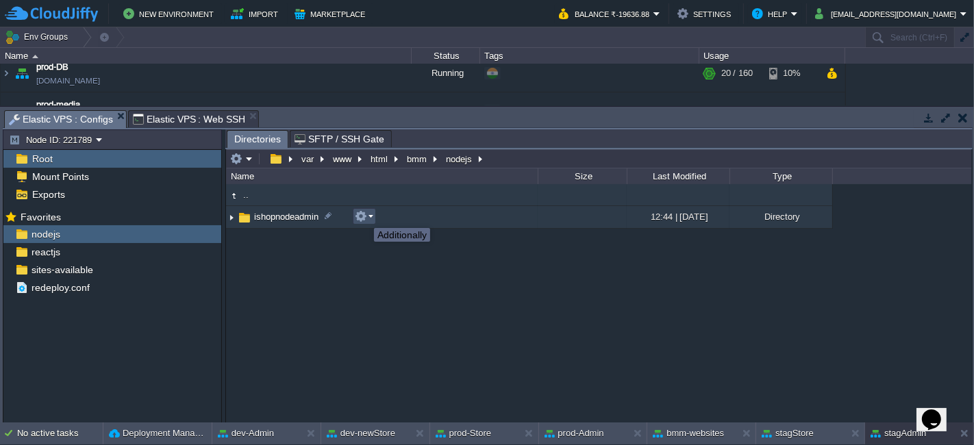
click at [364, 216] on button "button" at bounding box center [361, 216] width 12 height 12
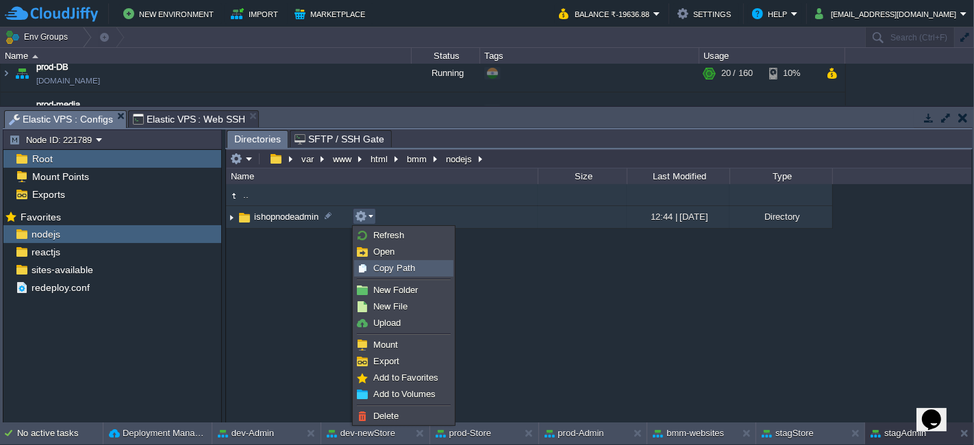
click at [386, 266] on span "Copy Path" at bounding box center [394, 268] width 42 height 10
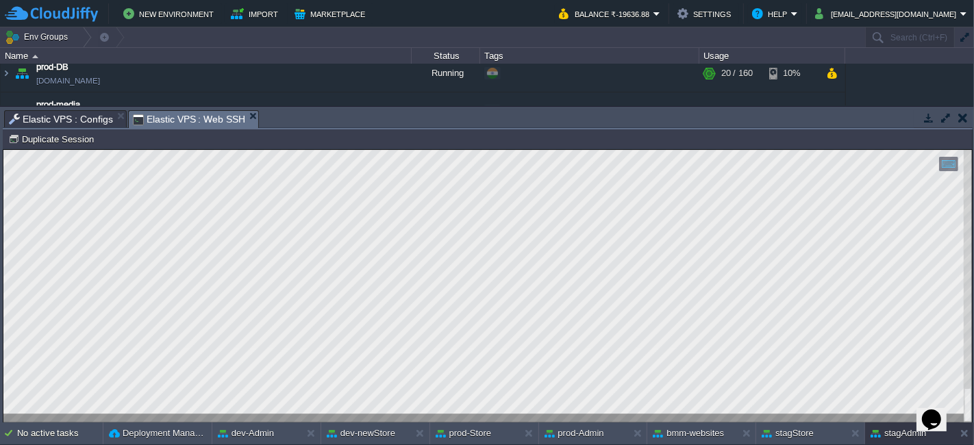
click at [197, 116] on span "Elastic VPS : Web SSH" at bounding box center [189, 119] width 113 height 17
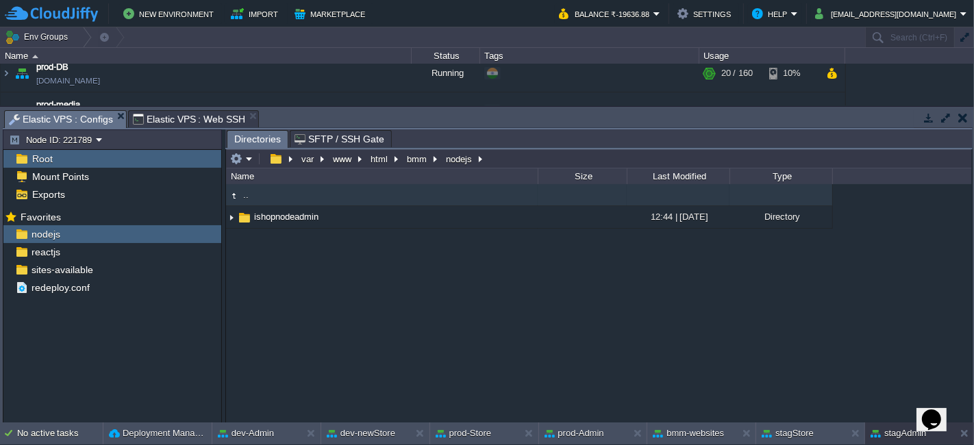
click at [97, 111] on span "Elastic VPS : Configs" at bounding box center [61, 119] width 104 height 17
click at [78, 250] on div "reactjs" at bounding box center [112, 252] width 218 height 18
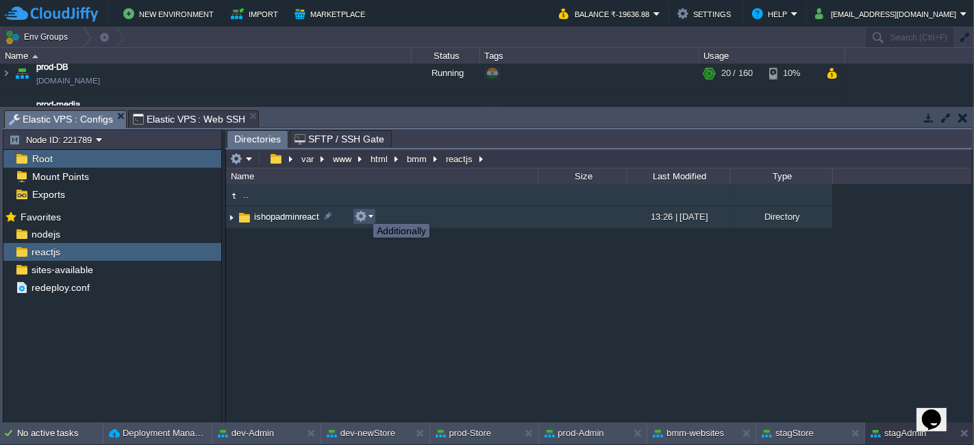
click at [363, 212] on button "button" at bounding box center [361, 216] width 12 height 12
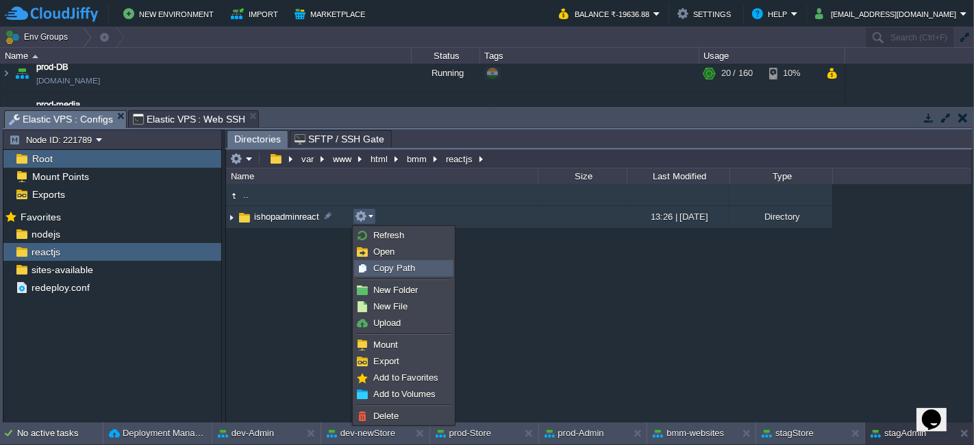
click at [377, 271] on span "Copy Path" at bounding box center [394, 268] width 42 height 10
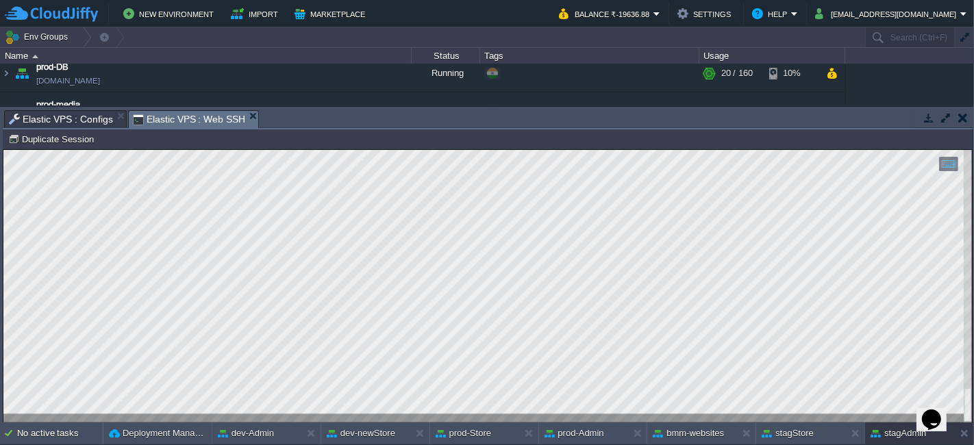
click at [200, 123] on span "Elastic VPS : Web SSH" at bounding box center [189, 119] width 113 height 17
click at [777, 428] on button "stagStore" at bounding box center [788, 434] width 52 height 14
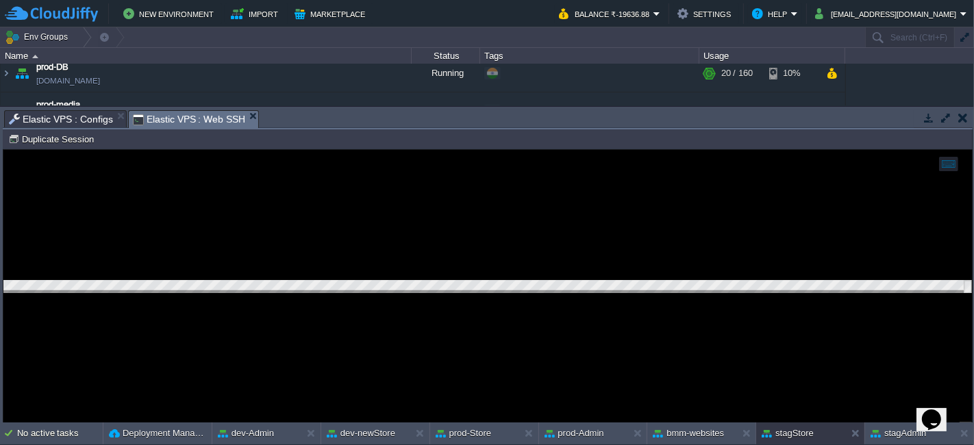
click at [459, 338] on div at bounding box center [487, 285] width 969 height 273
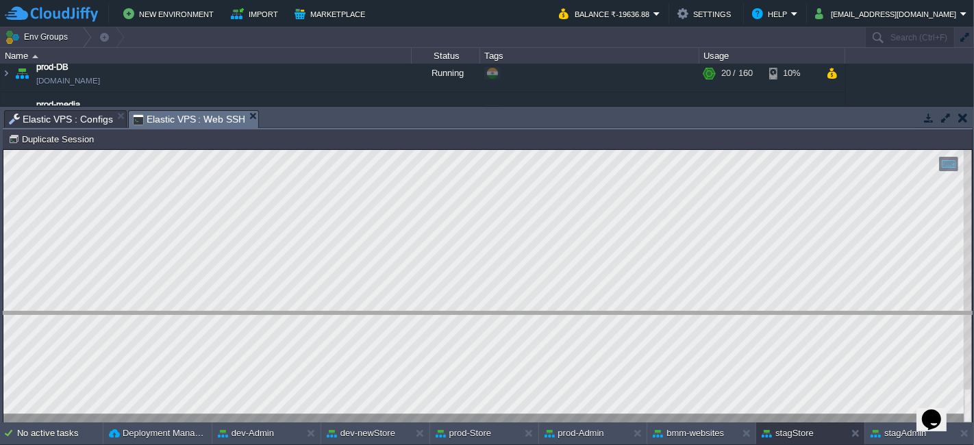
drag, startPoint x: 319, startPoint y: 120, endPoint x: 340, endPoint y: 322, distance: 203.3
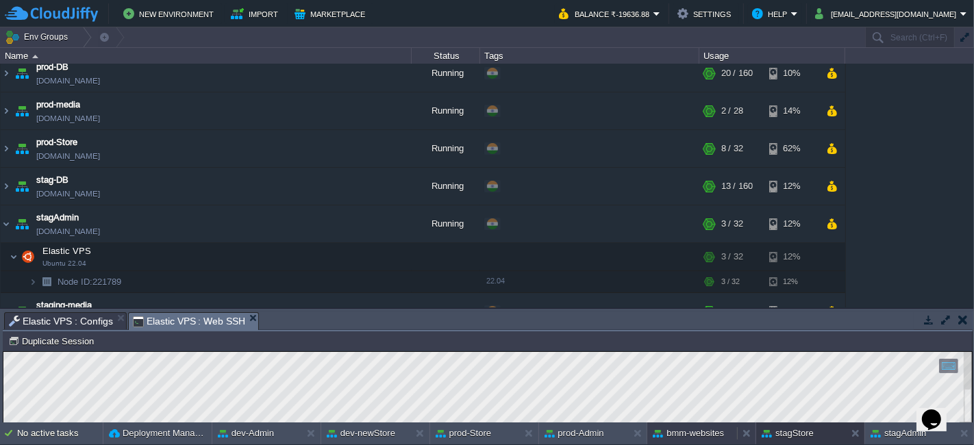
click at [688, 437] on button "bmm-websites" at bounding box center [688, 434] width 71 height 14
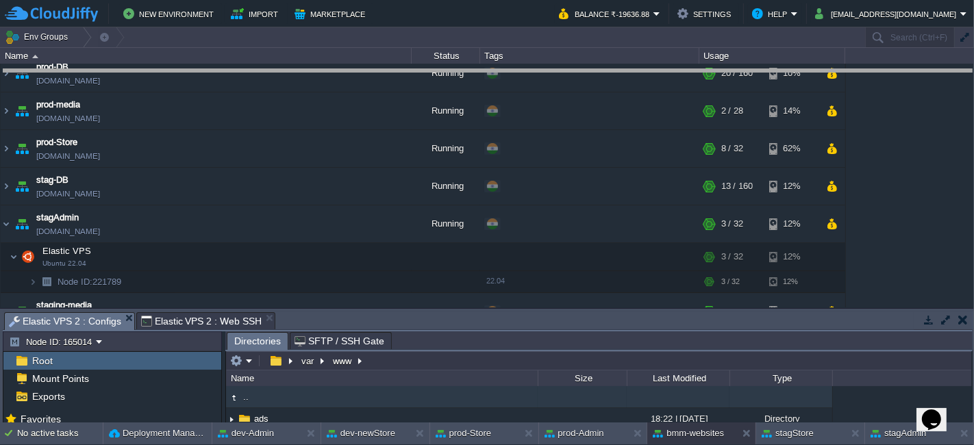
drag, startPoint x: 501, startPoint y: 321, endPoint x: 478, endPoint y: 79, distance: 243.6
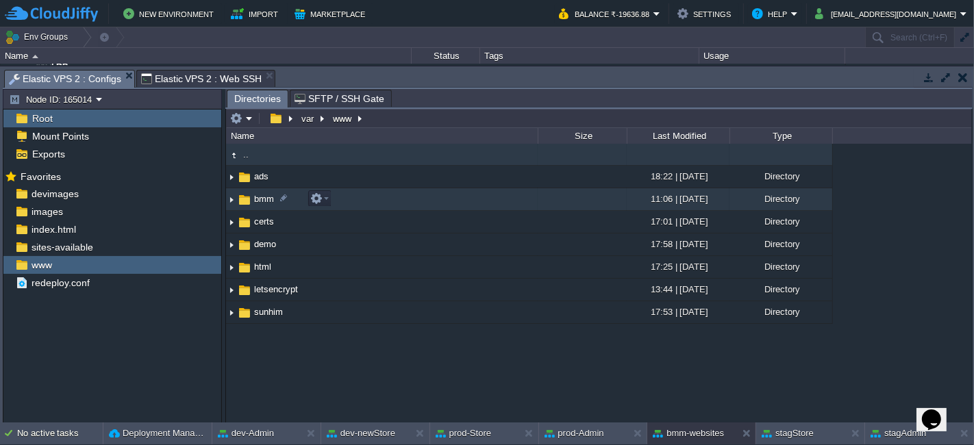
click at [229, 200] on img at bounding box center [231, 199] width 11 height 21
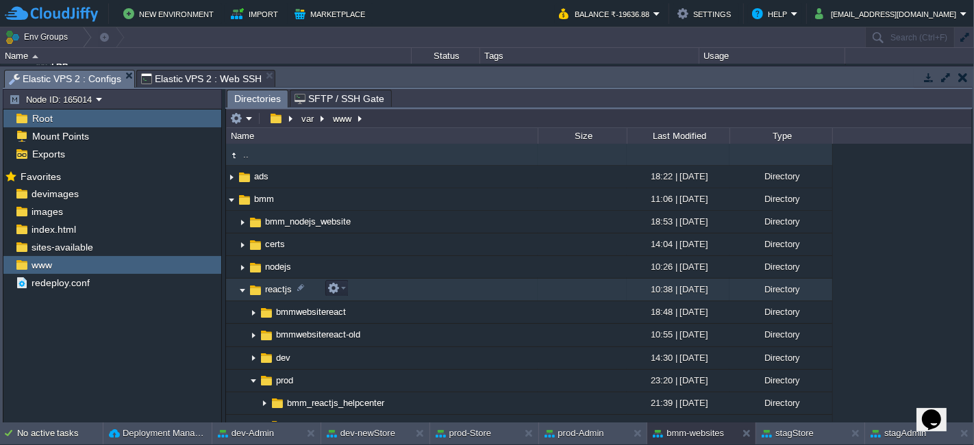
click at [242, 293] on img at bounding box center [242, 289] width 11 height 21
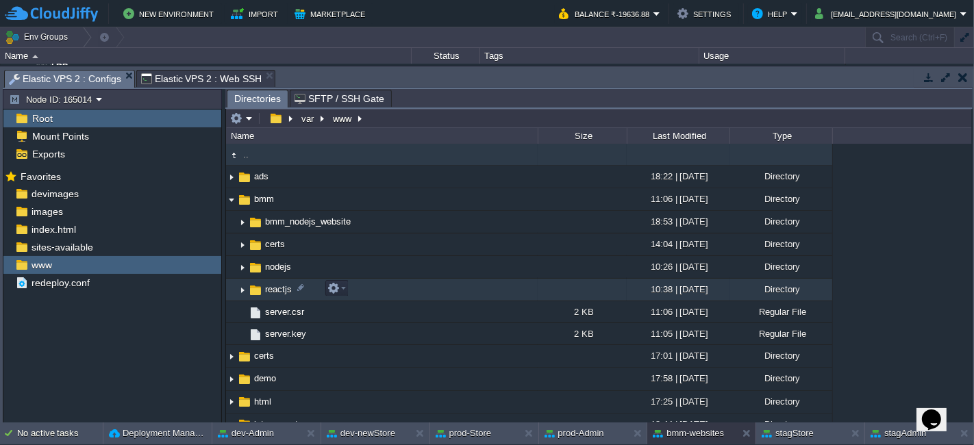
click at [242, 293] on img at bounding box center [242, 289] width 11 height 21
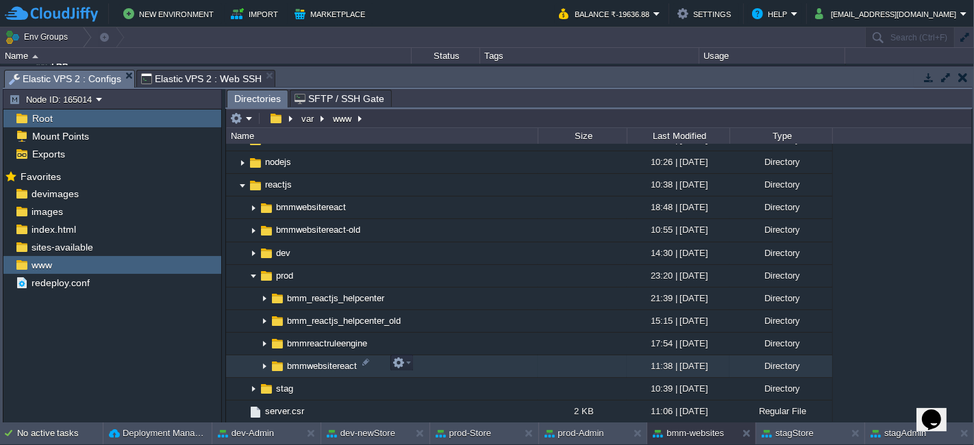
scroll to position [105, 0]
click at [399, 356] on td at bounding box center [401, 362] width 23 height 16
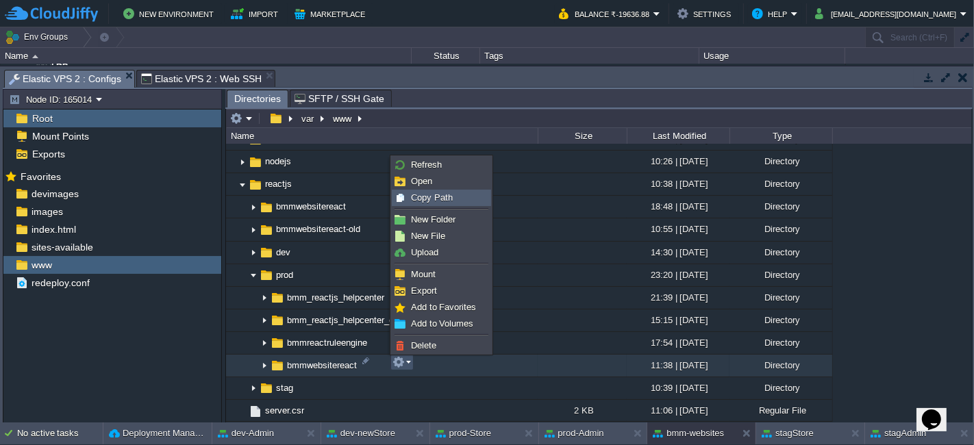
click at [428, 194] on span "Copy Path" at bounding box center [432, 197] width 42 height 10
type textarea "/var/www/bmm/reactjs/prod/bmmwebsitereact"
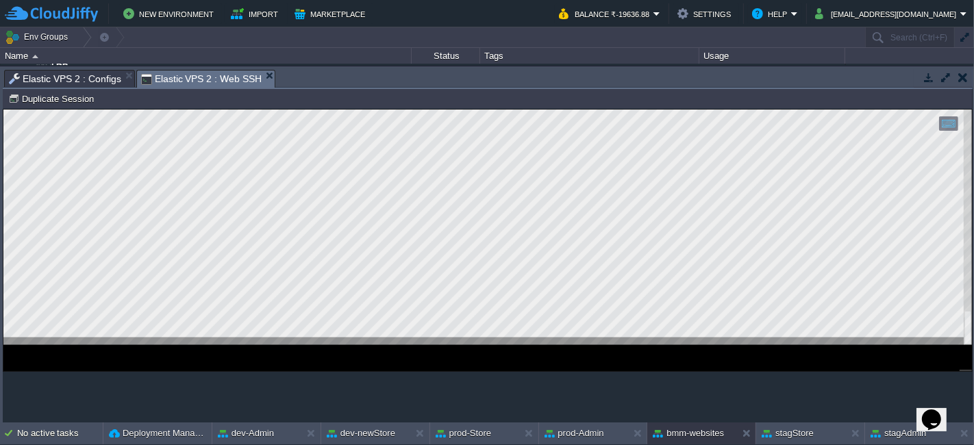
click at [231, 77] on span "Elastic VPS 2 : Web SSH" at bounding box center [201, 79] width 121 height 17
